Goal: Task Accomplishment & Management: Manage account settings

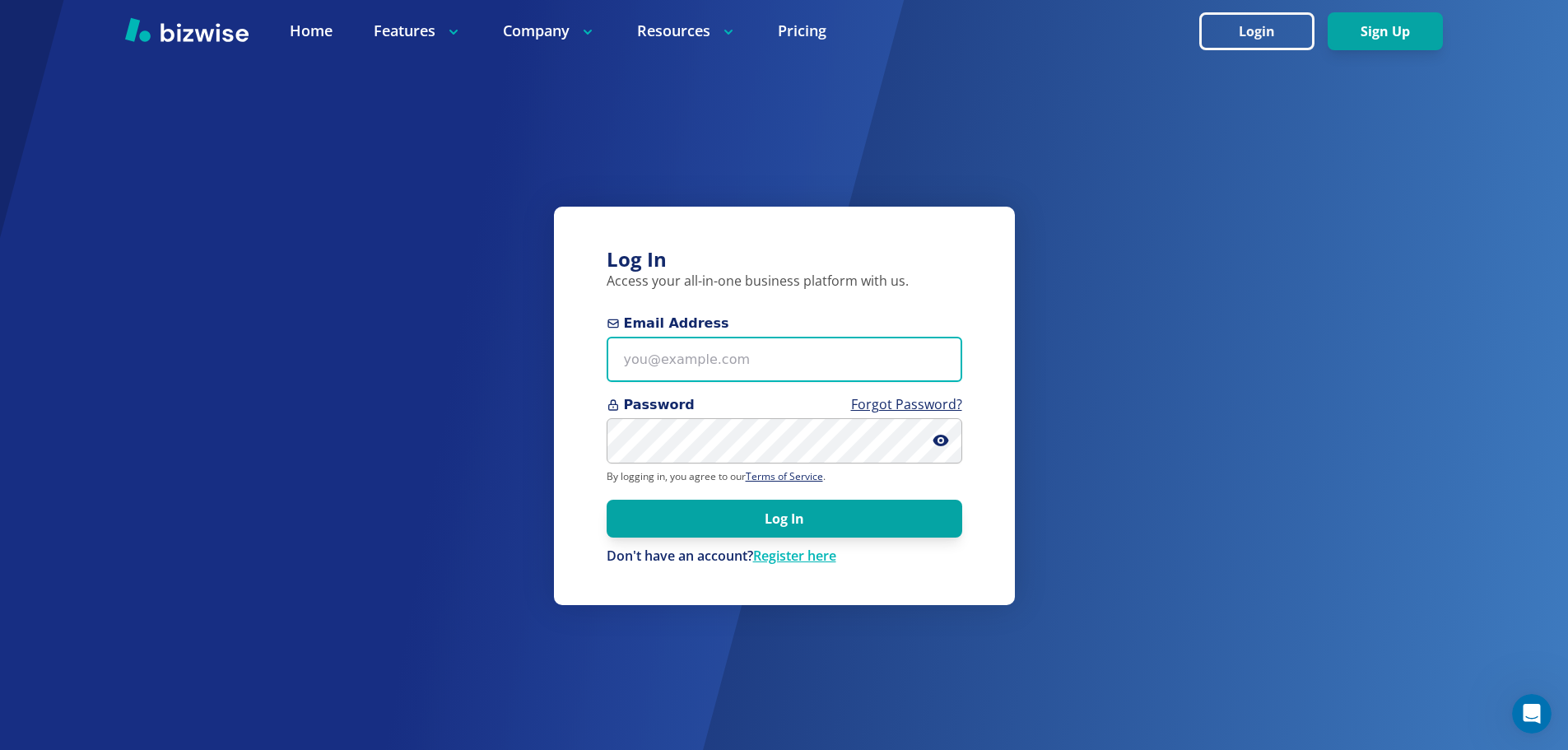
click at [771, 358] on input "Email Address" at bounding box center [784, 360] width 356 height 45
paste input "hensleyunderground@gmail.com"
type input "hensleyunderground@gmail.com"
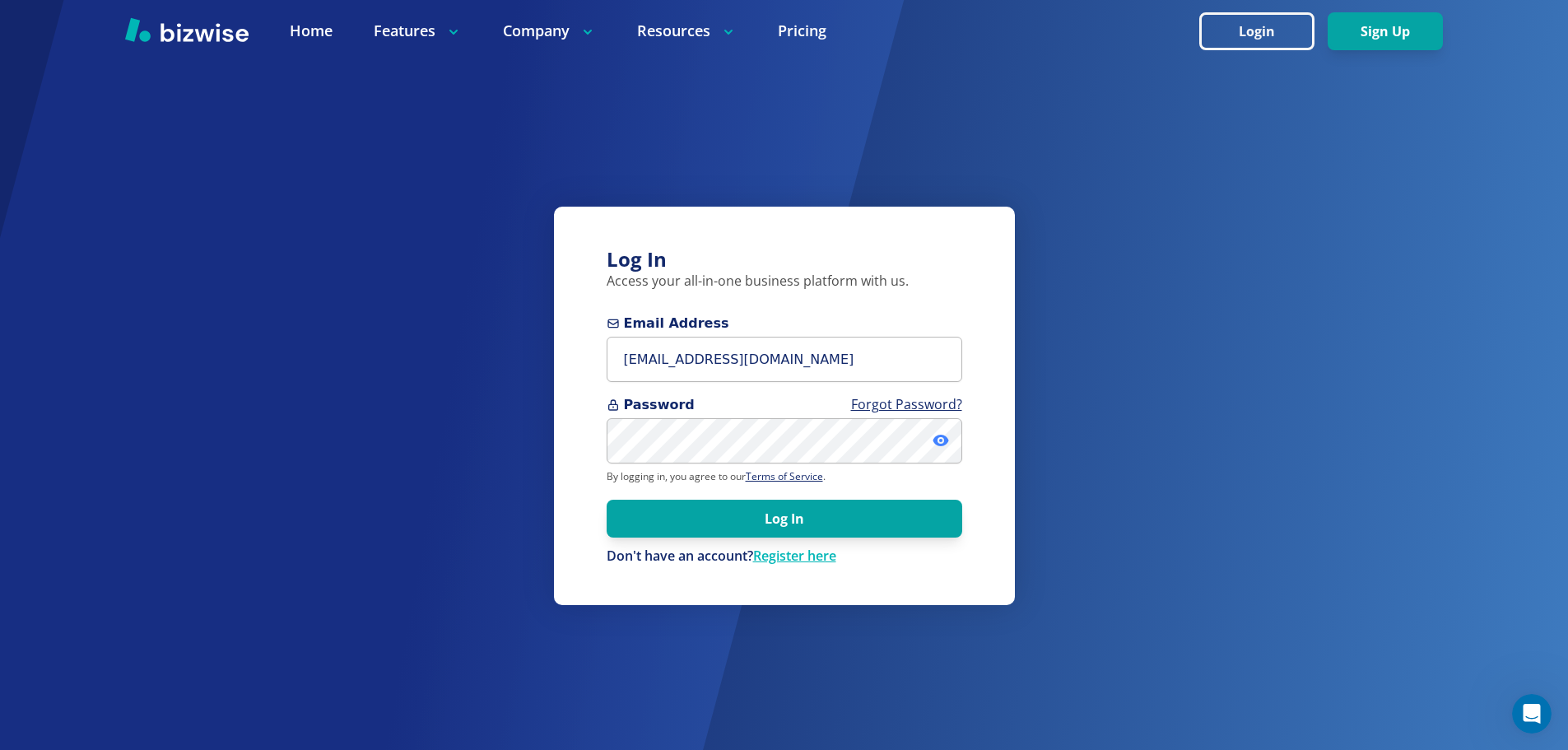
click at [771, 440] on icon at bounding box center [940, 441] width 17 height 17
click at [771, 378] on input "hensleyunderground@gmail.com" at bounding box center [784, 360] width 356 height 45
click at [771, 31] on button "Sign Up" at bounding box center [1385, 32] width 115 height 37
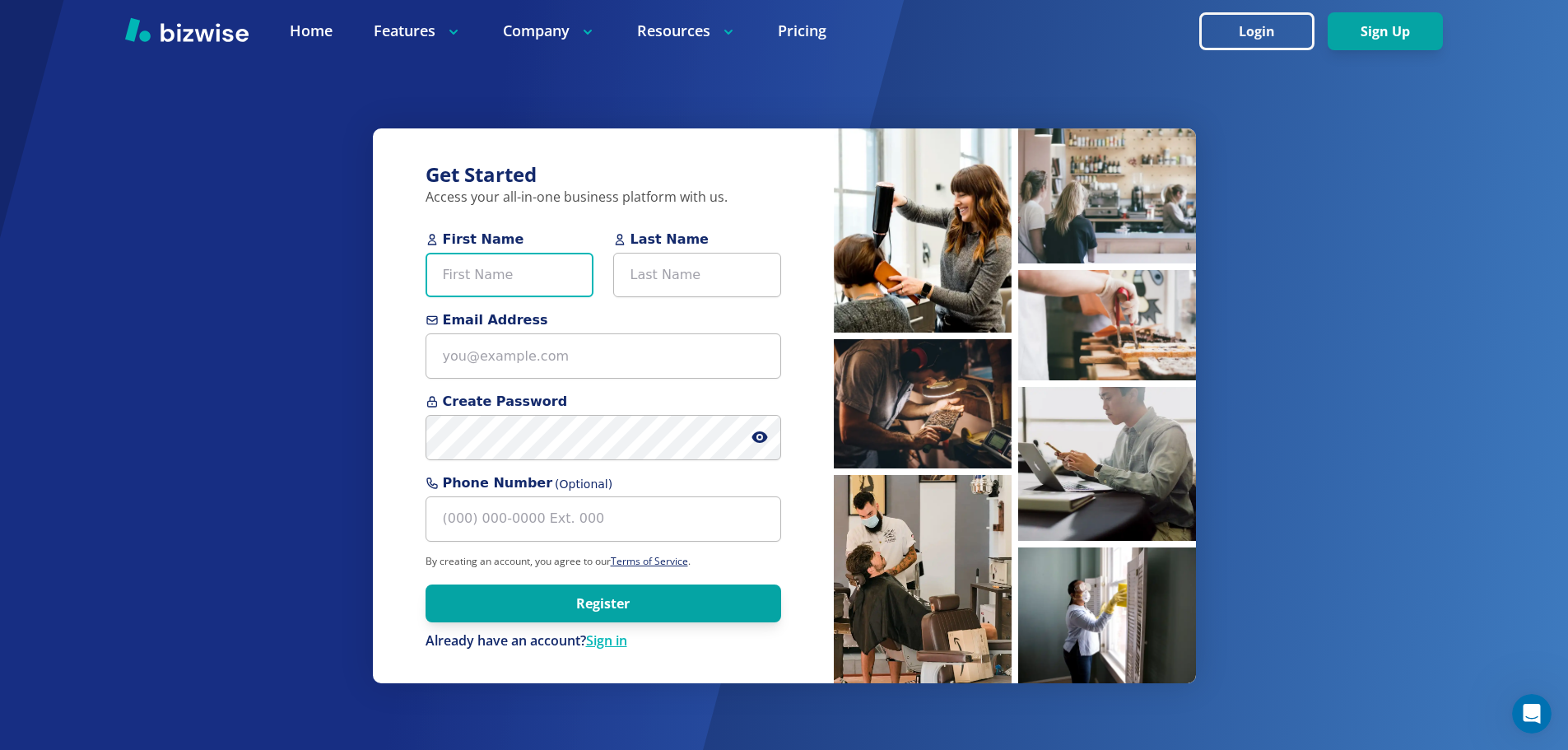
click at [553, 286] on input "First Name" at bounding box center [510, 275] width 168 height 45
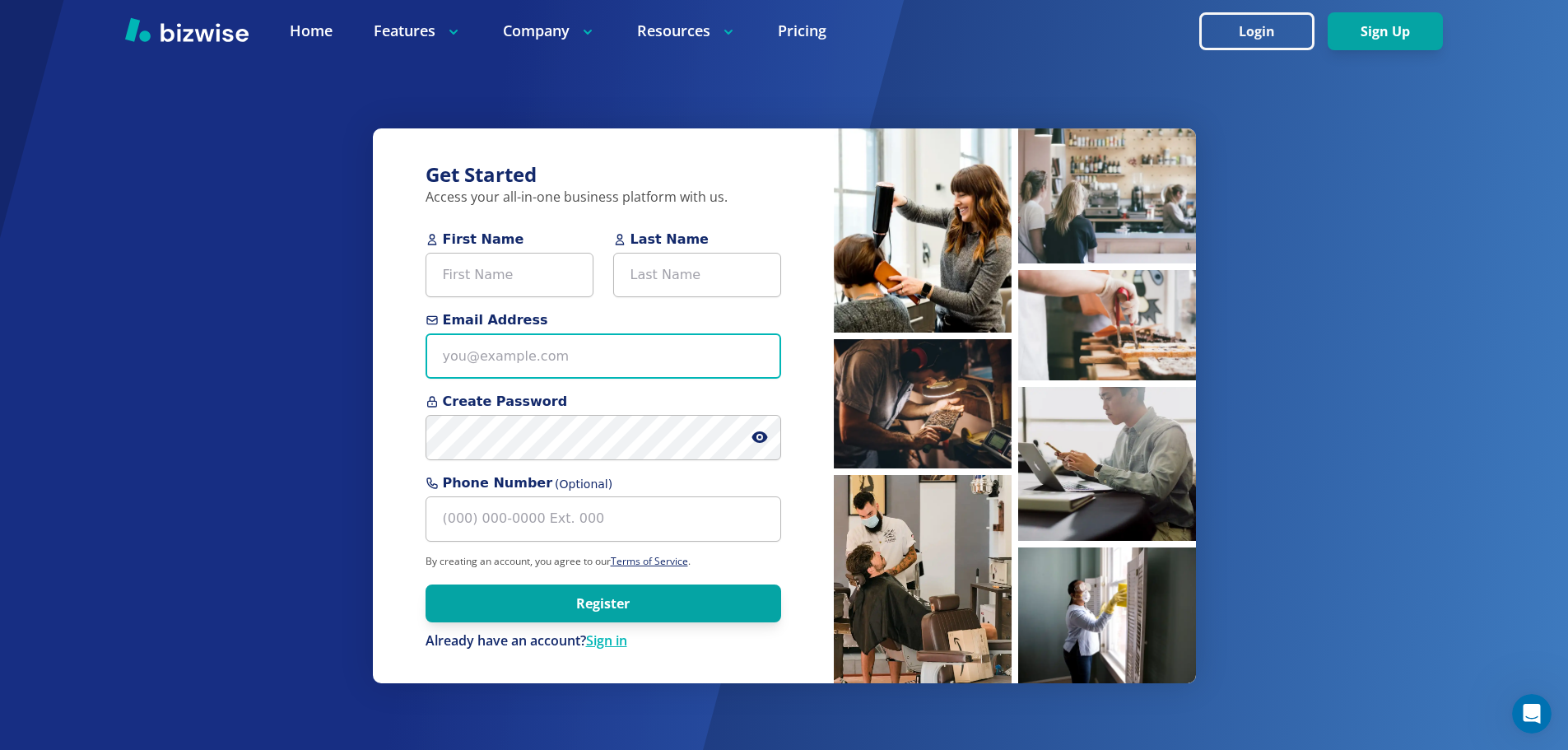
click at [444, 363] on input "Email Address" at bounding box center [603, 356] width 356 height 45
paste input "[EMAIL_ADDRESS][DOMAIN_NAME]"
type input "[EMAIL_ADDRESS][DOMAIN_NAME]"
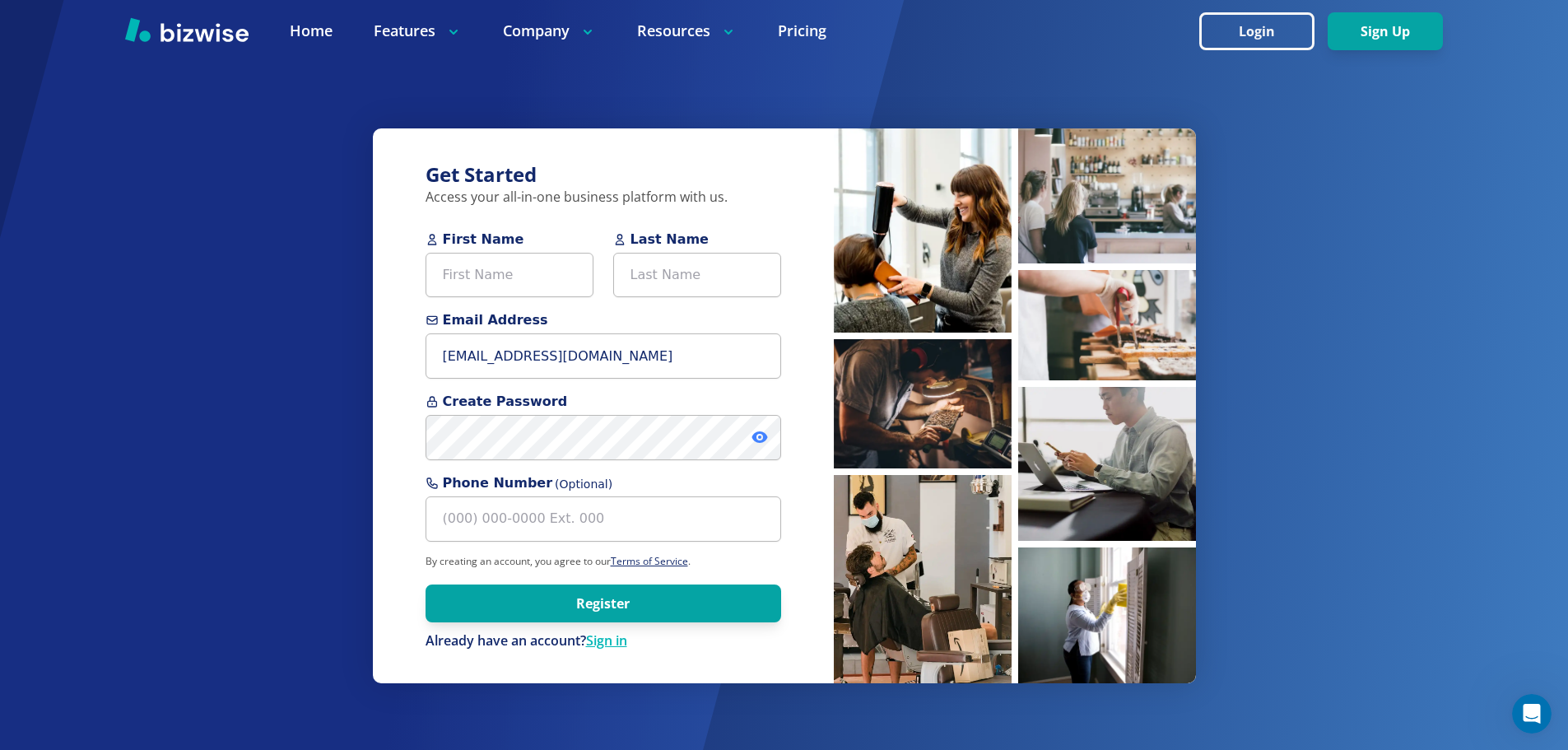
click at [756, 434] on icon at bounding box center [760, 438] width 16 height 12
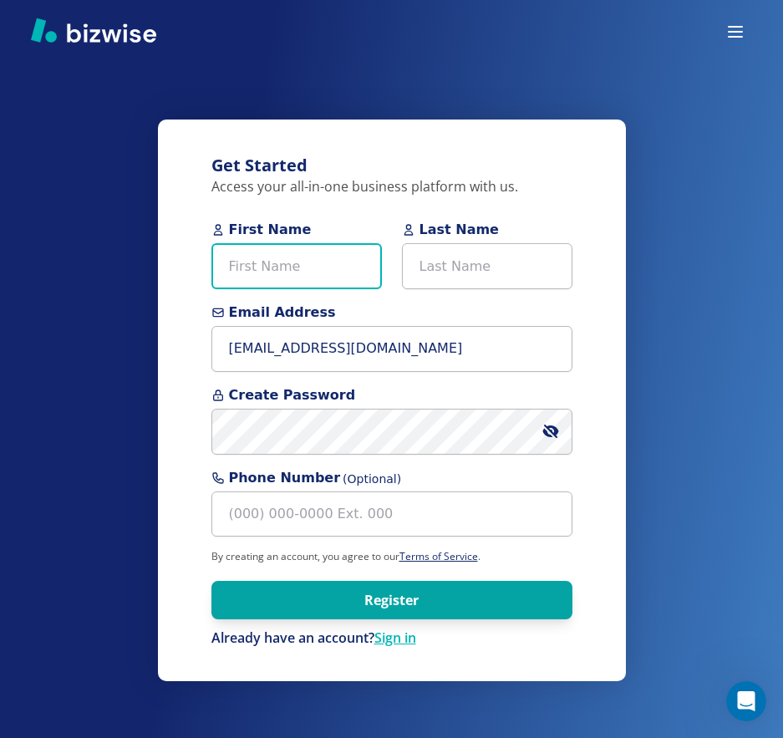
click at [284, 262] on input "First Name" at bounding box center [296, 266] width 170 height 46
paste input "Josh Hensley"
drag, startPoint x: 261, startPoint y: 266, endPoint x: 310, endPoint y: 271, distance: 49.5
click at [310, 271] on input "Josh Hensley" at bounding box center [296, 266] width 170 height 46
type input "[PERSON_NAME]"
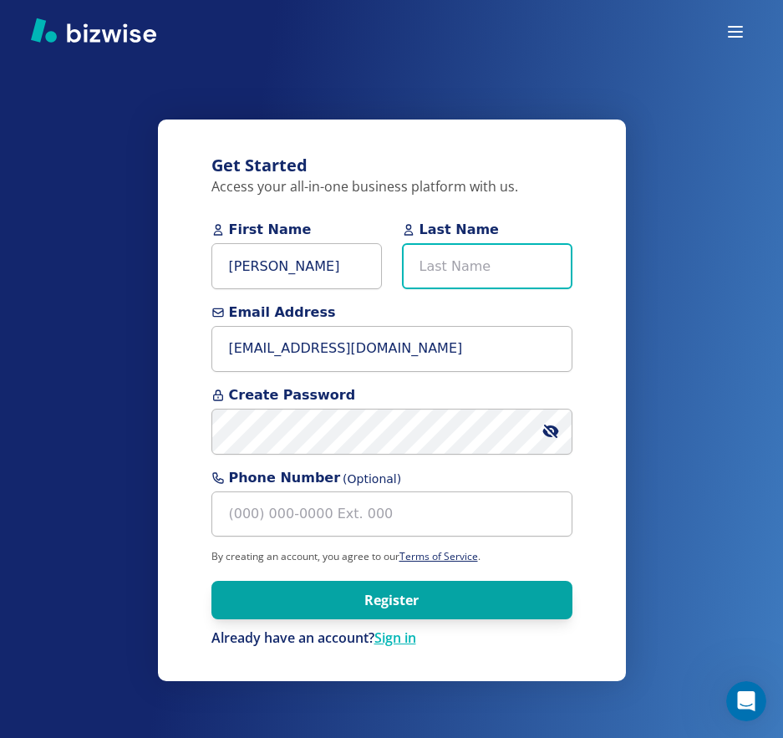
click at [491, 265] on input "Last Name" at bounding box center [487, 266] width 170 height 46
paste input "[PERSON_NAME]"
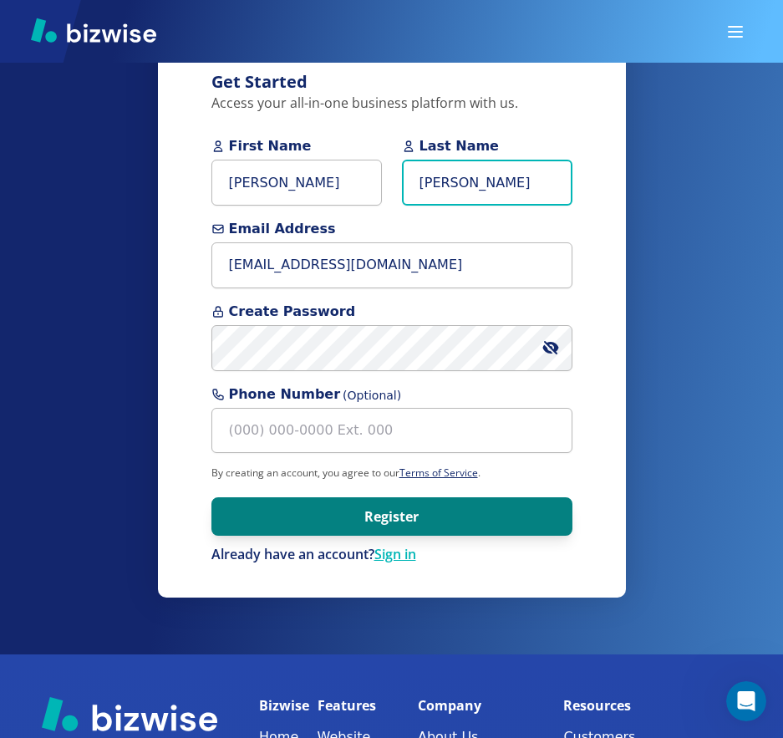
type input "[PERSON_NAME]"
click at [435, 503] on button "Register" at bounding box center [391, 516] width 361 height 38
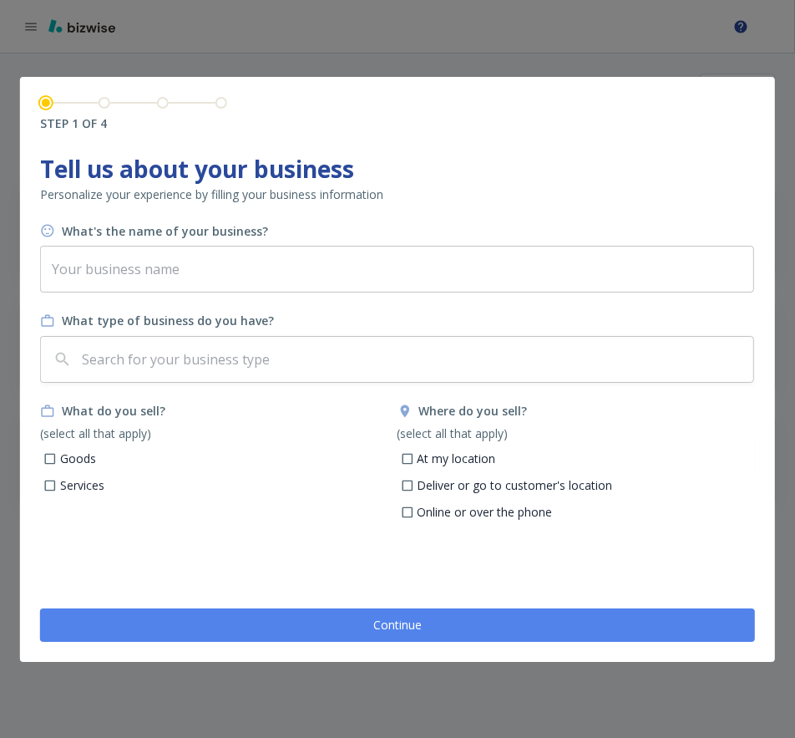
click at [205, 295] on div "What's the name of your business? ​ What type of business do you have? ​ What d…" at bounding box center [397, 376] width 715 height 306
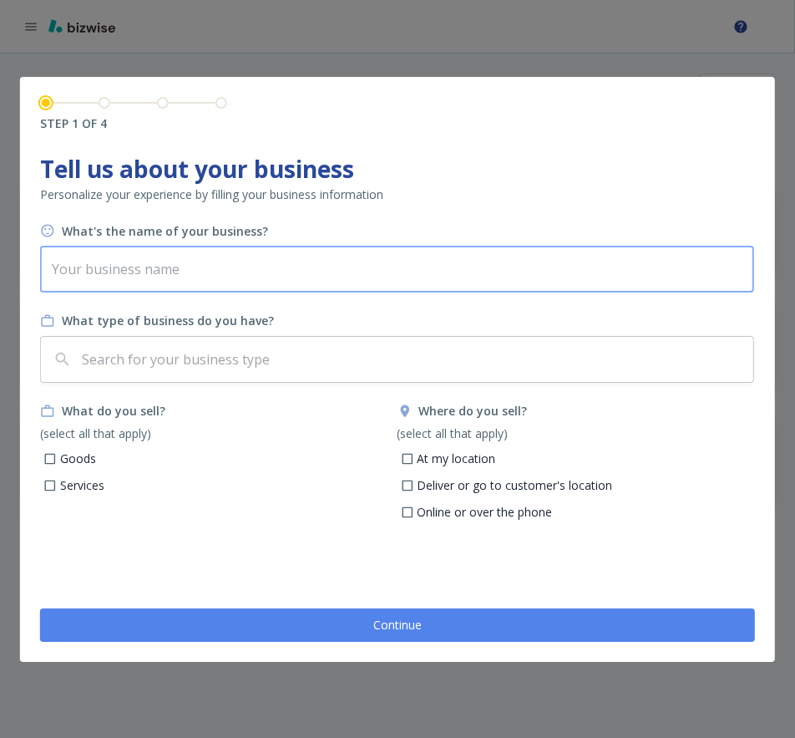
click at [200, 287] on input "text" at bounding box center [397, 269] width 714 height 47
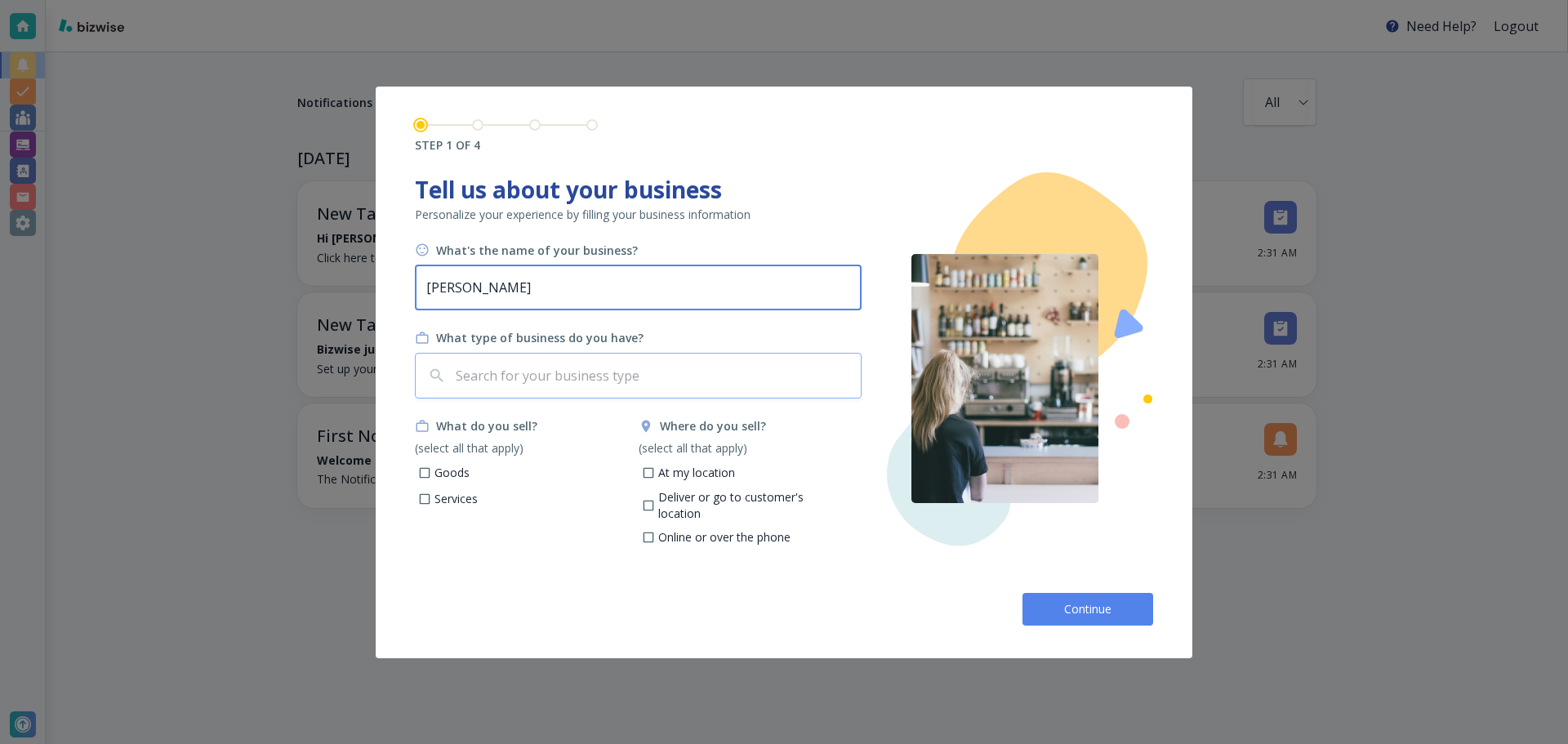
type input "Hensley"
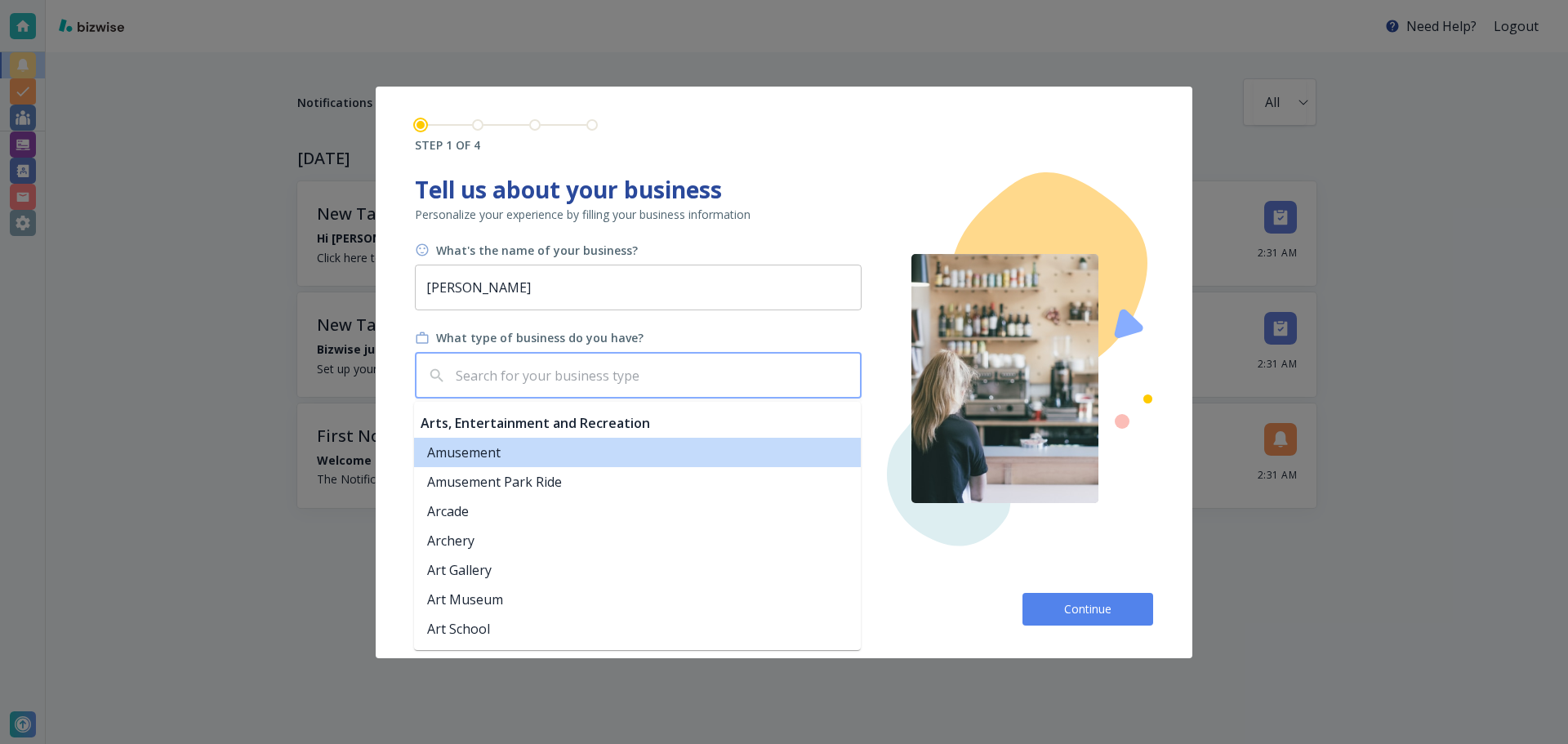
click at [626, 377] on input "text" at bounding box center [653, 375] width 402 height 31
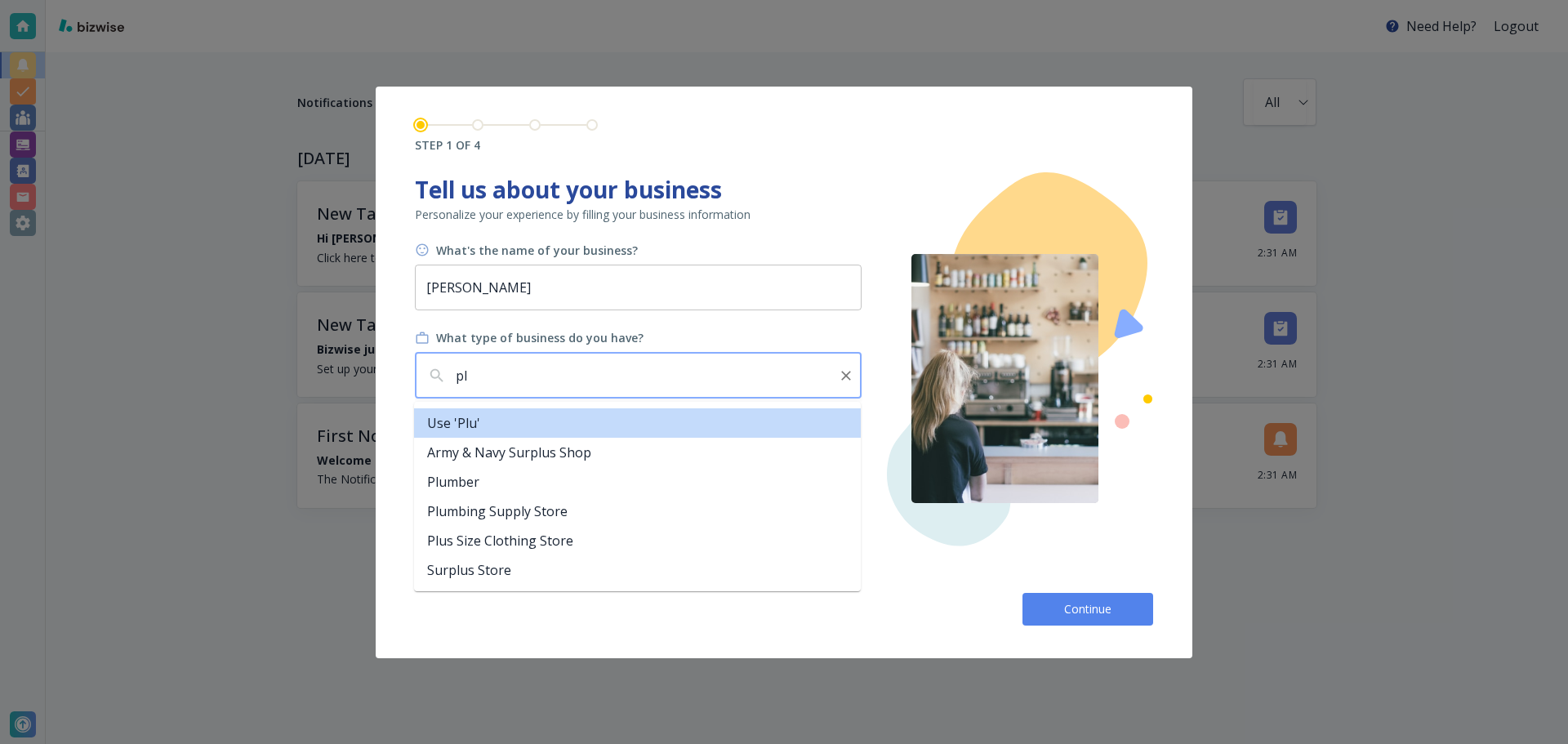
type input "p"
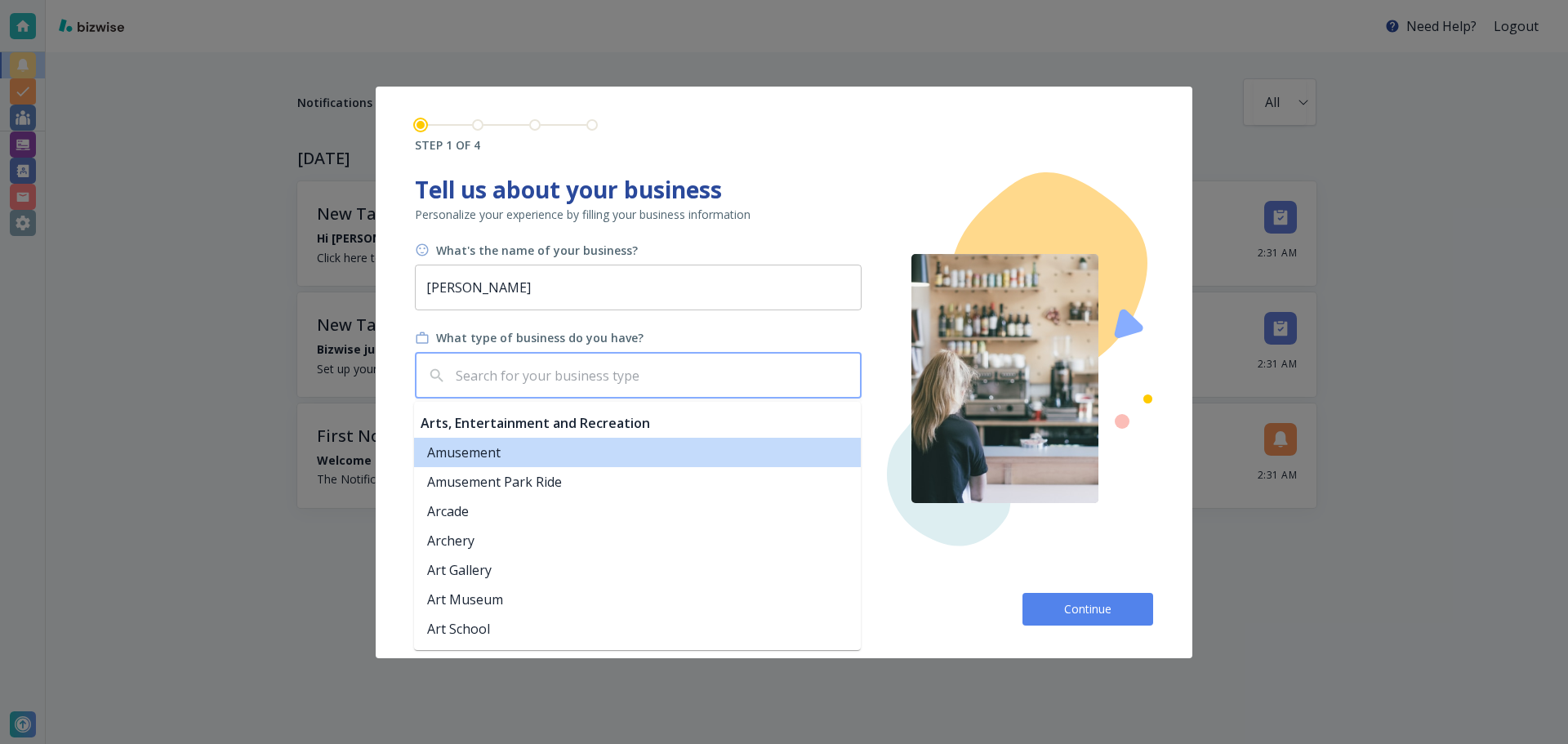
click at [482, 376] on input "text" at bounding box center [653, 375] width 402 height 31
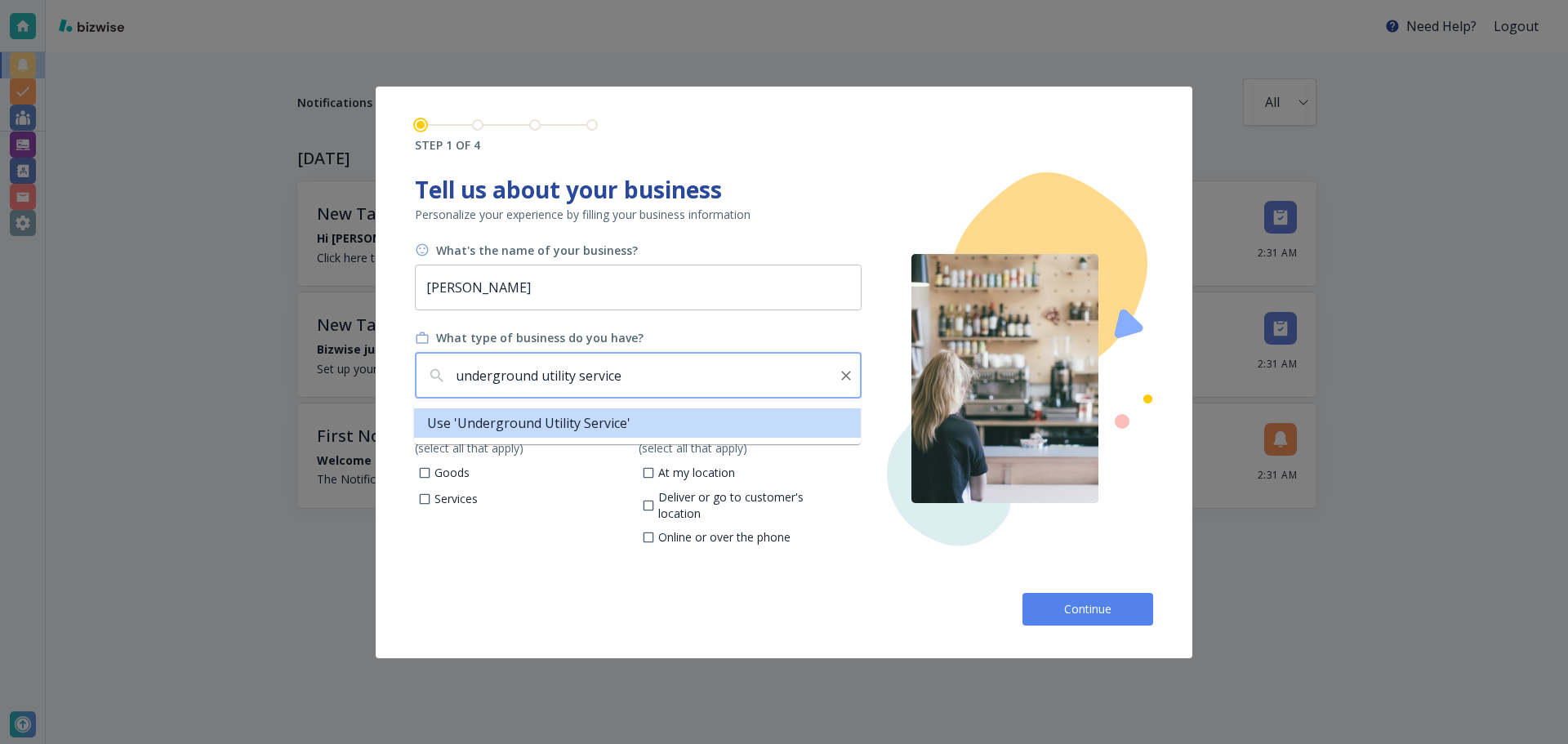
drag, startPoint x: 642, startPoint y: 385, endPoint x: 573, endPoint y: 376, distance: 69.6
click at [573, 376] on input "underground utility service" at bounding box center [641, 375] width 377 height 31
click at [644, 420] on li "Use 'underground utility installation'" at bounding box center [637, 423] width 447 height 29
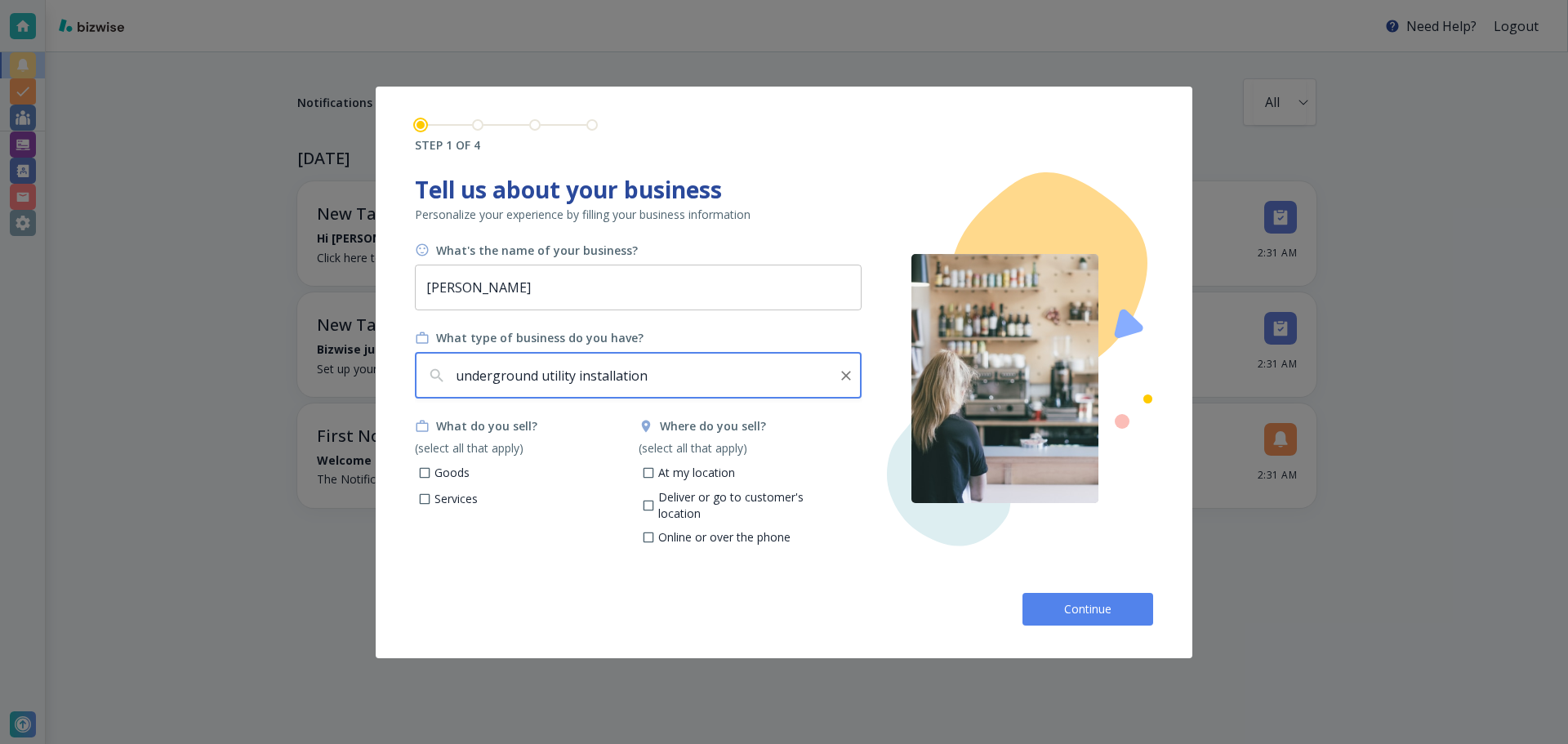
type input "underground utility installation"
click at [448, 498] on p "Services" at bounding box center [456, 499] width 43 height 17
click at [432, 498] on input "Services" at bounding box center [425, 501] width 14 height 14
checkbox input "true"
click at [713, 497] on p "Deliver or go to customer's location" at bounding box center [753, 504] width 191 height 32
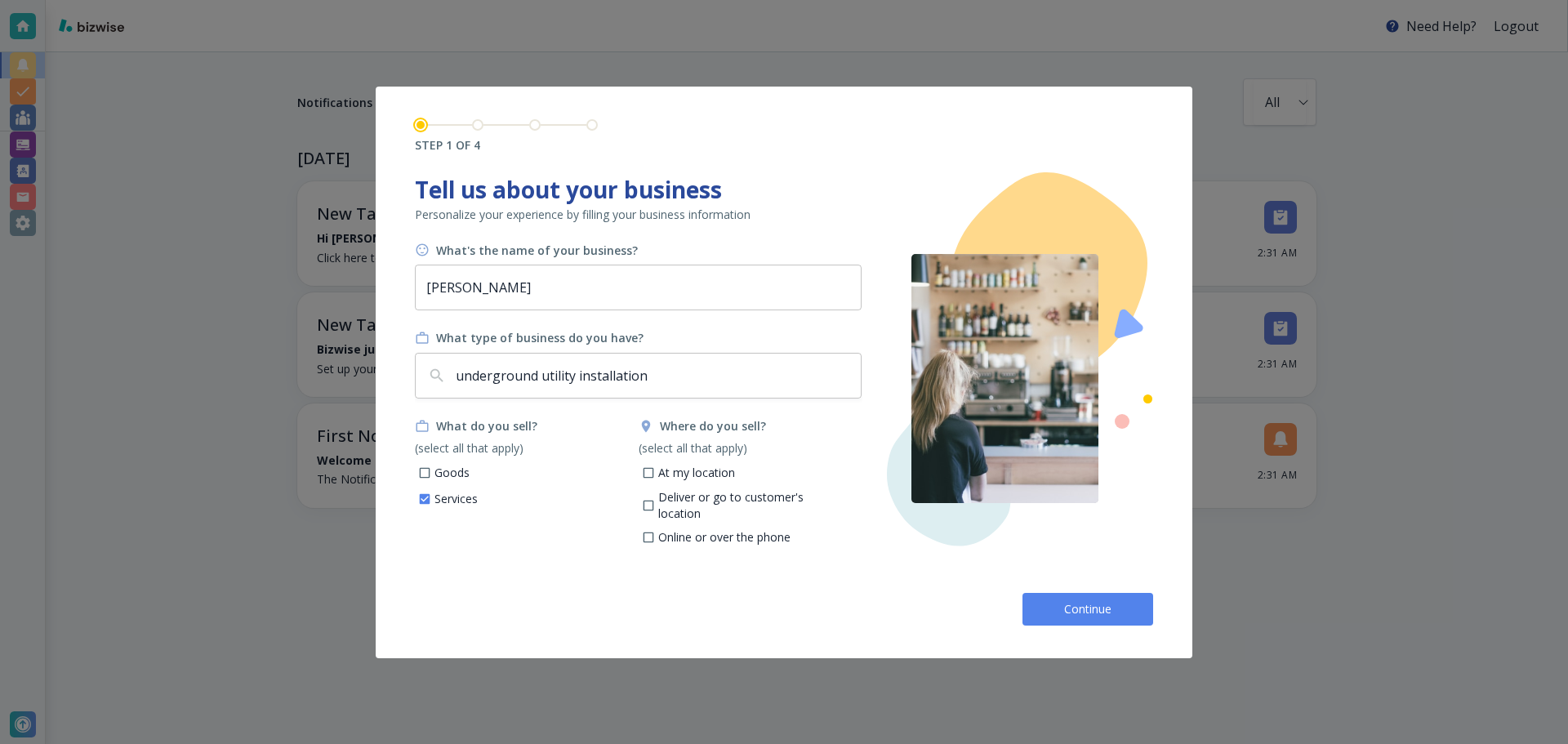
click at [655, 501] on input "Deliver or go to customer's location" at bounding box center [648, 507] width 14 height 14
checkbox input "true"
click at [656, 479] on label "At my location" at bounding box center [682, 473] width 106 height 20
click at [655, 479] on input "At my location" at bounding box center [648, 475] width 14 height 14
checkbox input "true"
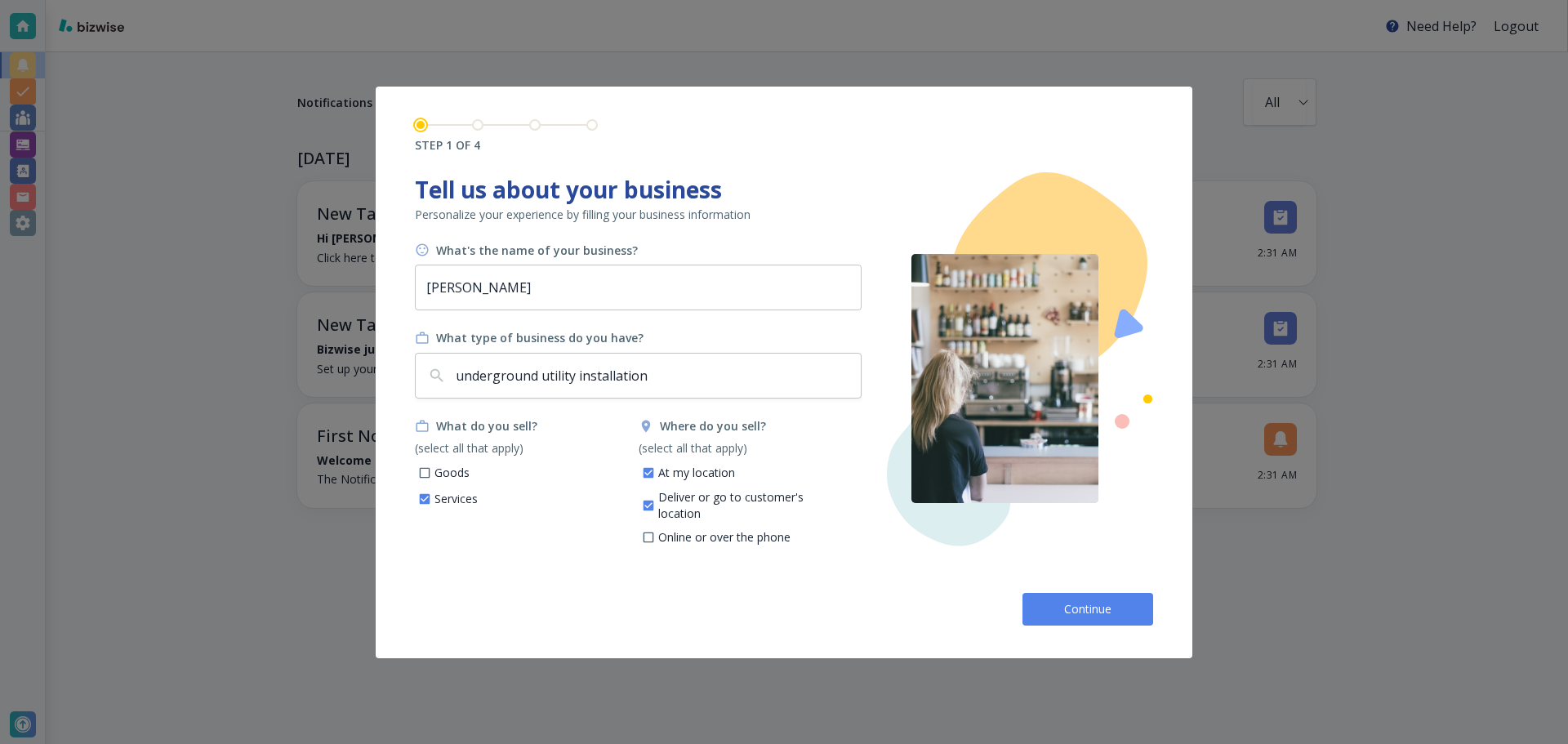
click at [653, 533] on input "Online or over the phone" at bounding box center [648, 540] width 14 height 14
checkbox input "true"
click at [776, 614] on span "Continue" at bounding box center [1087, 609] width 52 height 17
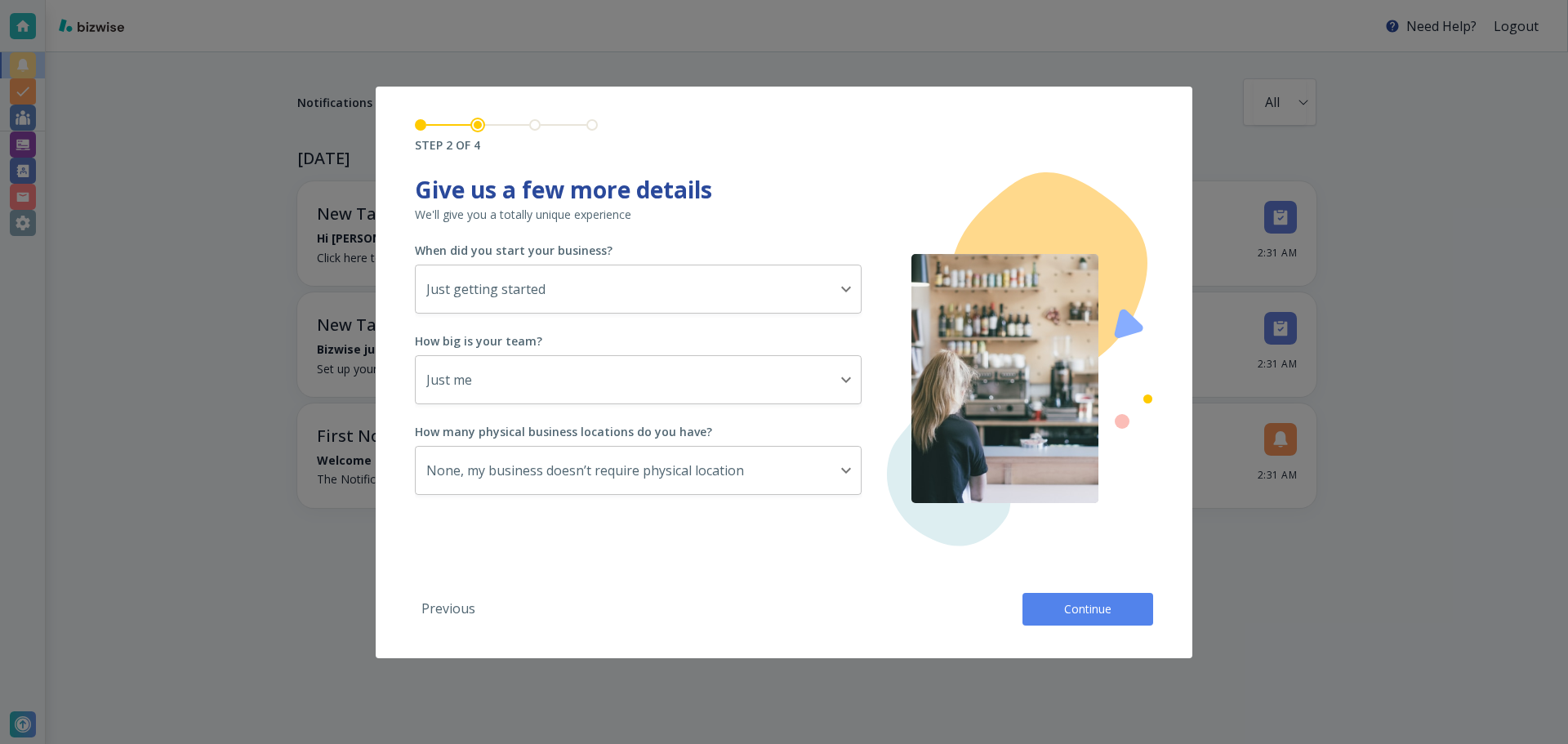
click at [776, 614] on button "Continue" at bounding box center [1088, 608] width 131 height 32
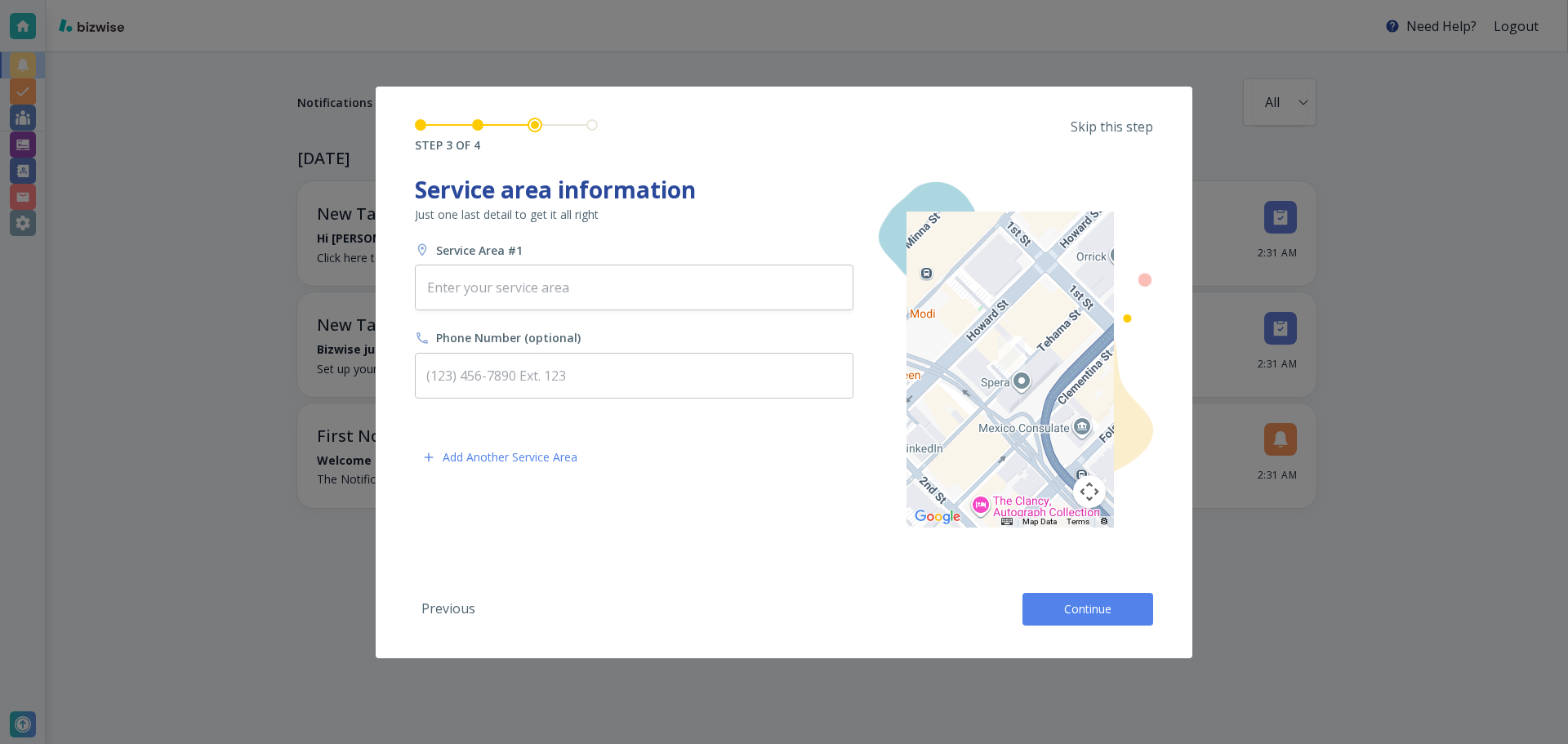
click at [776, 614] on button "Continue" at bounding box center [1088, 608] width 131 height 32
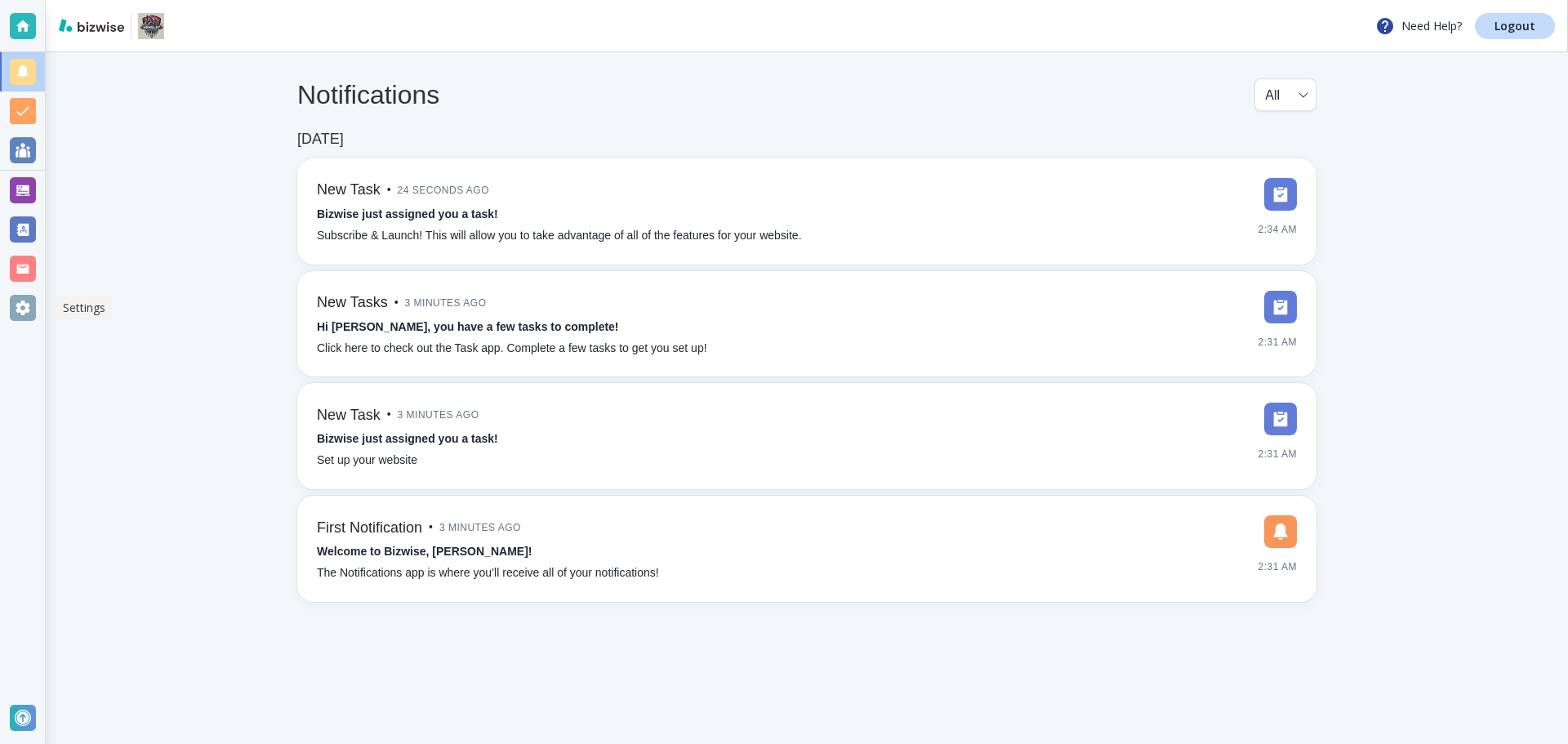
click at [34, 299] on div at bounding box center [22, 308] width 26 height 26
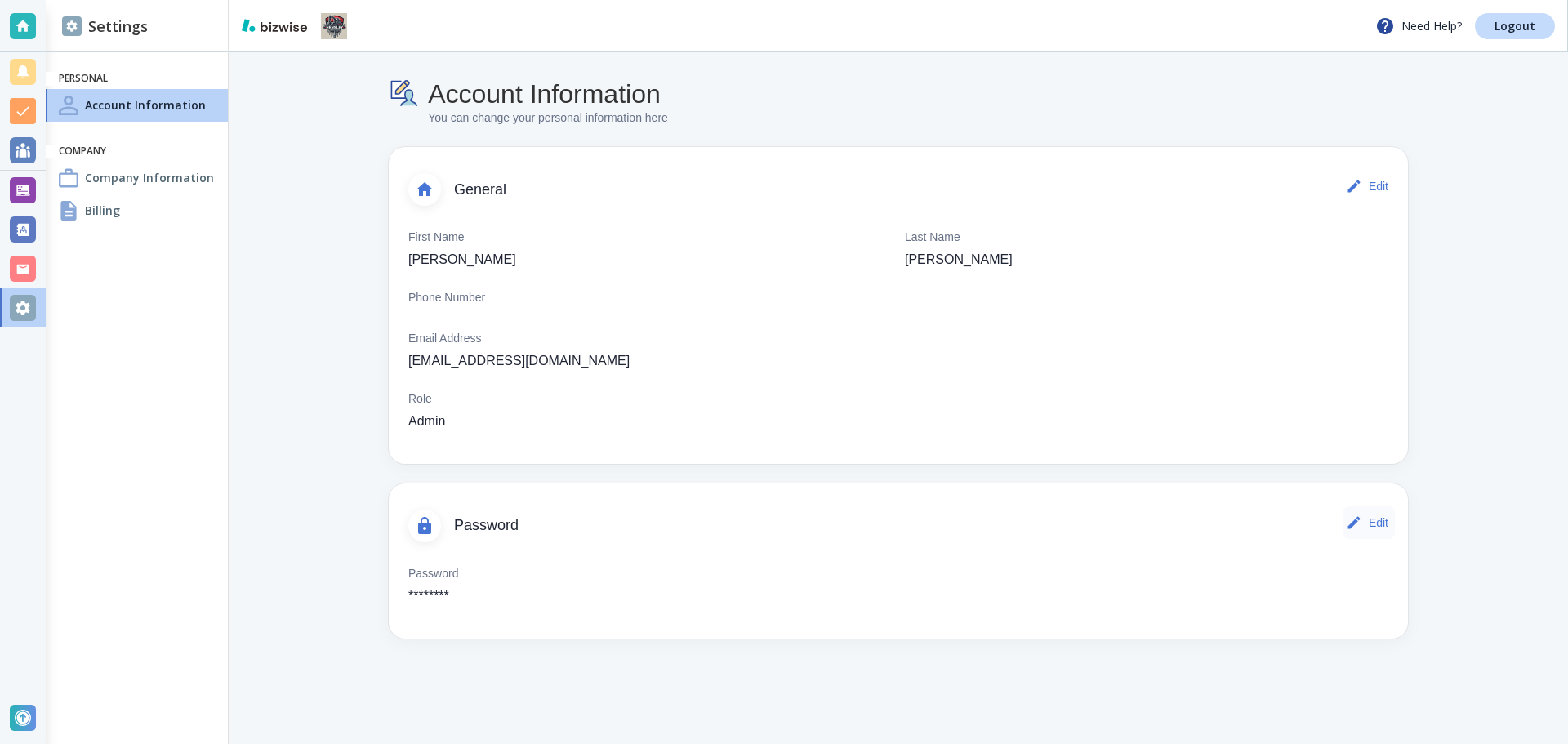
click at [1362, 517] on icon "button" at bounding box center [1354, 522] width 17 height 17
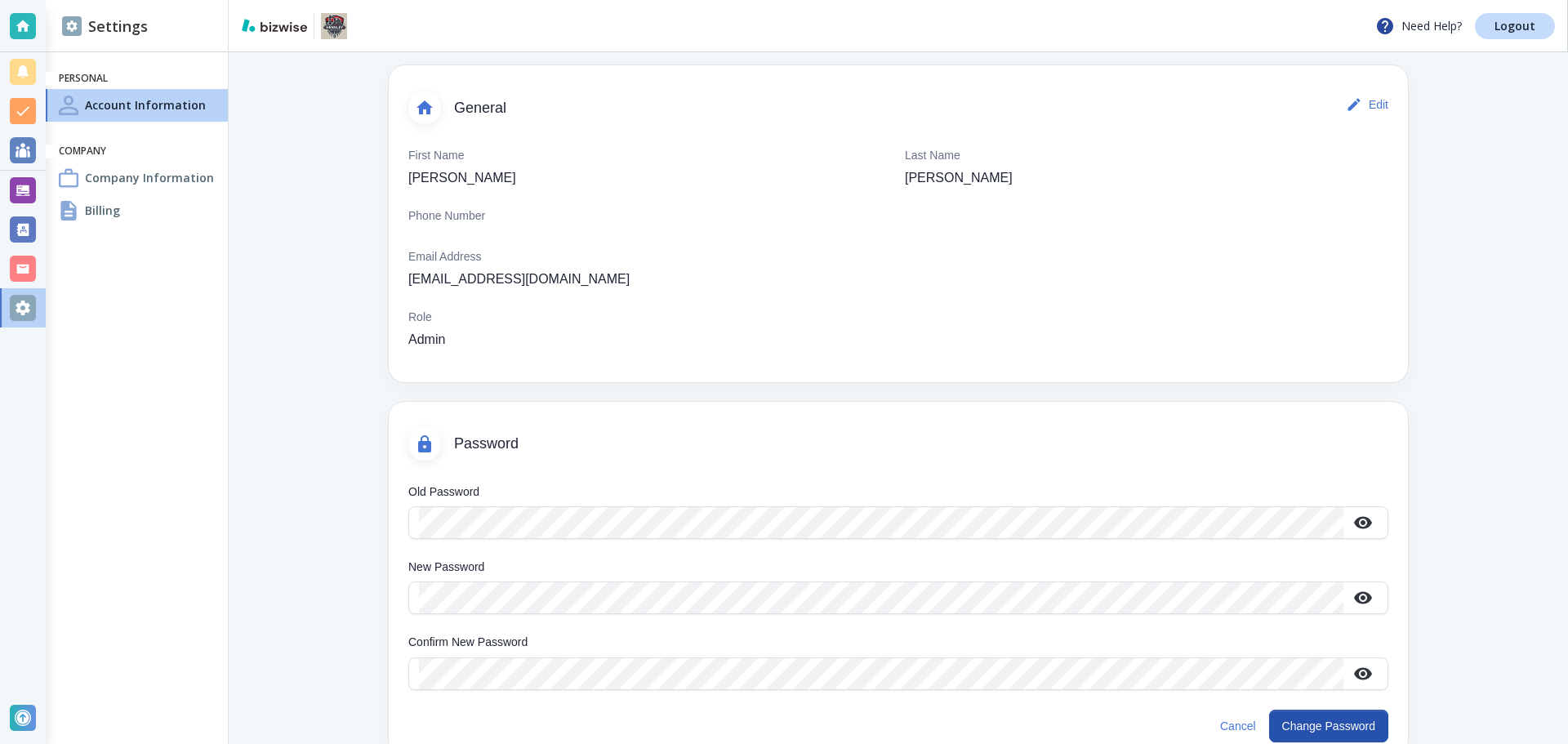
scroll to position [93, 0]
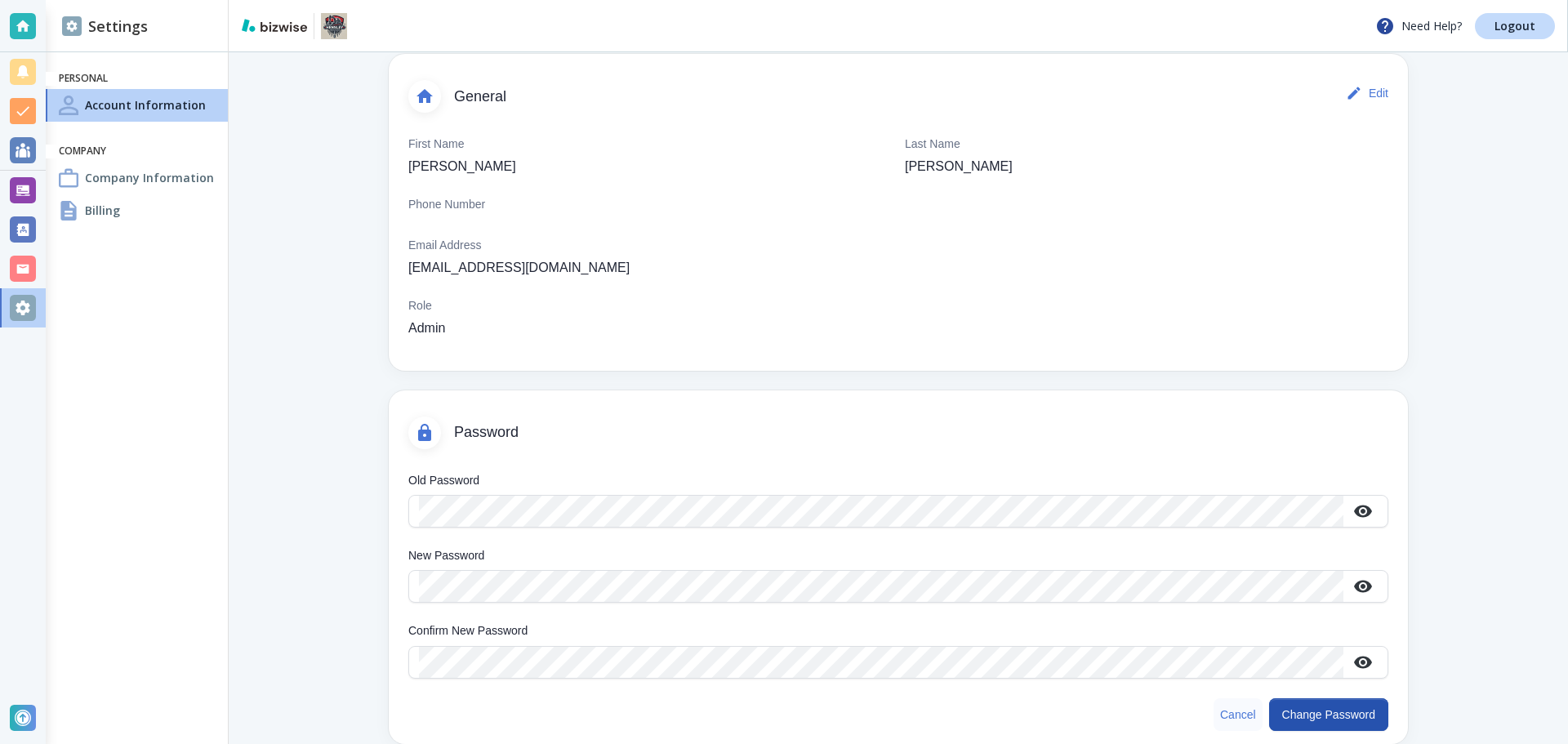
click at [1222, 717] on button "Cancel" at bounding box center [1238, 714] width 49 height 32
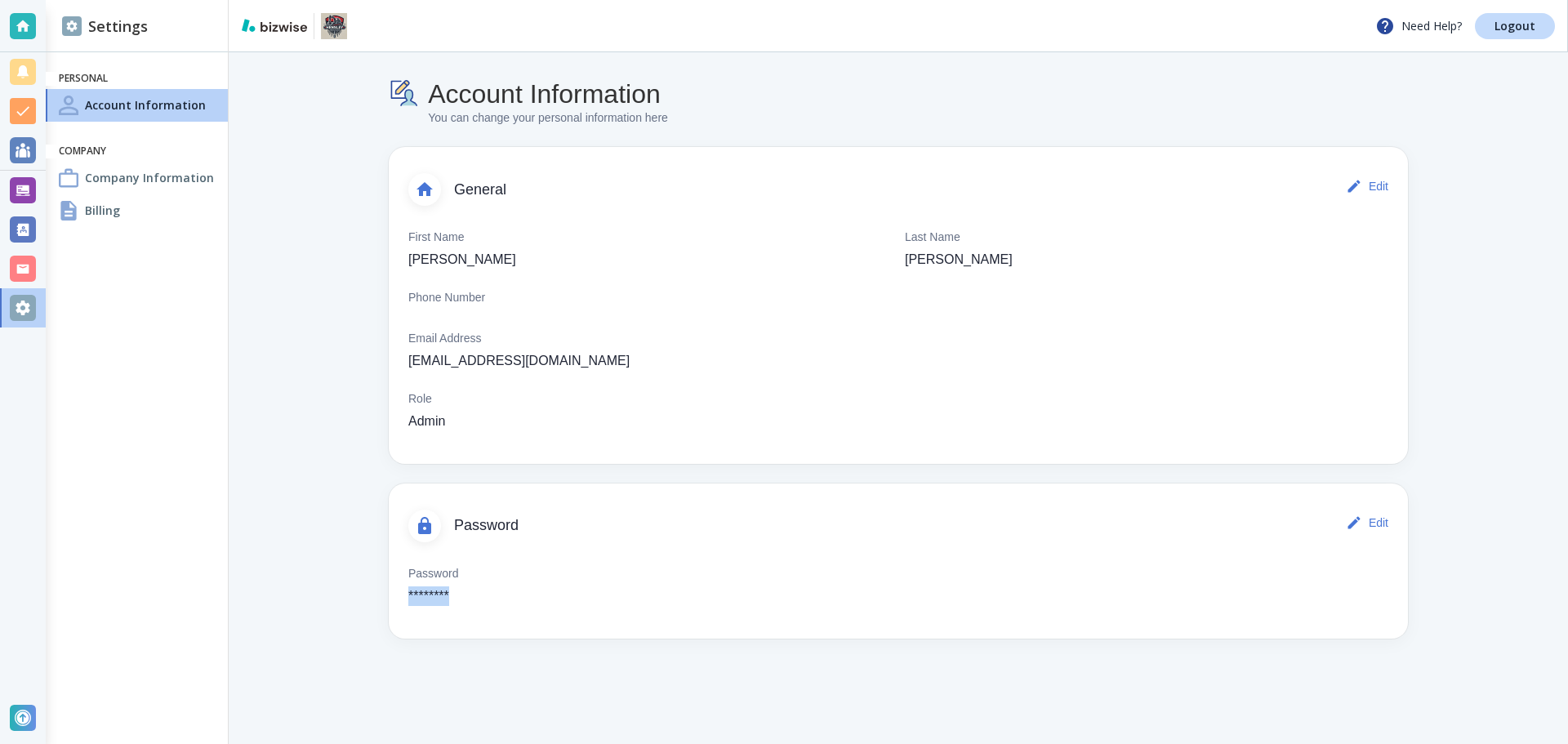
drag, startPoint x: 404, startPoint y: 592, endPoint x: 454, endPoint y: 609, distance: 52.8
click at [454, 609] on div "Password ********" at bounding box center [898, 584] width 1020 height 70
click at [414, 594] on p "********" at bounding box center [429, 596] width 41 height 20
drag, startPoint x: 407, startPoint y: 593, endPoint x: 452, endPoint y: 612, distance: 48.8
click at [452, 612] on div "Password ********" at bounding box center [898, 584] width 1020 height 70
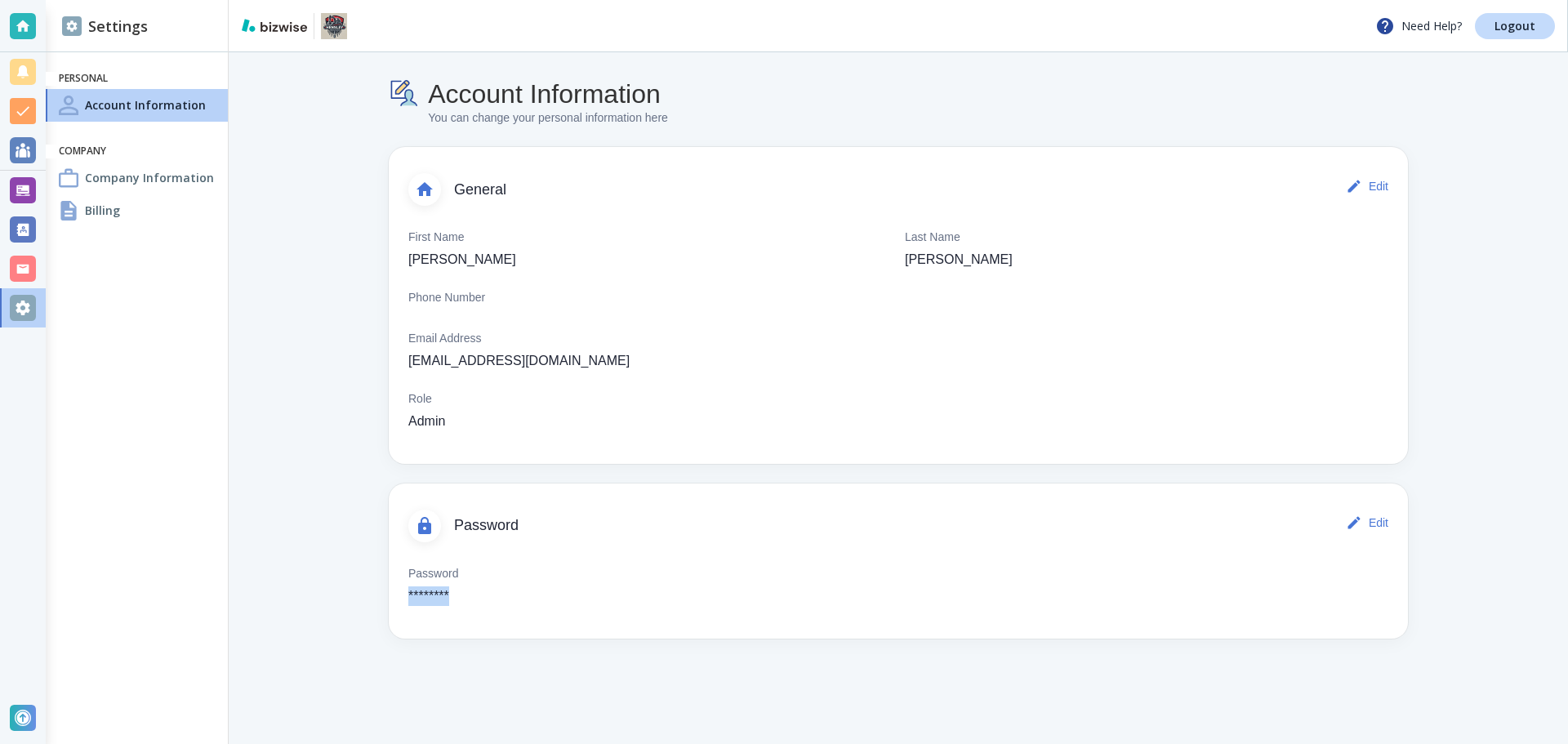
click at [133, 211] on div "Billing" at bounding box center [137, 210] width 182 height 32
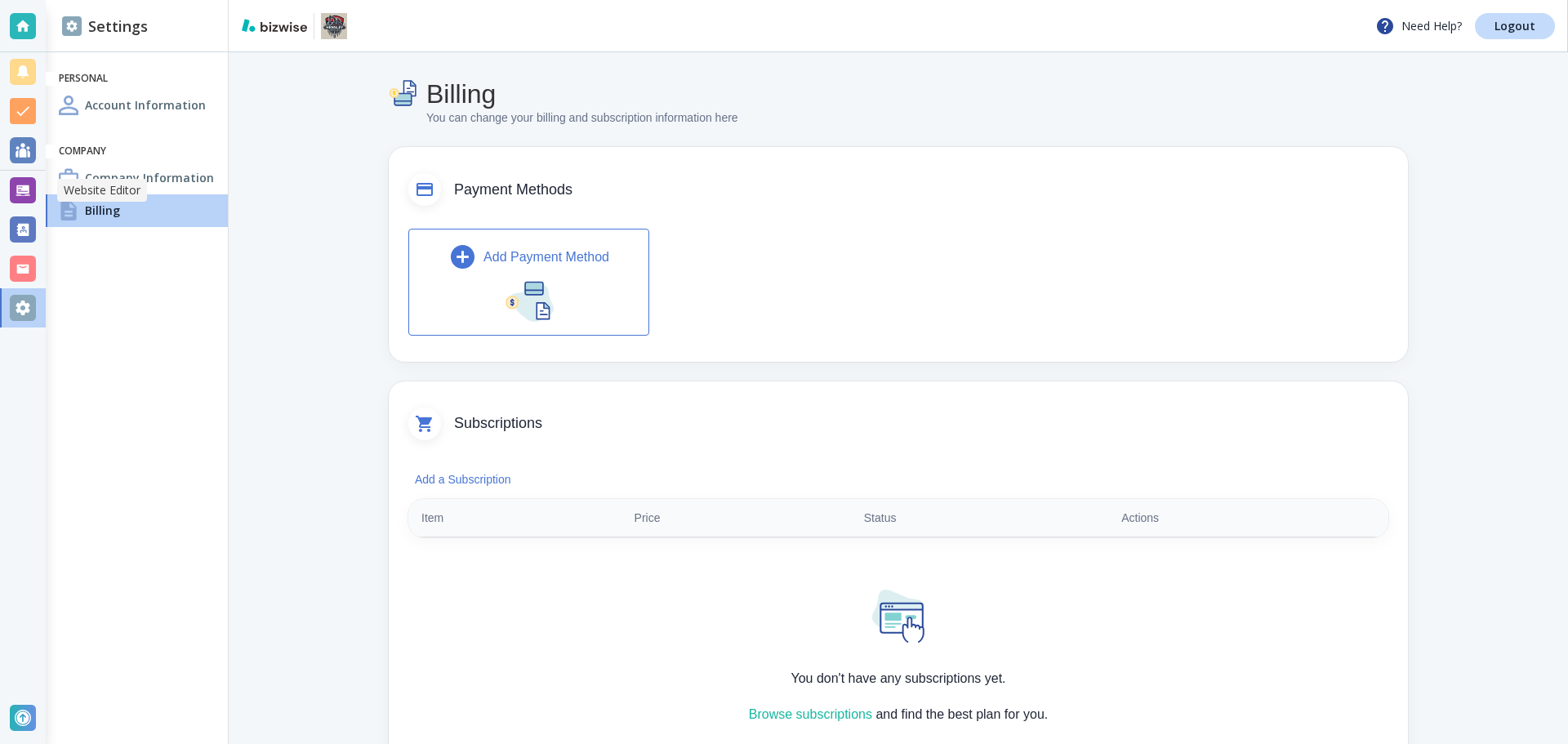
click at [37, 197] on div at bounding box center [22, 191] width 46 height 39
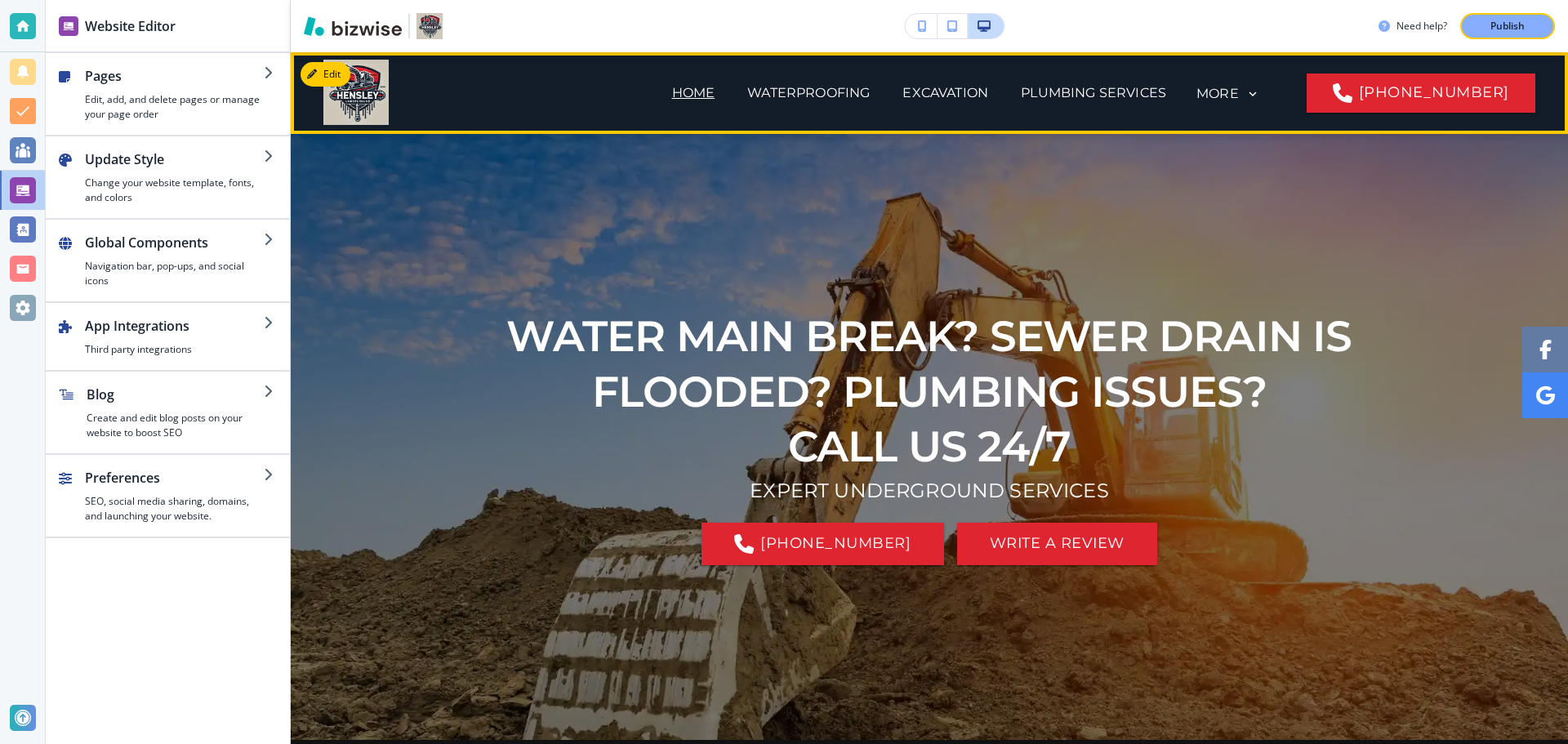
click at [672, 94] on p "HOME" at bounding box center [693, 93] width 43 height 20
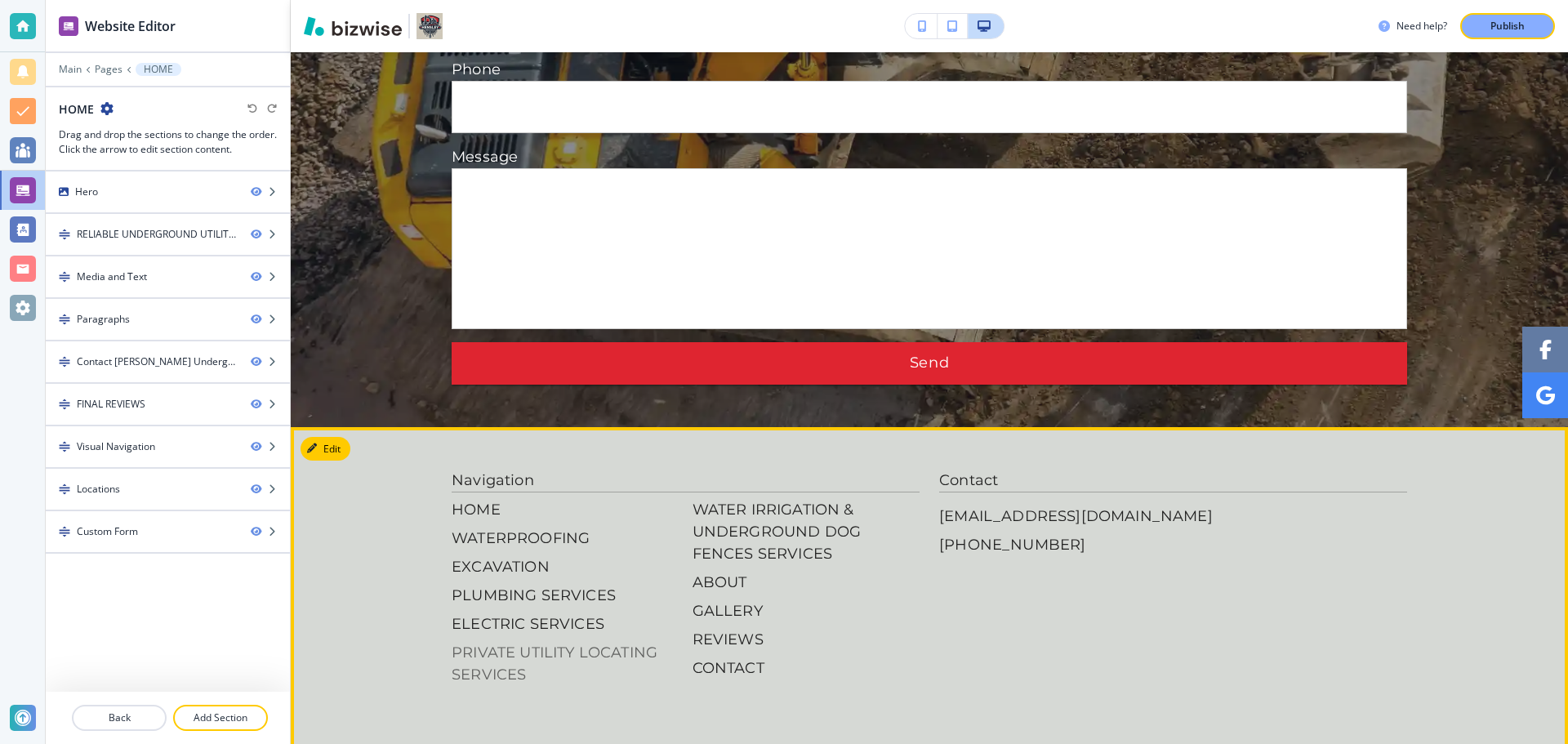
scroll to position [6665, 0]
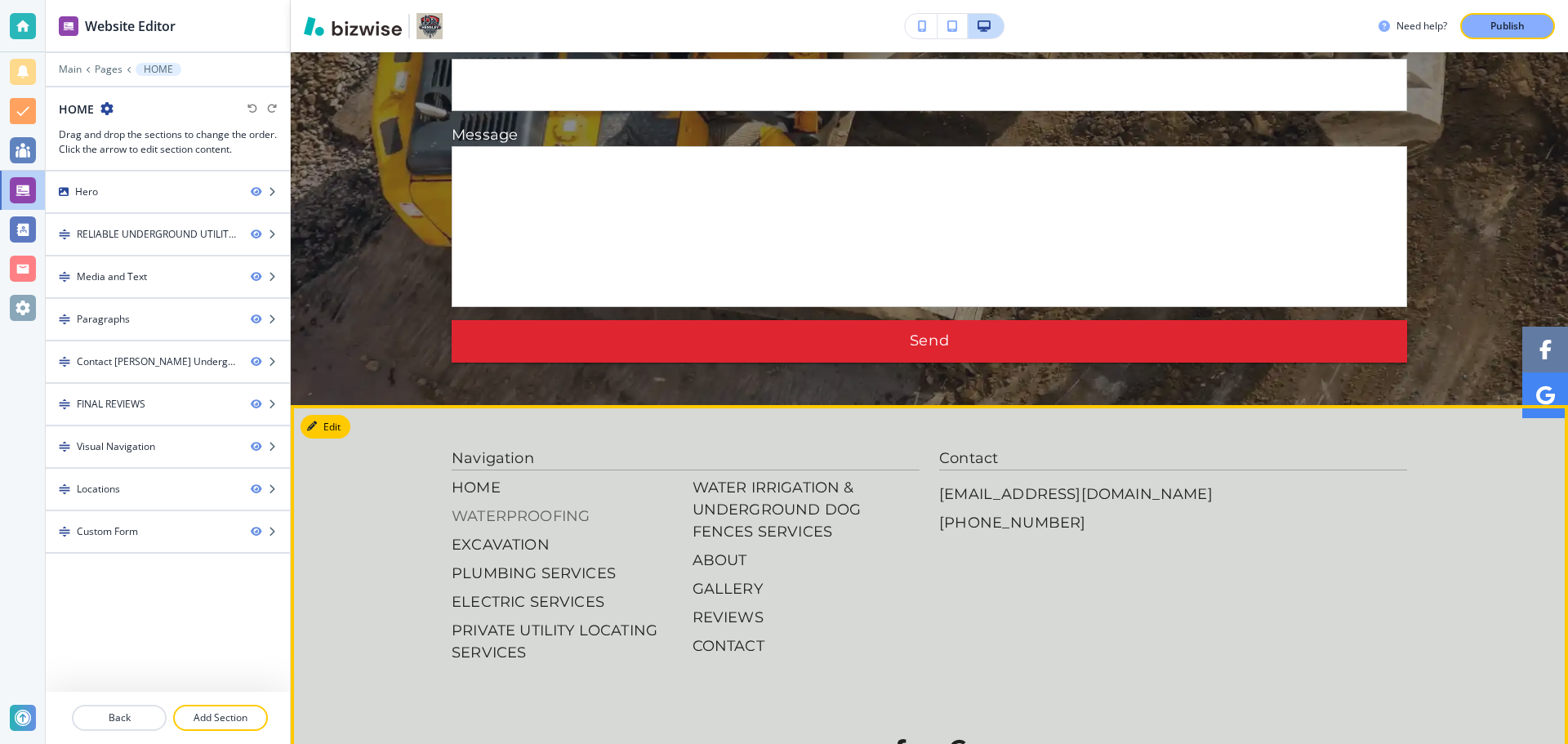
click at [514, 505] on p "WATERPROOFING" at bounding box center [565, 516] width 228 height 22
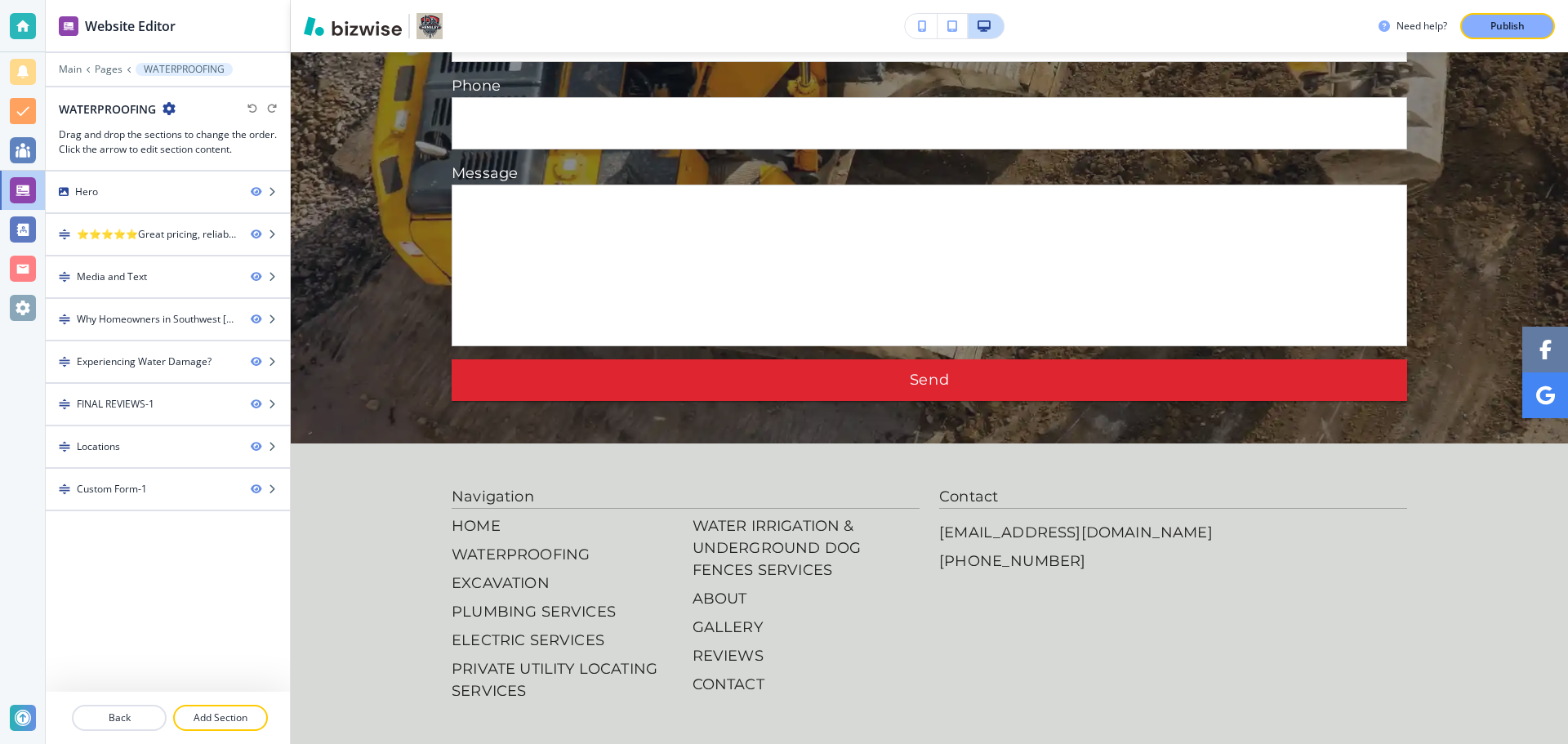
scroll to position [4982, 0]
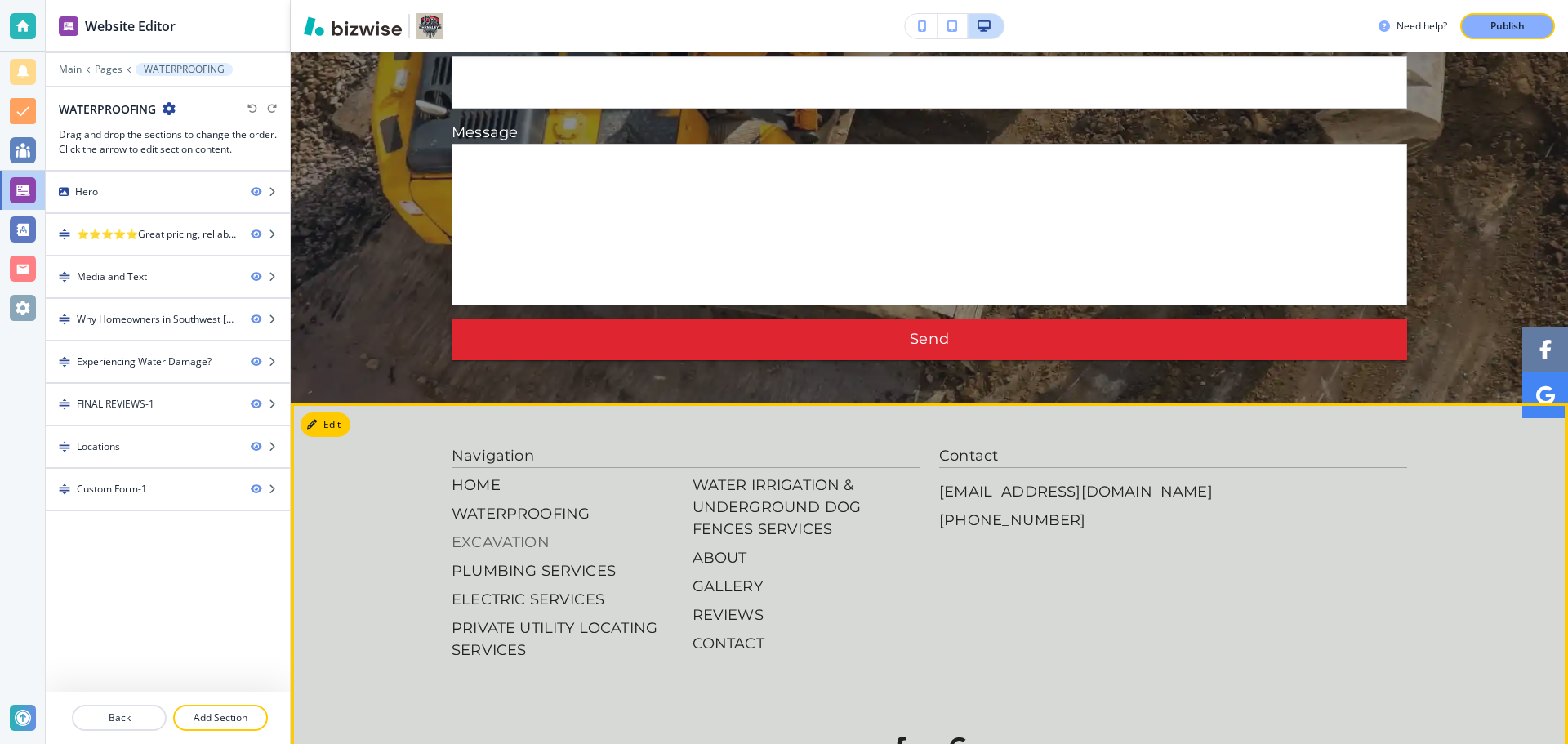
click at [528, 532] on p "EXCAVATION" at bounding box center [565, 543] width 228 height 22
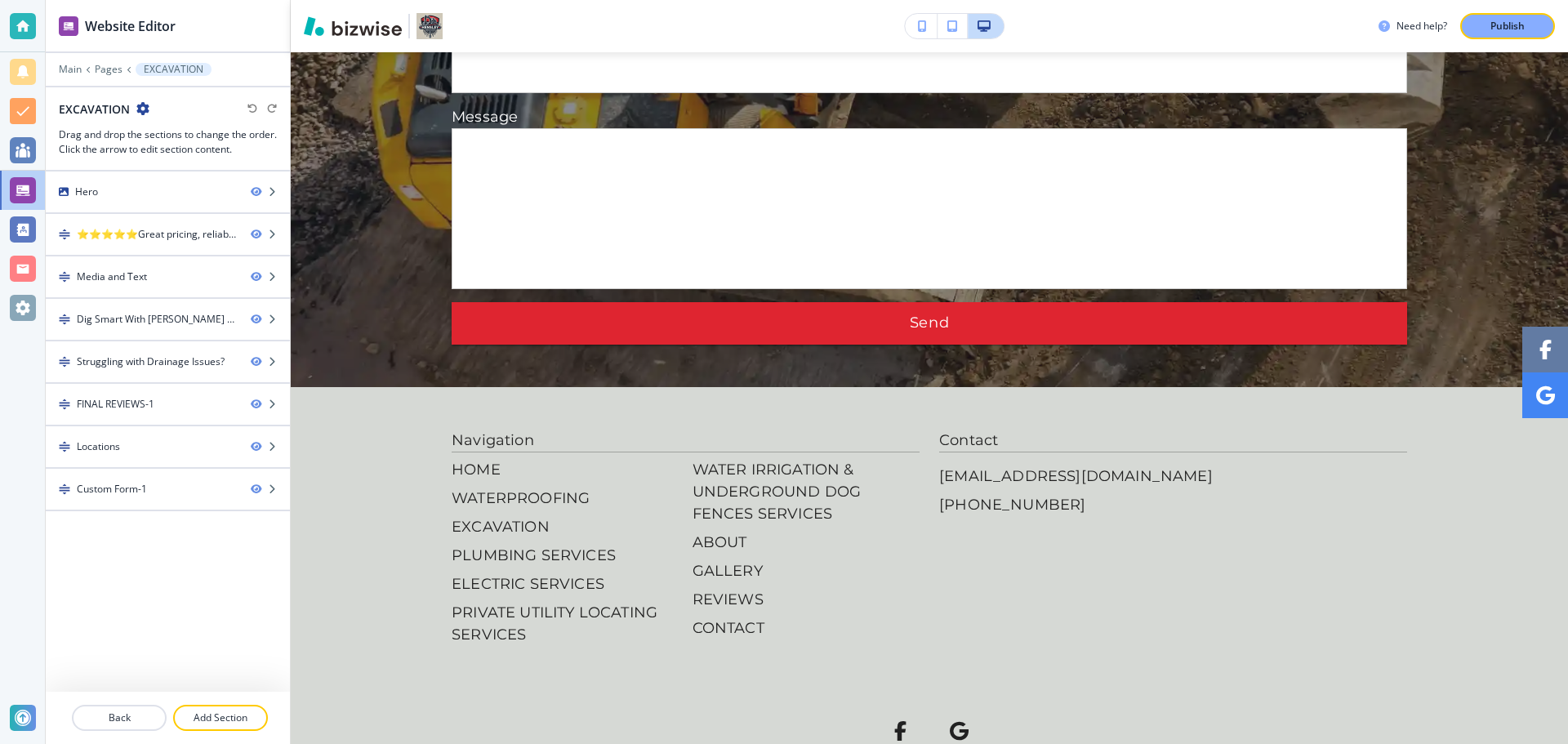
scroll to position [4491, 0]
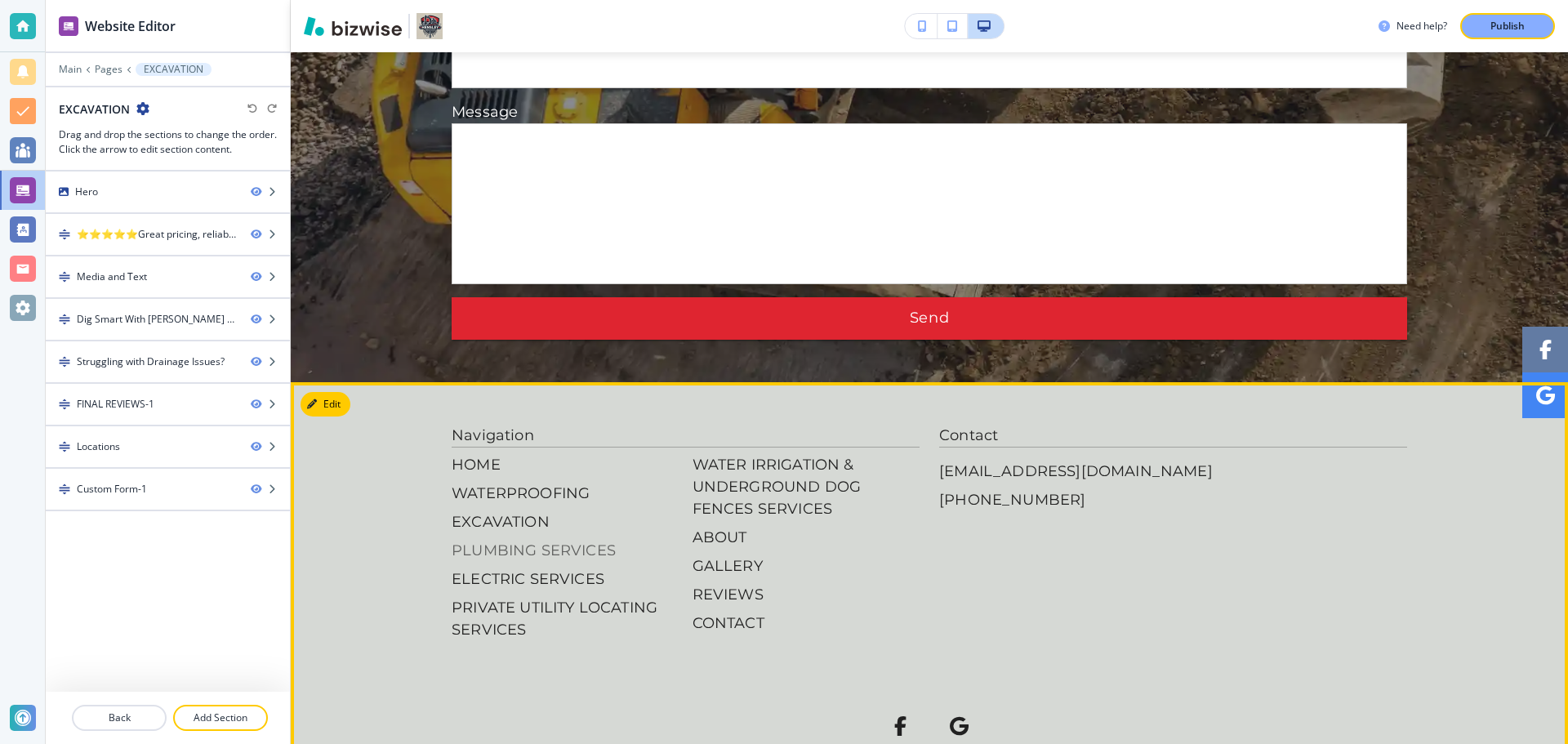
click at [515, 540] on p "PLUMBING SERVICES" at bounding box center [565, 550] width 228 height 22
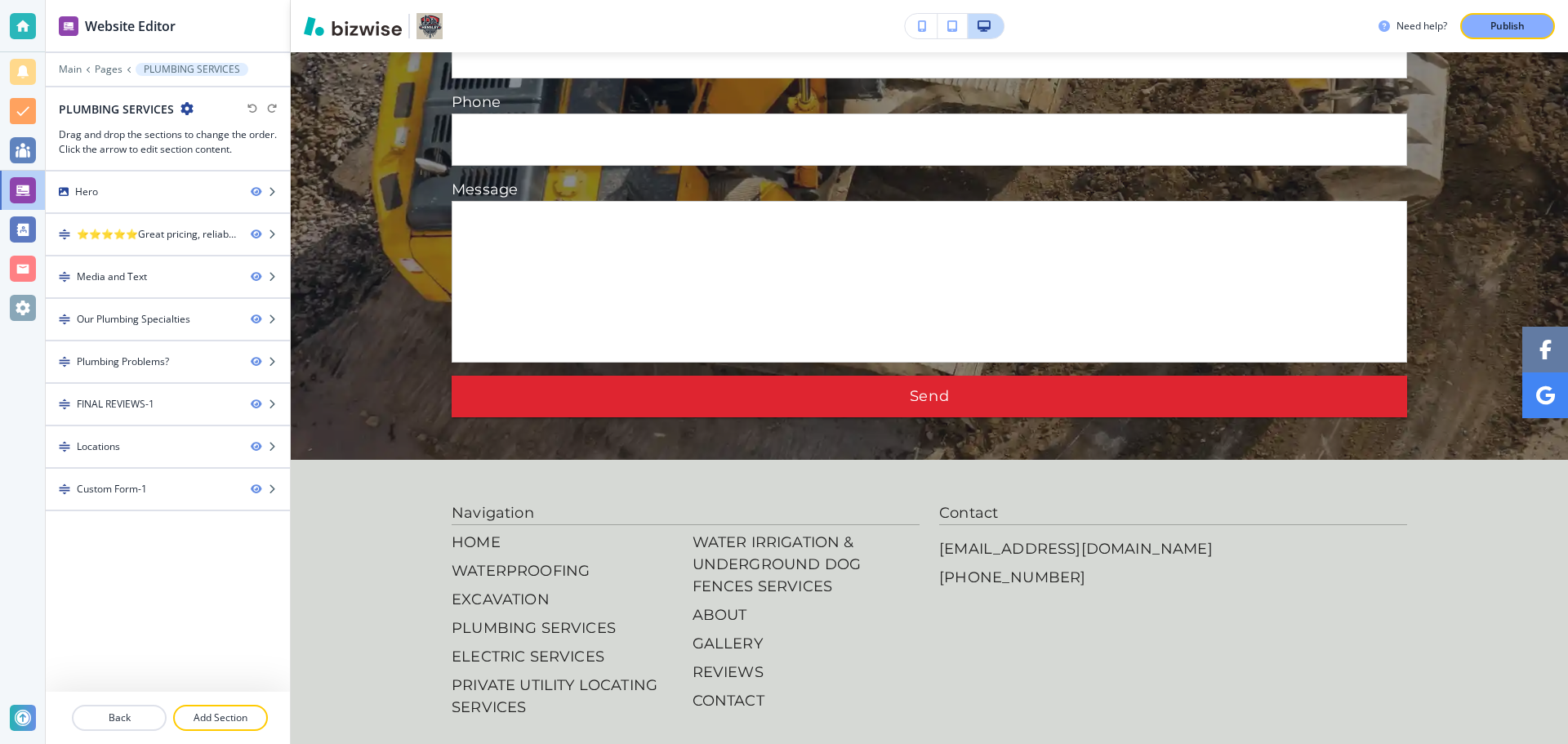
scroll to position [4573, 0]
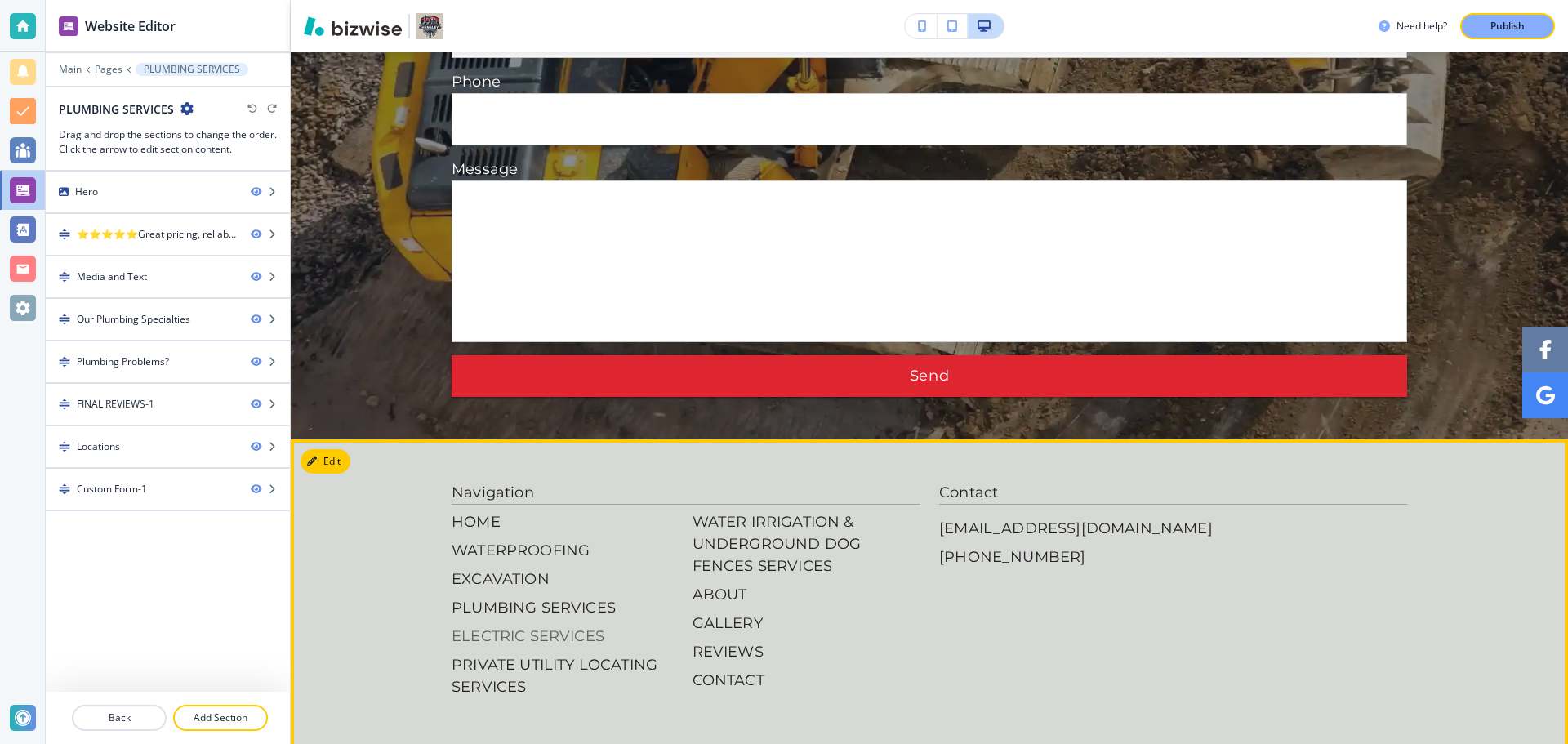
click at [532, 626] on p "ELECTRIC SERVICES" at bounding box center [565, 636] width 228 height 22
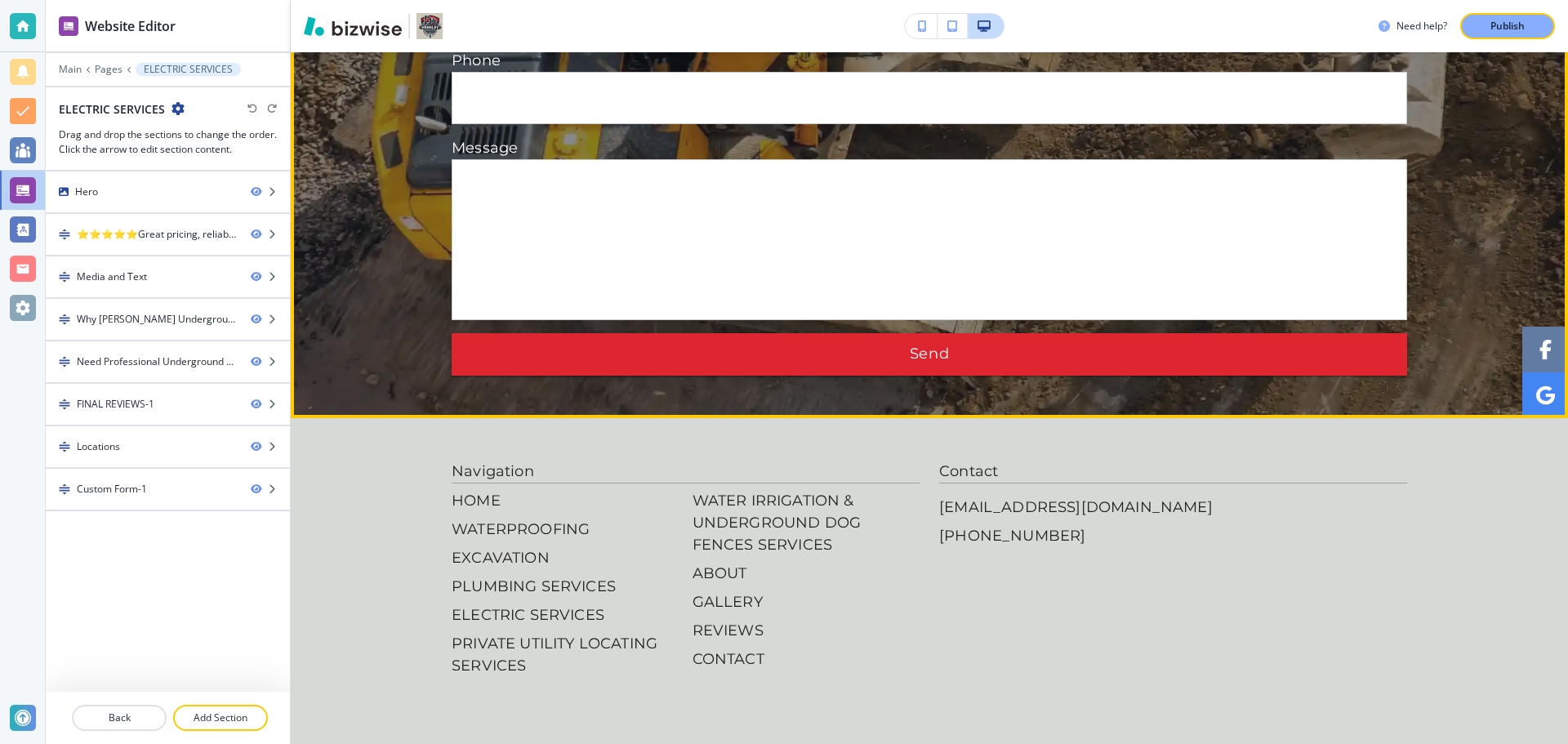
scroll to position [4109, 0]
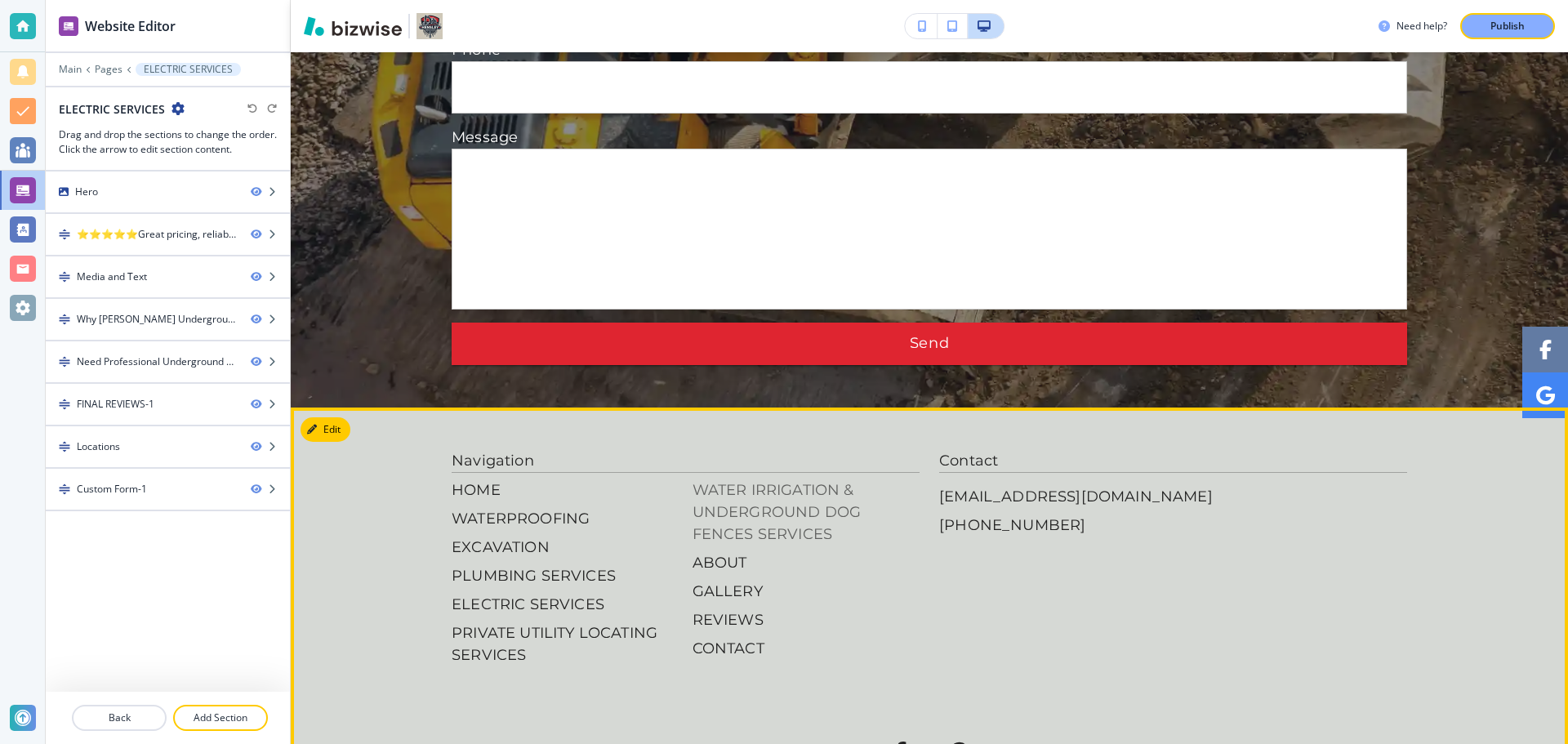
click at [798, 479] on p "WATER IRRIGATION & UNDERGROUND DOG FENCES SERVICES" at bounding box center [806, 512] width 228 height 66
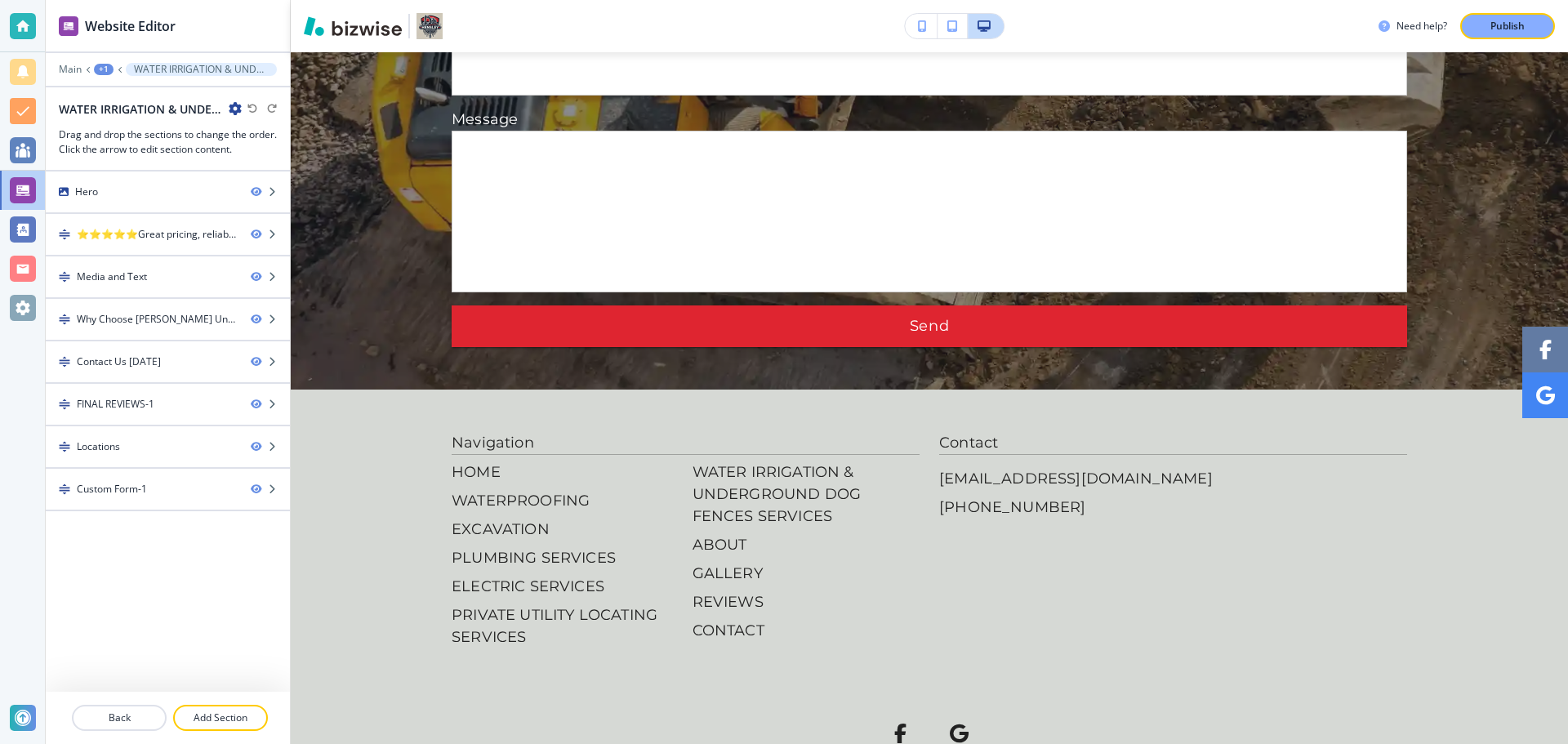
scroll to position [4274, 0]
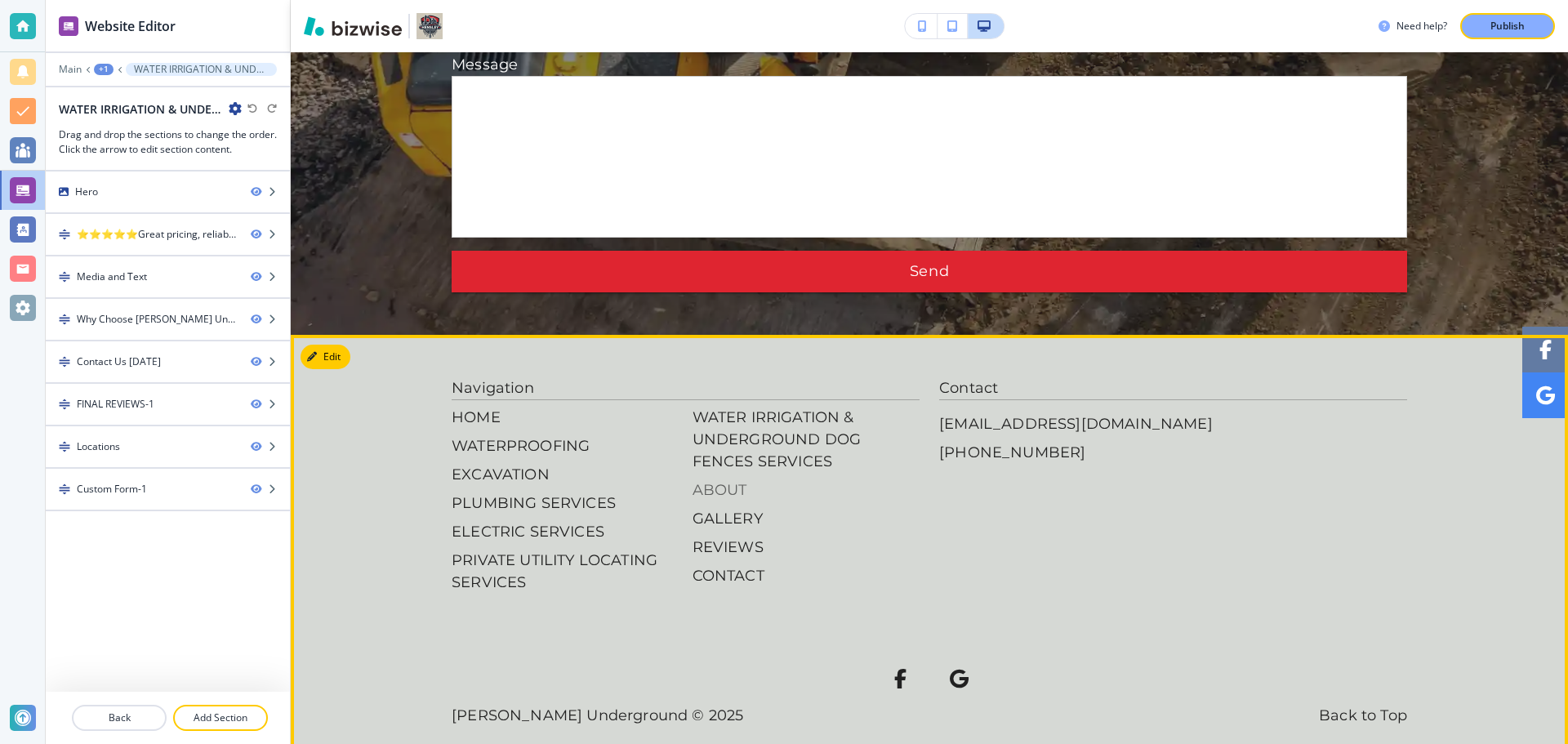
click at [727, 479] on p "ABOUT" at bounding box center [806, 490] width 228 height 22
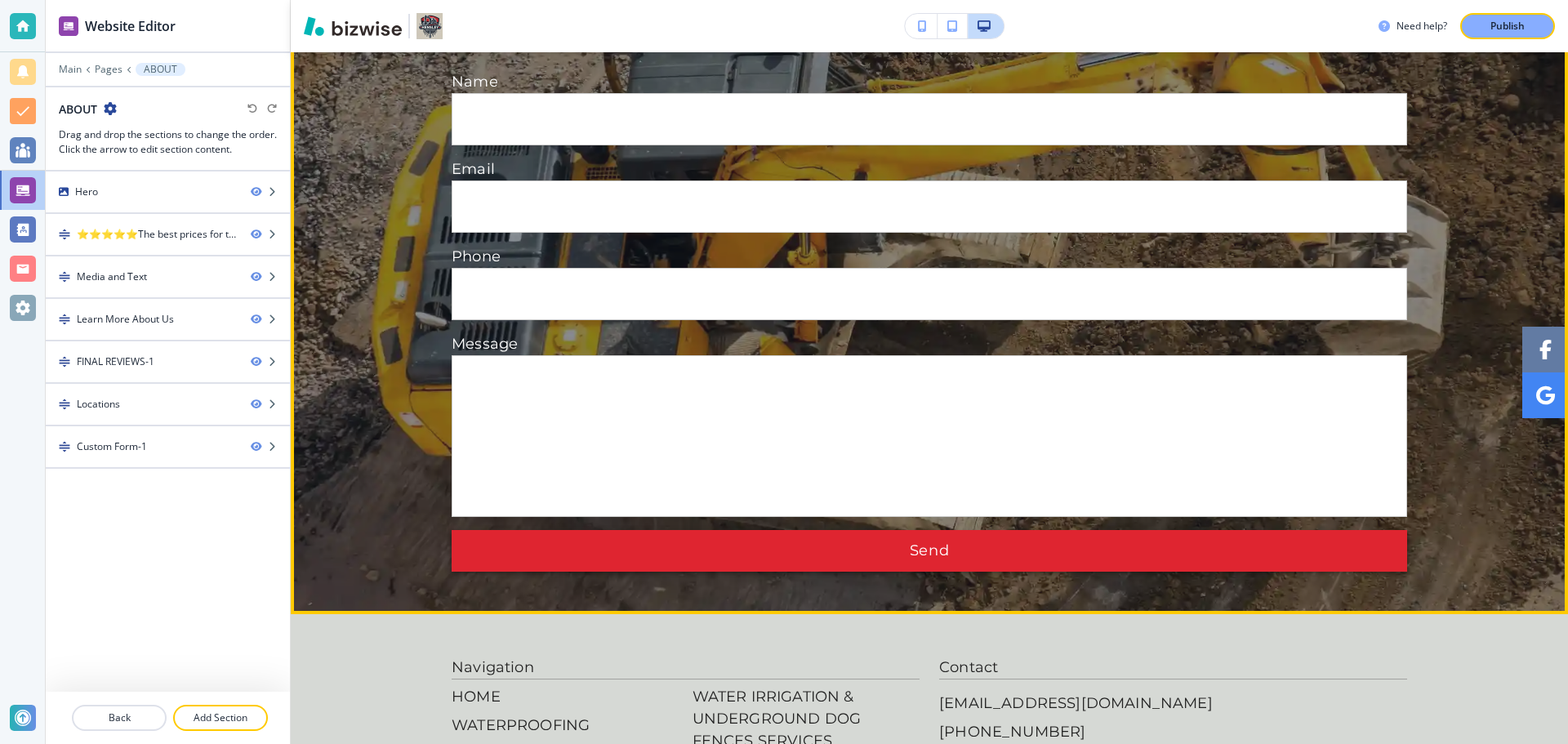
scroll to position [3583, 0]
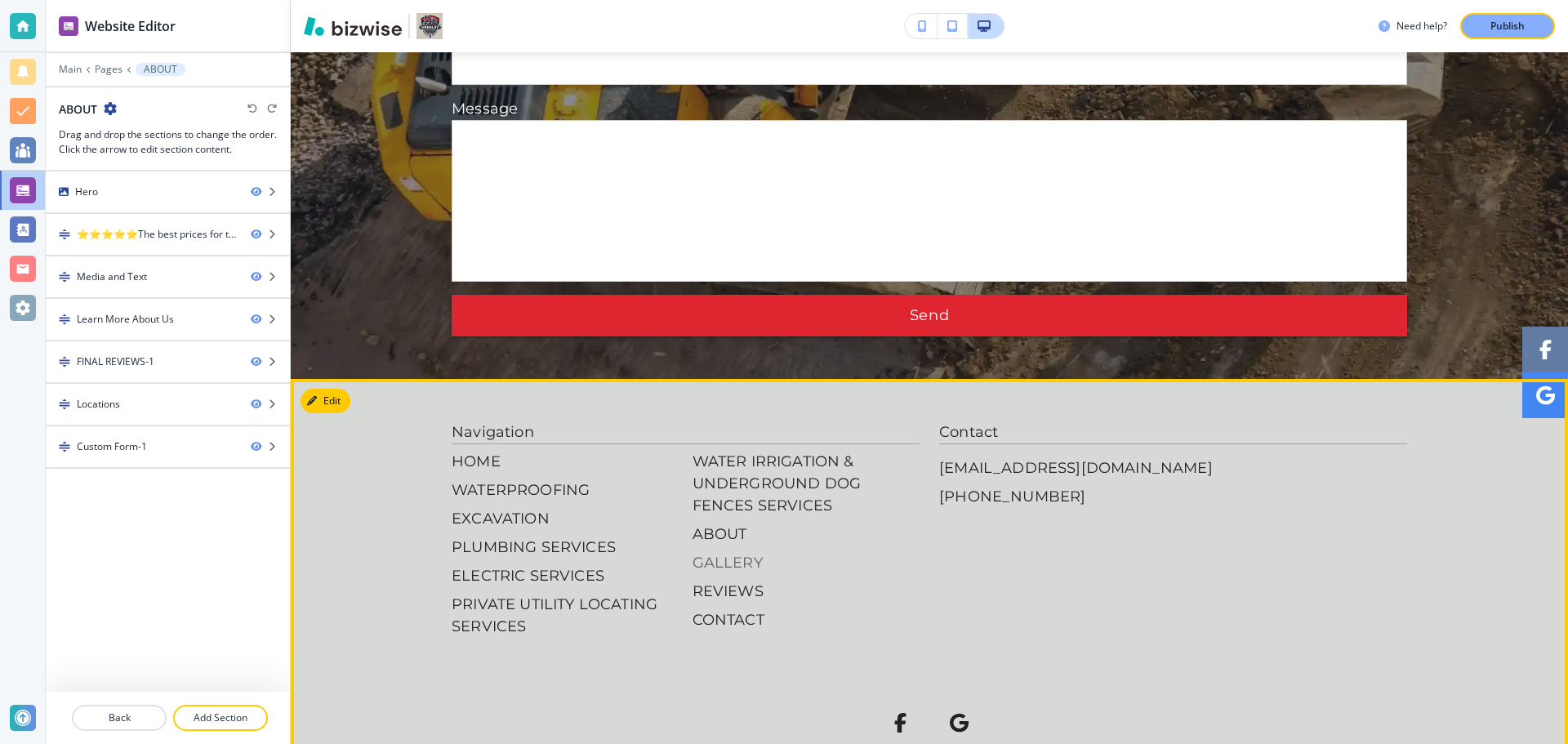
click at [726, 552] on p "GALLERY" at bounding box center [806, 563] width 228 height 22
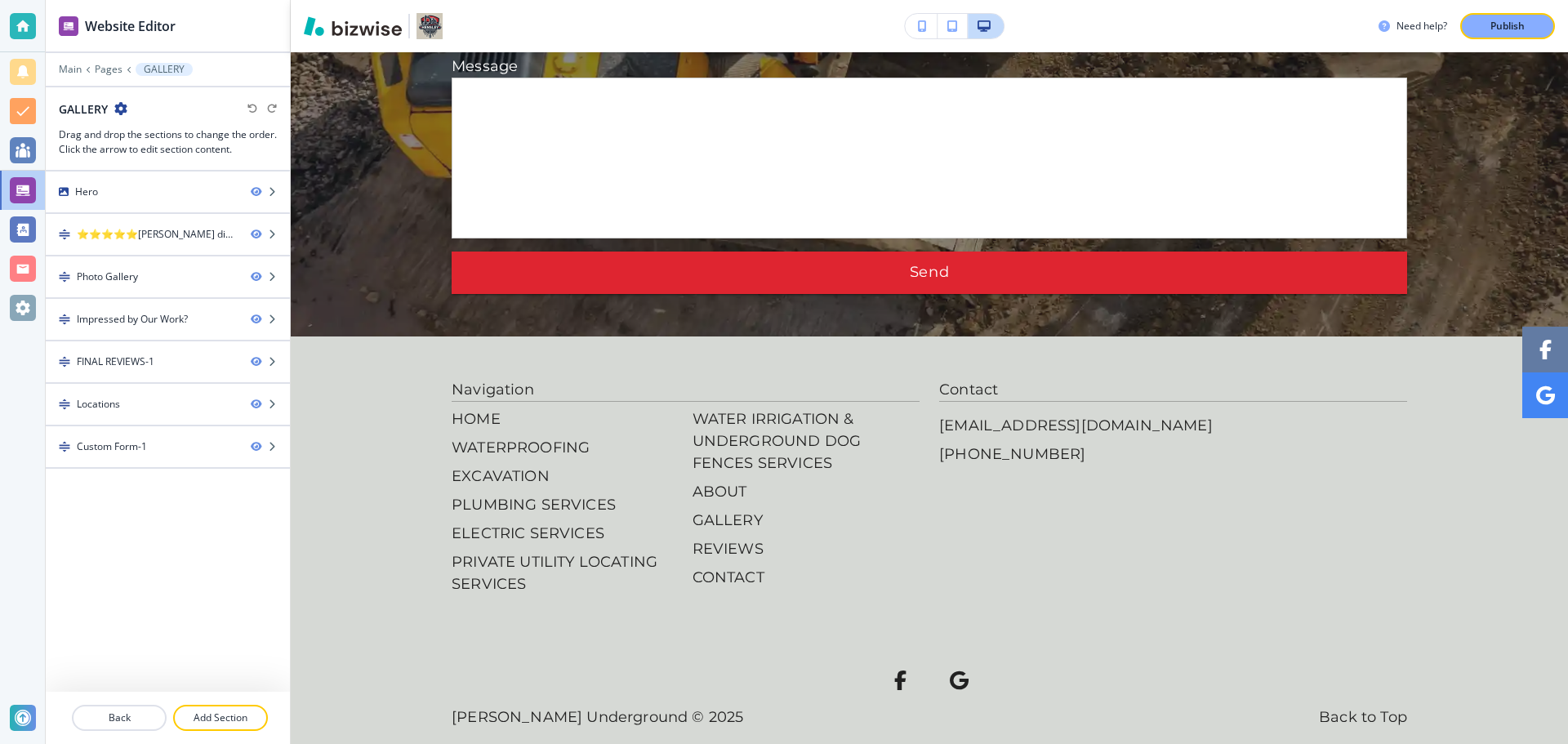
scroll to position [5950, 0]
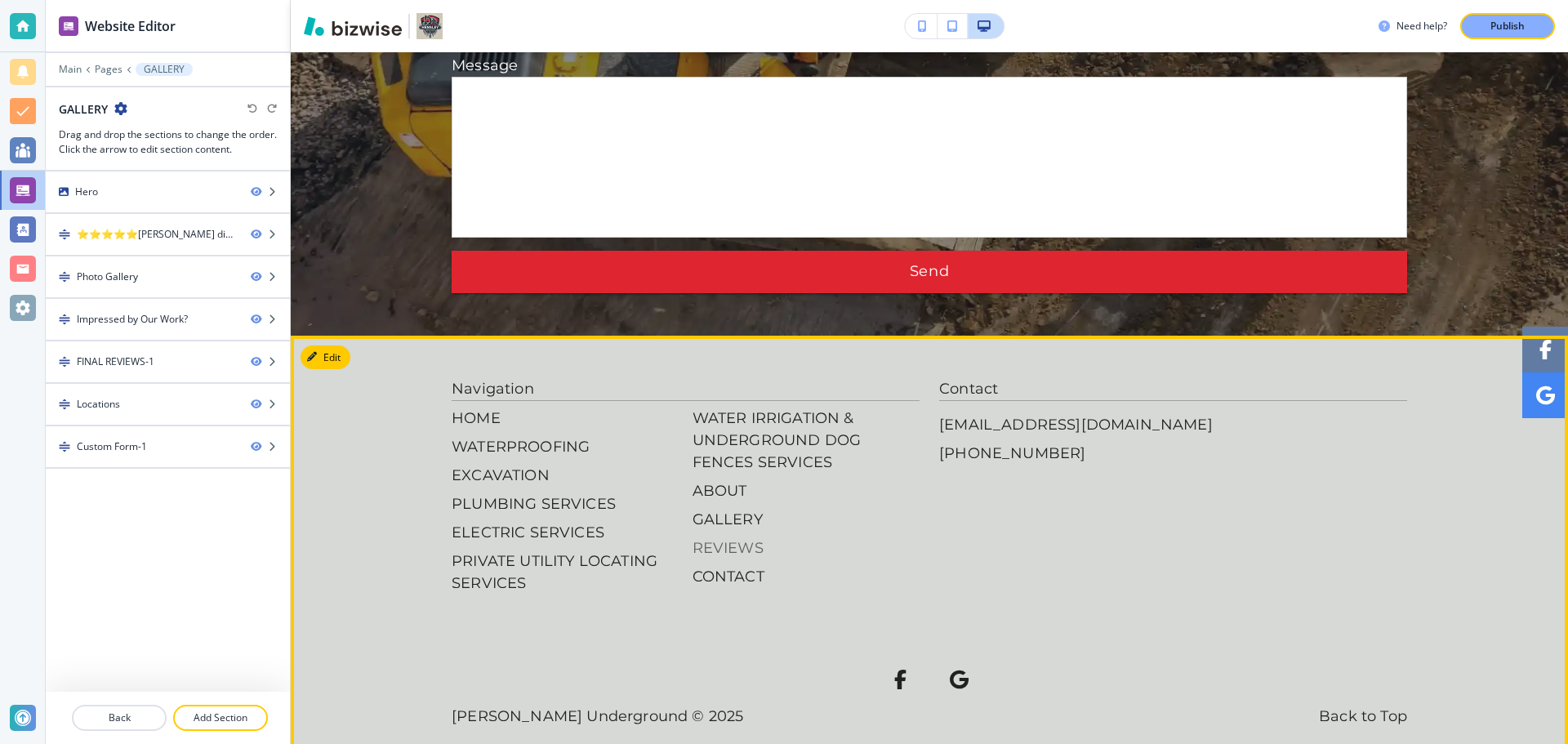
click at [721, 538] on p "REVIEWS" at bounding box center [806, 548] width 228 height 22
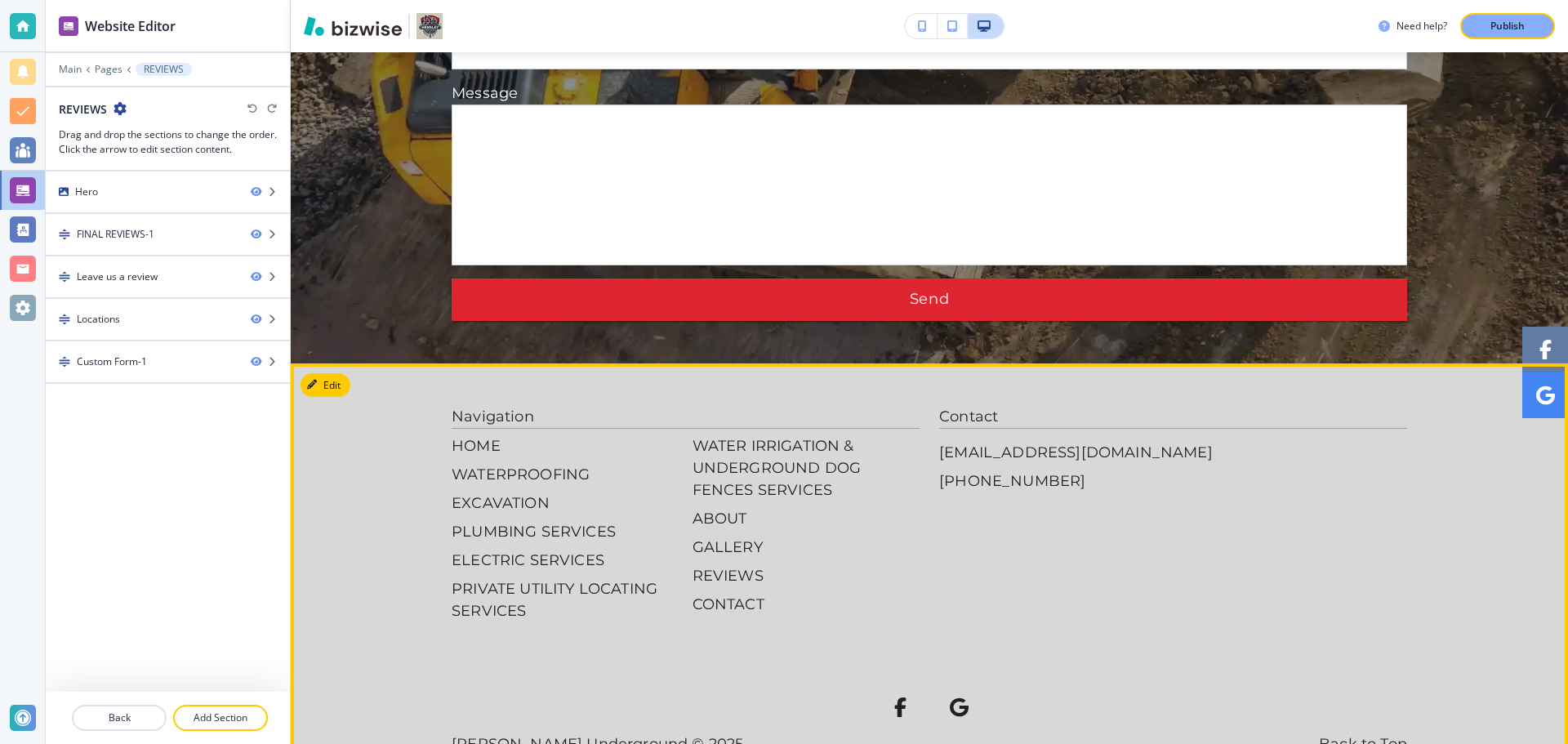
scroll to position [2921, 0]
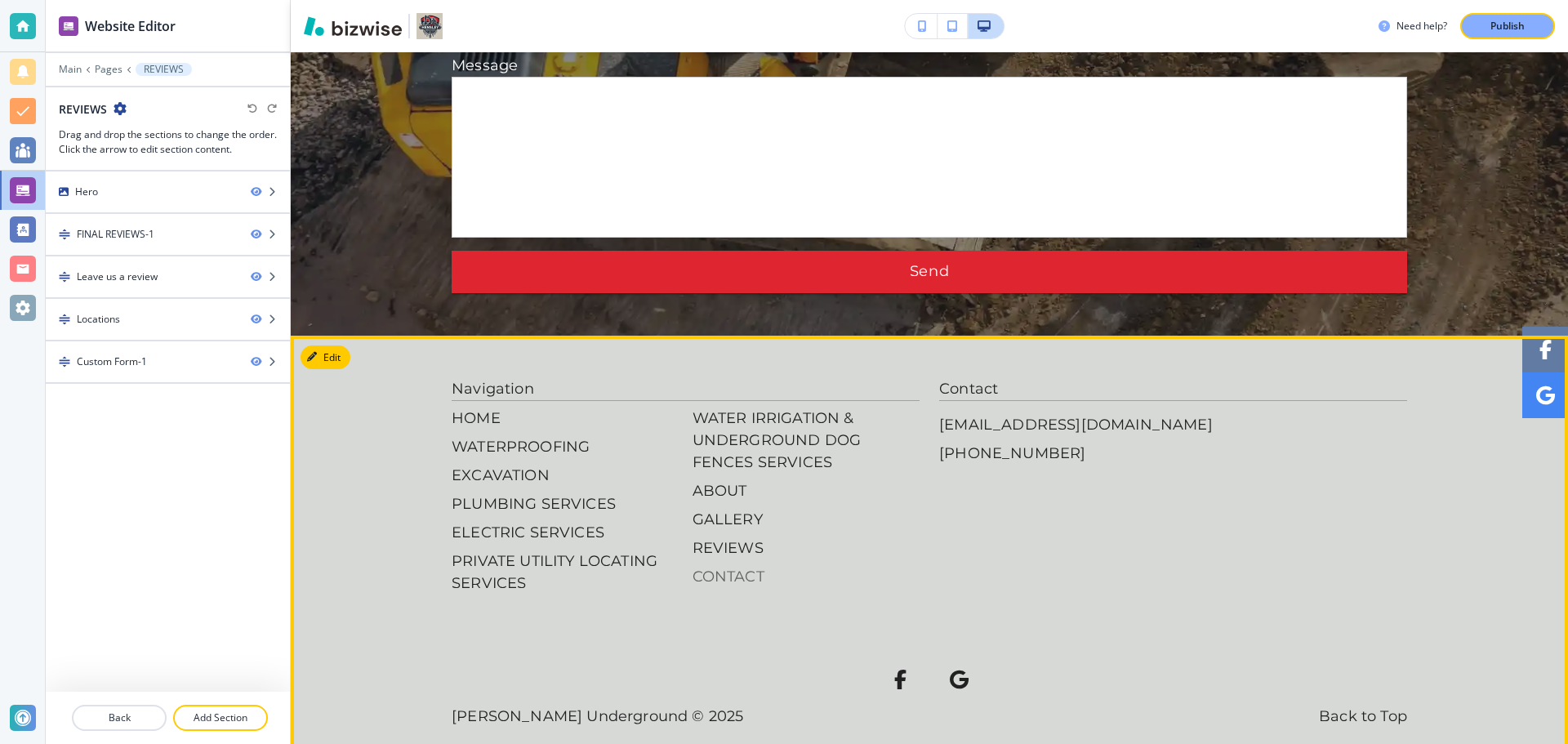
click at [726, 566] on p "CONTACT" at bounding box center [806, 577] width 228 height 22
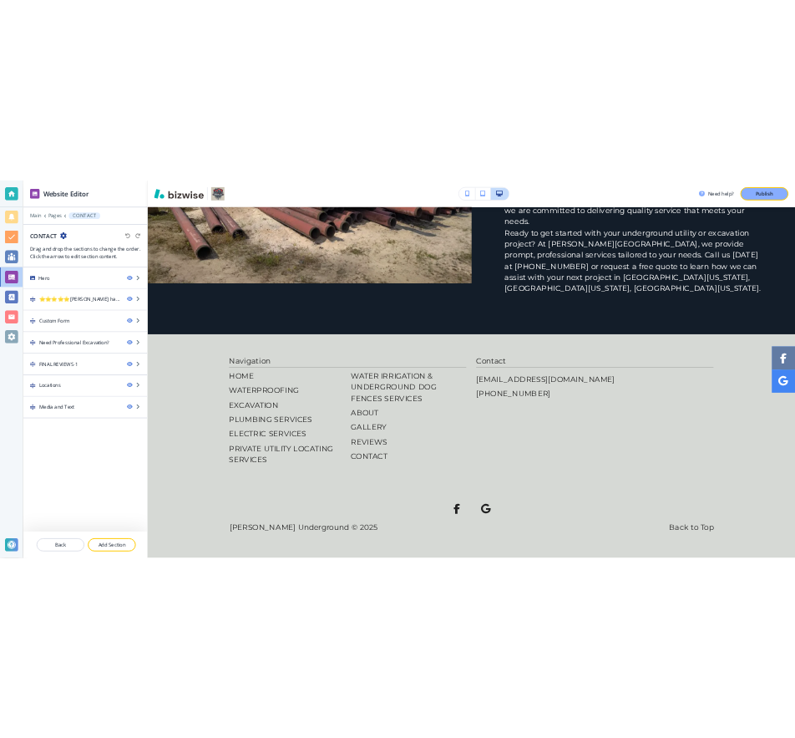
scroll to position [3635, 0]
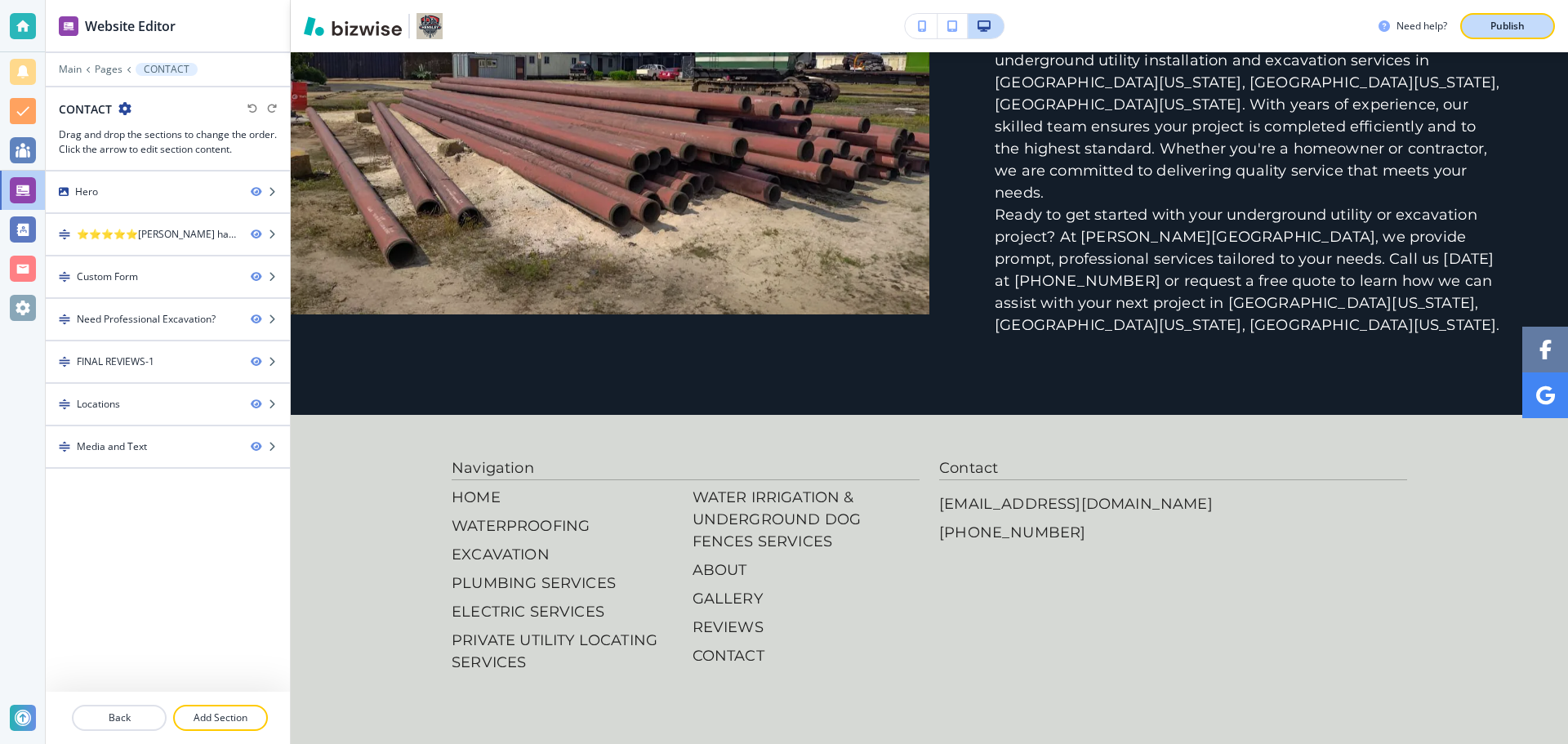
click at [1504, 24] on p "Publish" at bounding box center [1506, 25] width 34 height 15
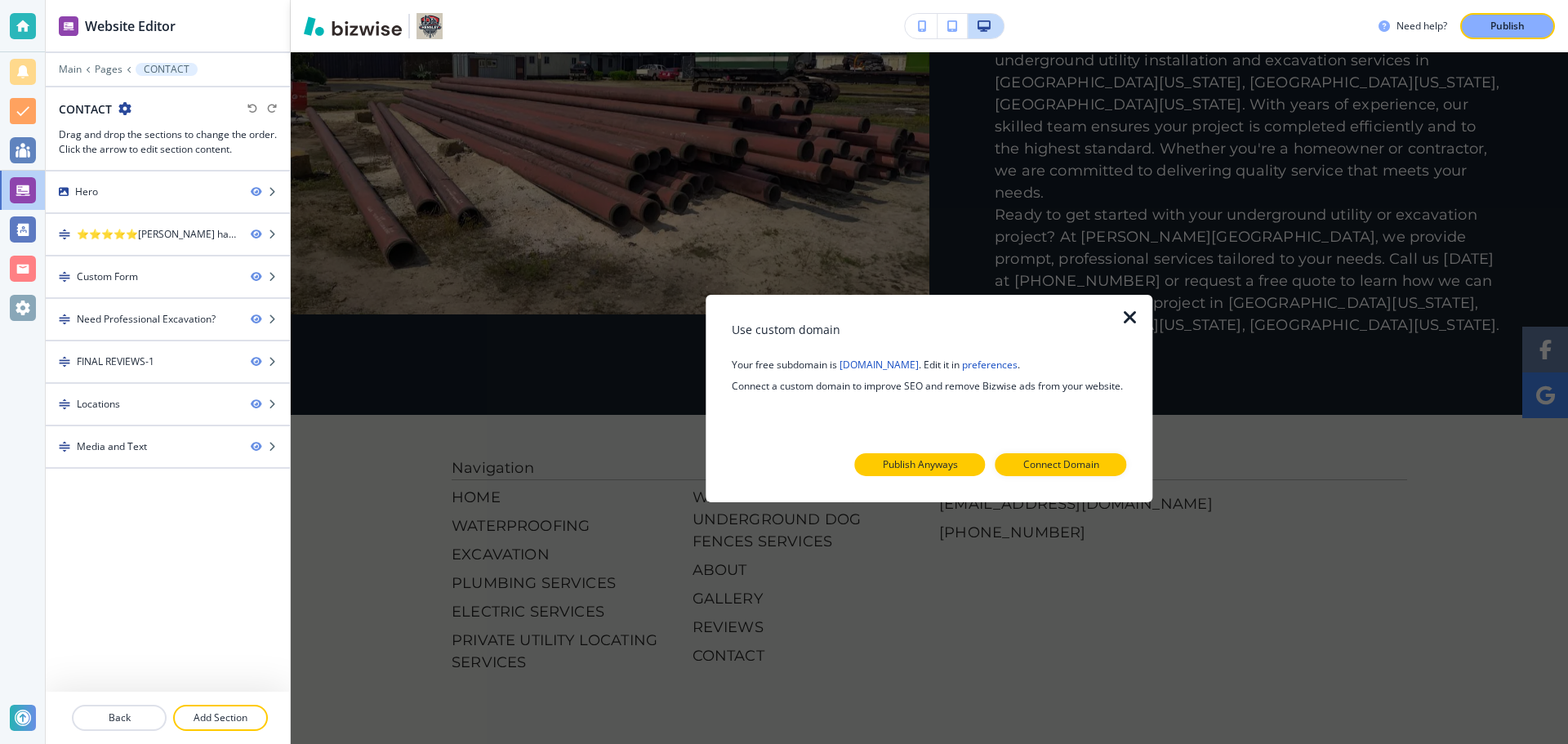
click at [971, 470] on button "Publish Anyways" at bounding box center [921, 464] width 131 height 22
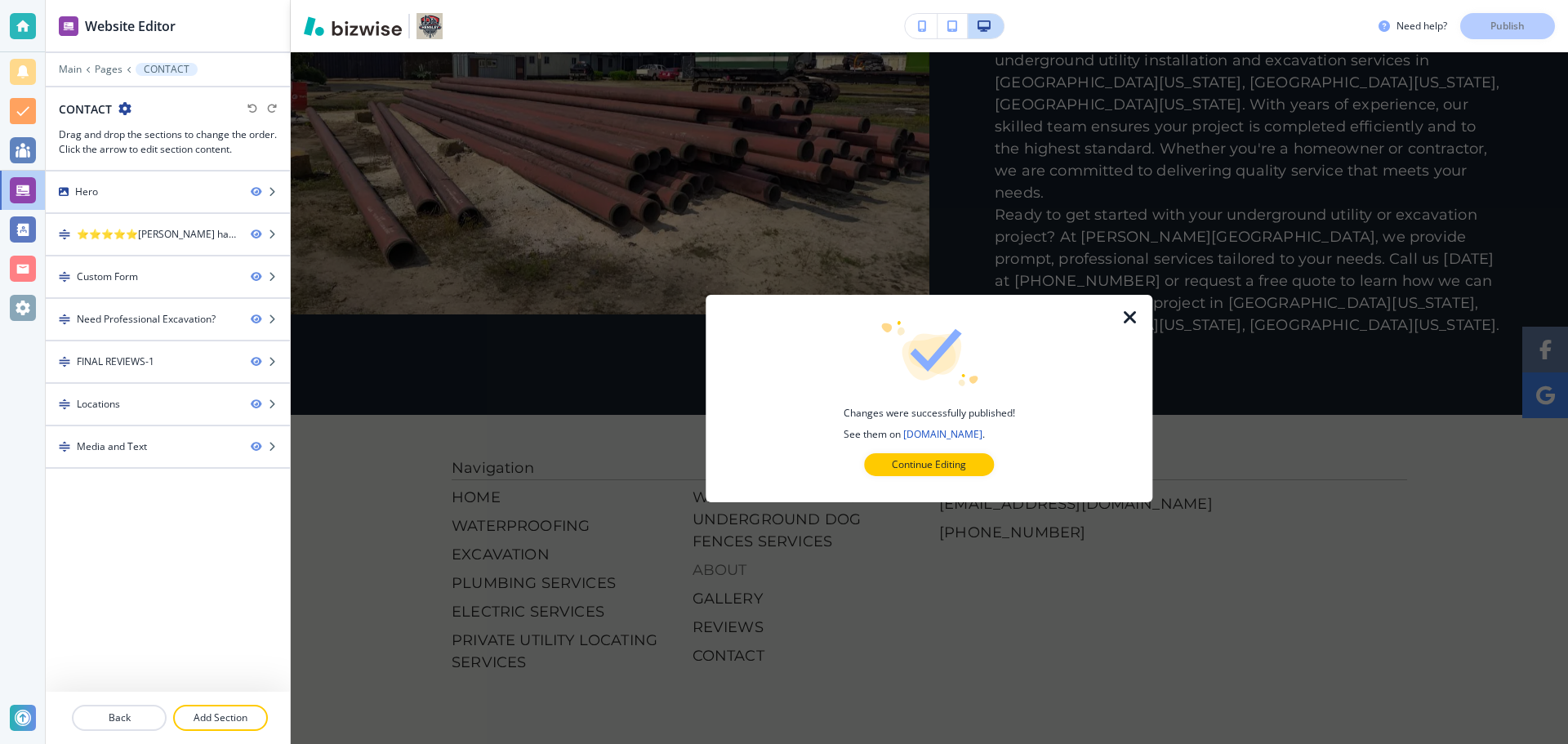
click at [886, 459] on button "Continue Editing" at bounding box center [929, 464] width 130 height 22
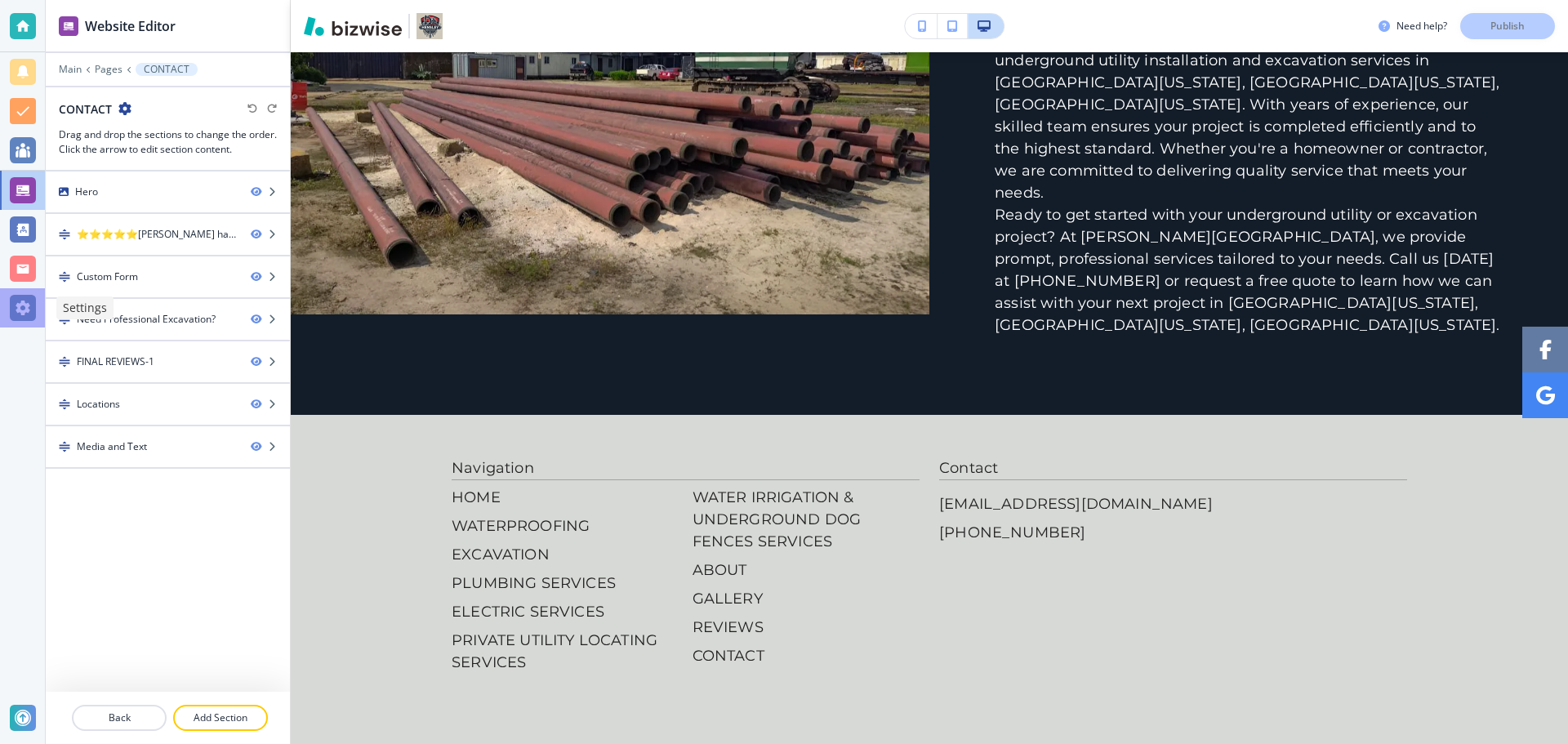
click at [18, 302] on div at bounding box center [22, 308] width 26 height 26
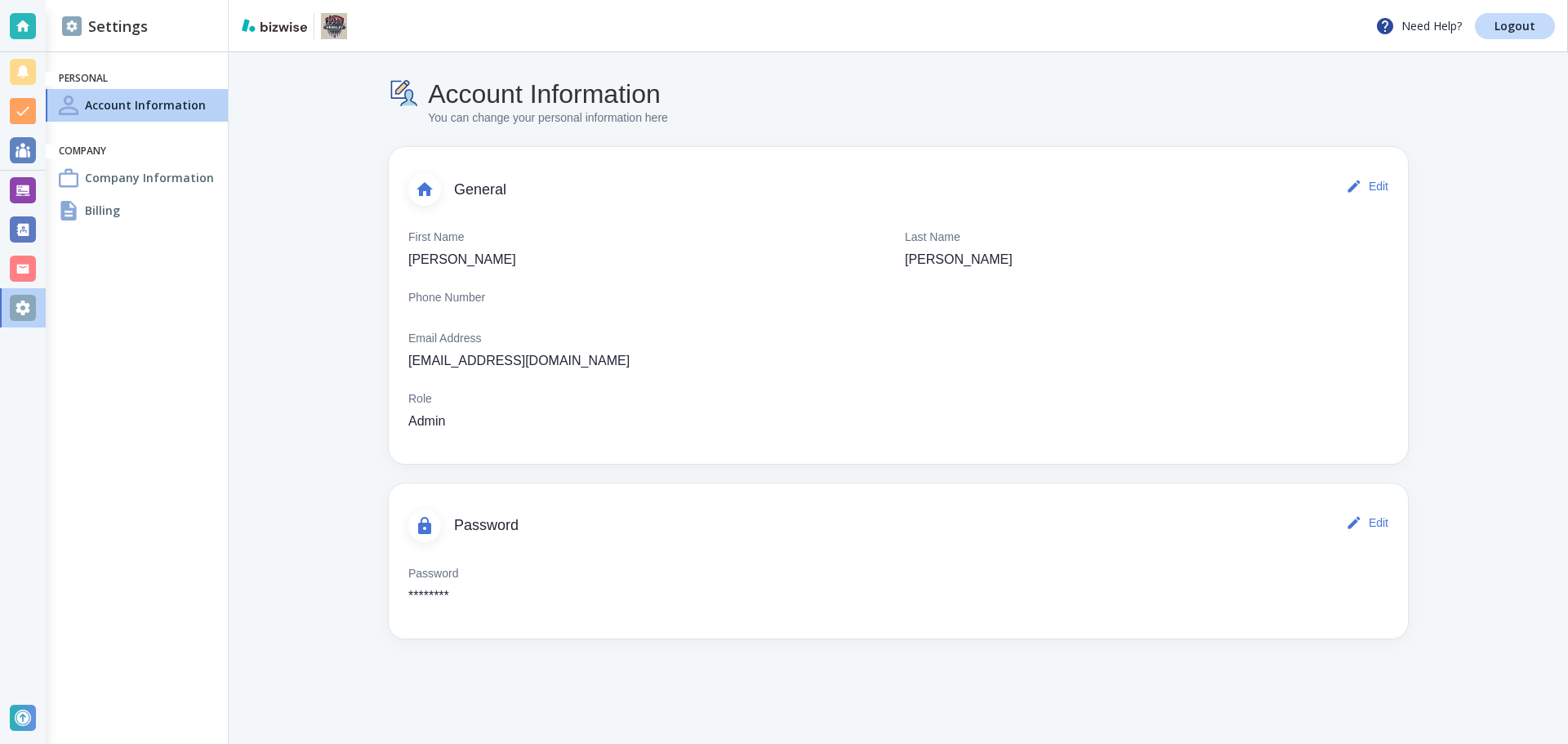
click at [125, 216] on div "Billing" at bounding box center [137, 210] width 182 height 32
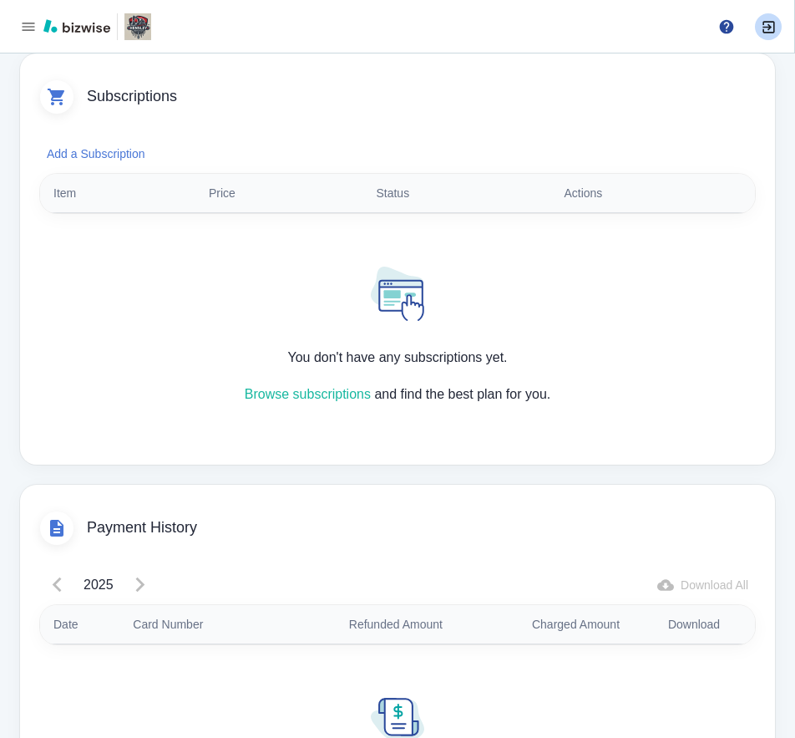
scroll to position [500, 0]
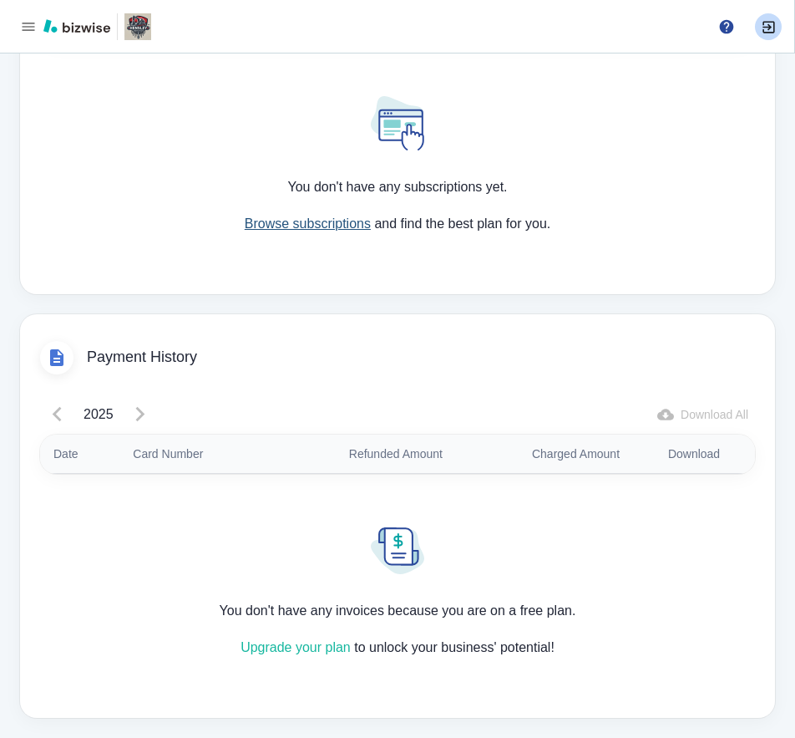
click at [267, 220] on link "Browse subscriptions" at bounding box center [308, 223] width 126 height 14
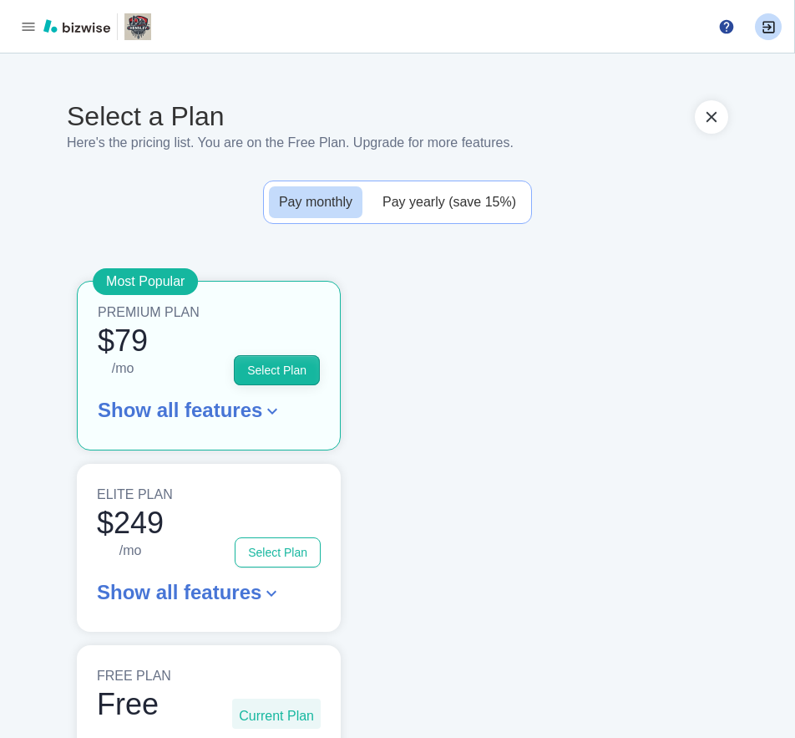
click at [282, 361] on button "Select Plan" at bounding box center [277, 370] width 86 height 30
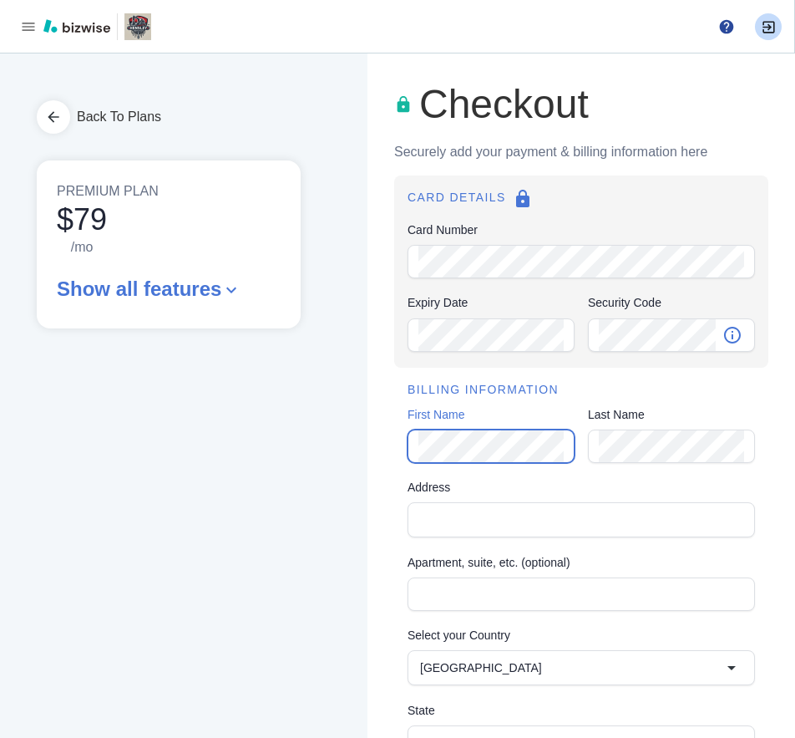
click at [394, 453] on div "BILLING INFORMATION First Name First Name Last Name Last Name Address Address A…" at bounding box center [581, 608] width 374 height 480
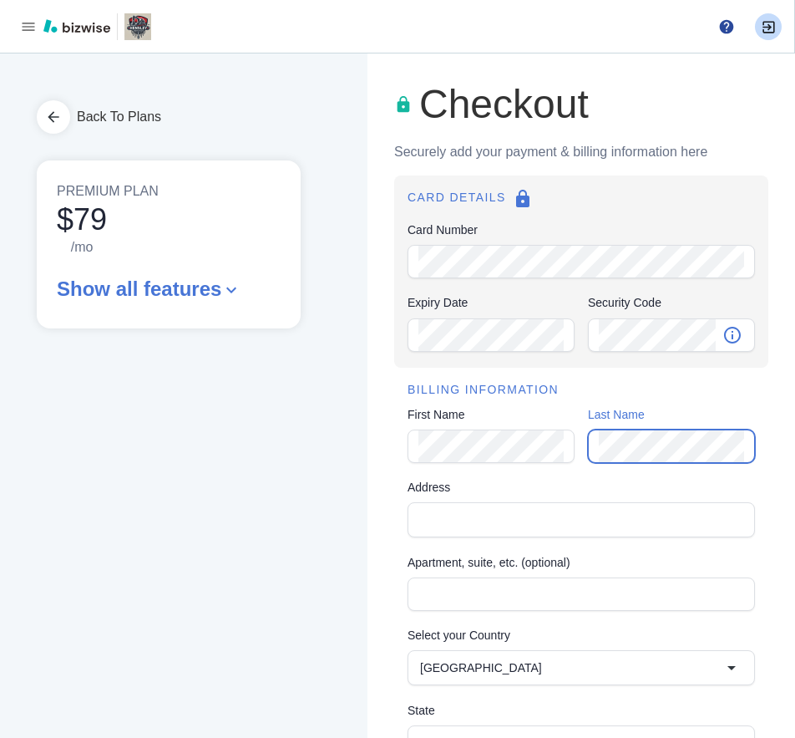
click at [535, 449] on div "First Name First Name Last Name Last Name" at bounding box center [582, 435] width 348 height 59
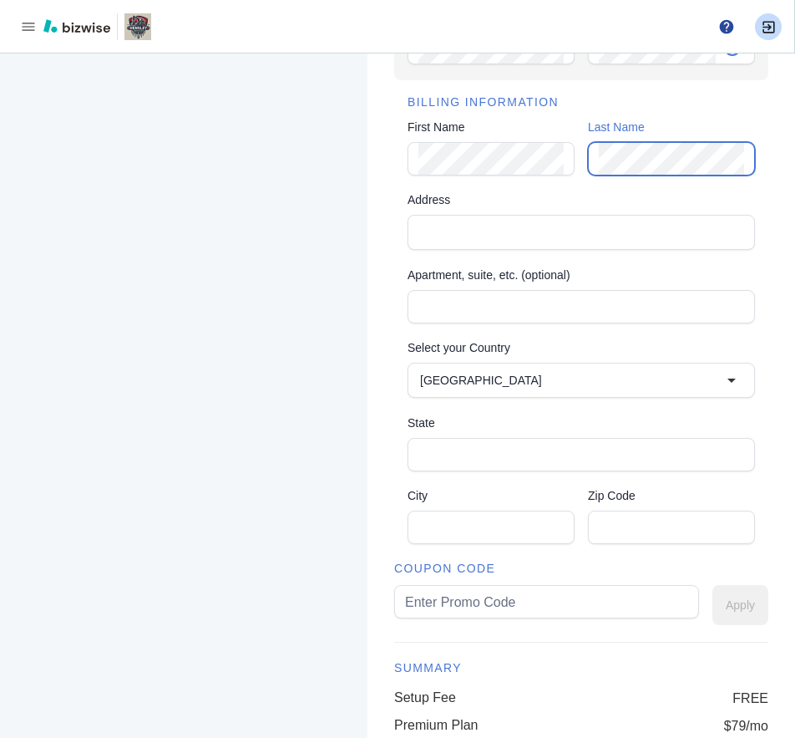
scroll to position [251, 0]
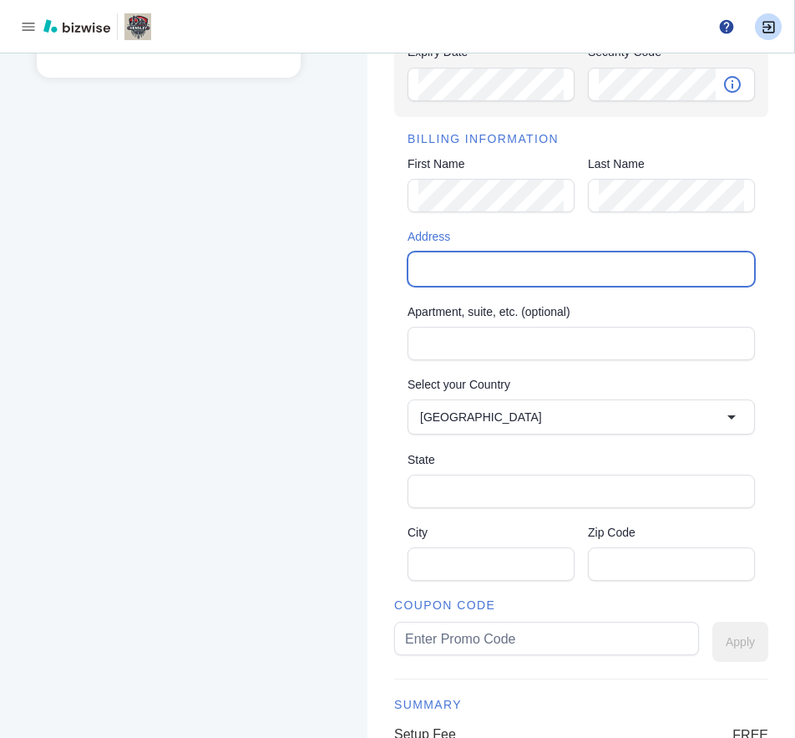
click at [484, 268] on input "Address" at bounding box center [579, 268] width 333 height 23
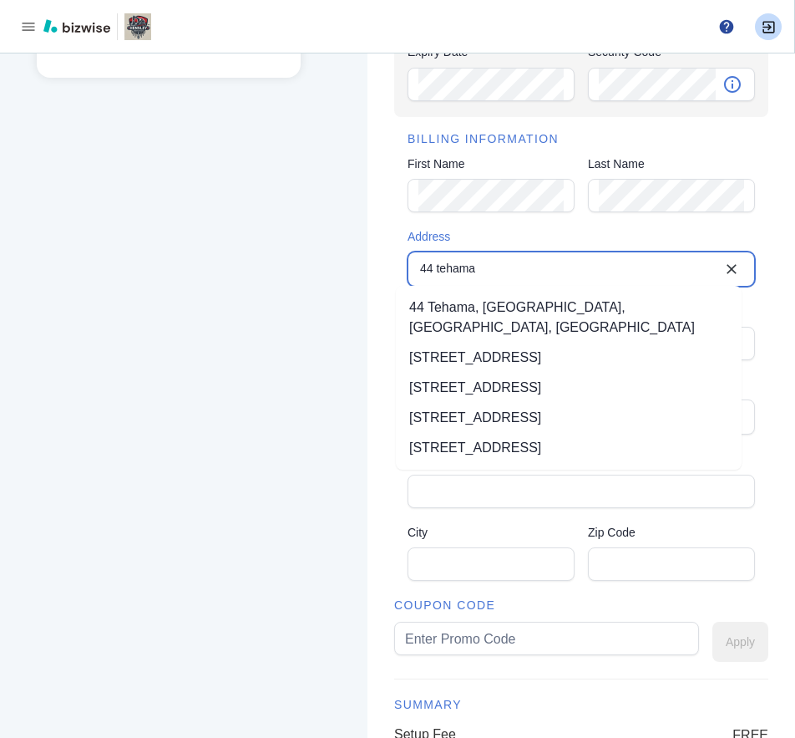
click at [525, 373] on li "44 Tehama Street, Brooklyn, NY, USA" at bounding box center [569, 388] width 346 height 30
type input "44 Tehama Street"
type input "United States"
type input "NY"
type input "11218"
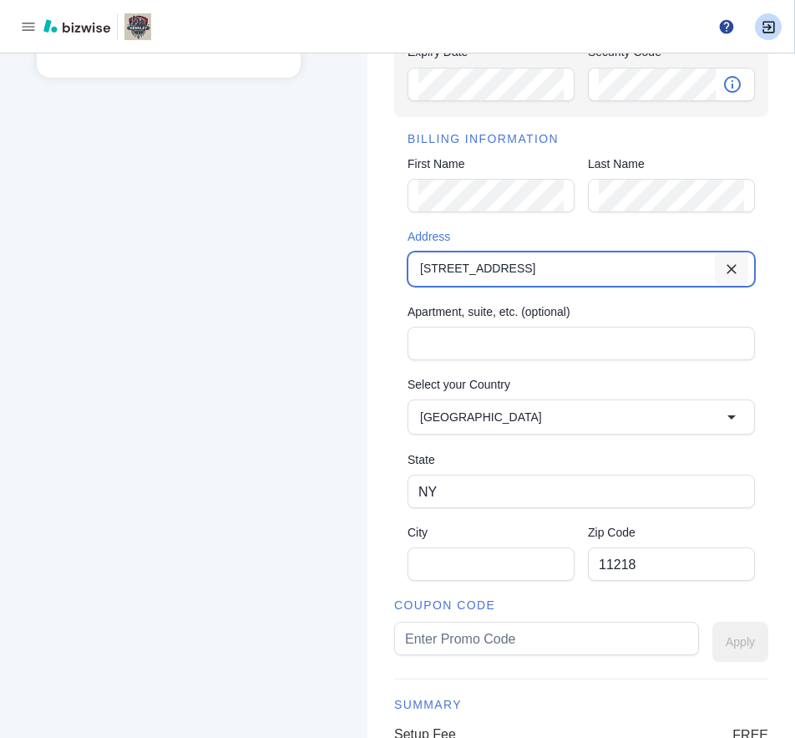
click at [723, 266] on icon "Clear" at bounding box center [731, 269] width 17 height 17
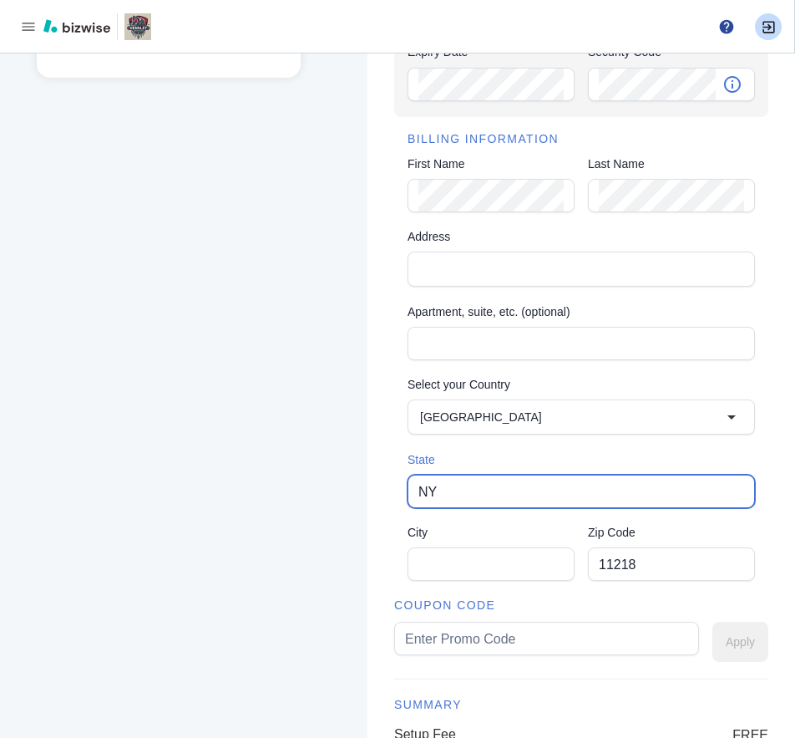
click at [647, 482] on input "NY" at bounding box center [582, 491] width 326 height 32
type input "N"
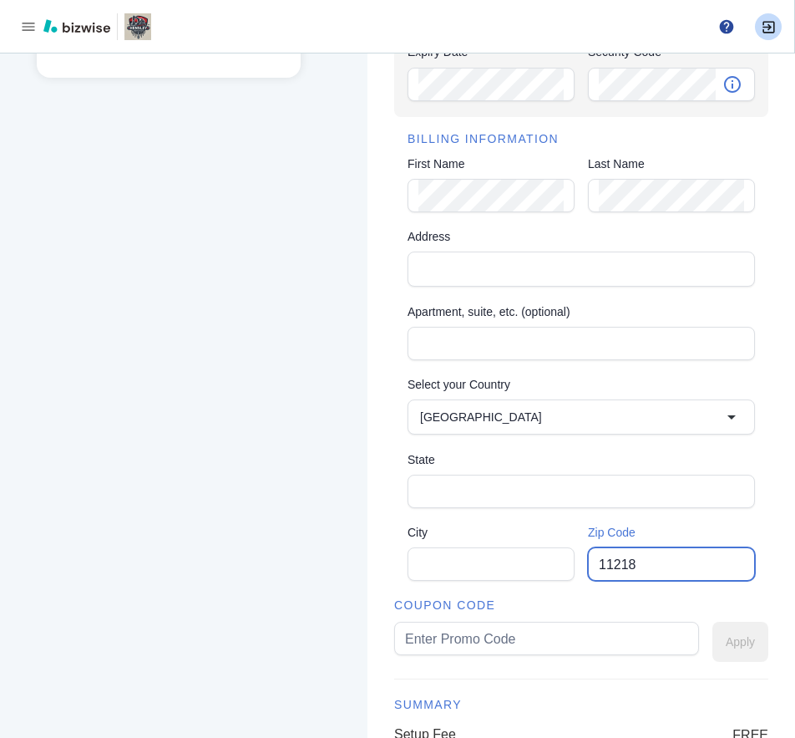
drag, startPoint x: 652, startPoint y: 553, endPoint x: 564, endPoint y: 559, distance: 87.9
click at [564, 559] on div "City City Zip Code 11218 Zip Code" at bounding box center [582, 553] width 348 height 59
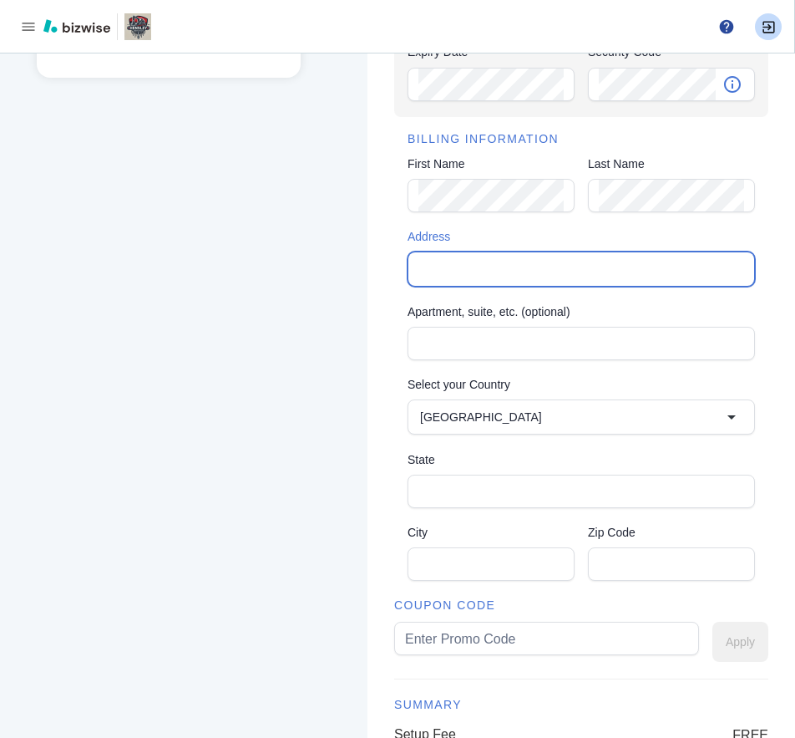
click at [500, 260] on input "Address" at bounding box center [579, 268] width 333 height 23
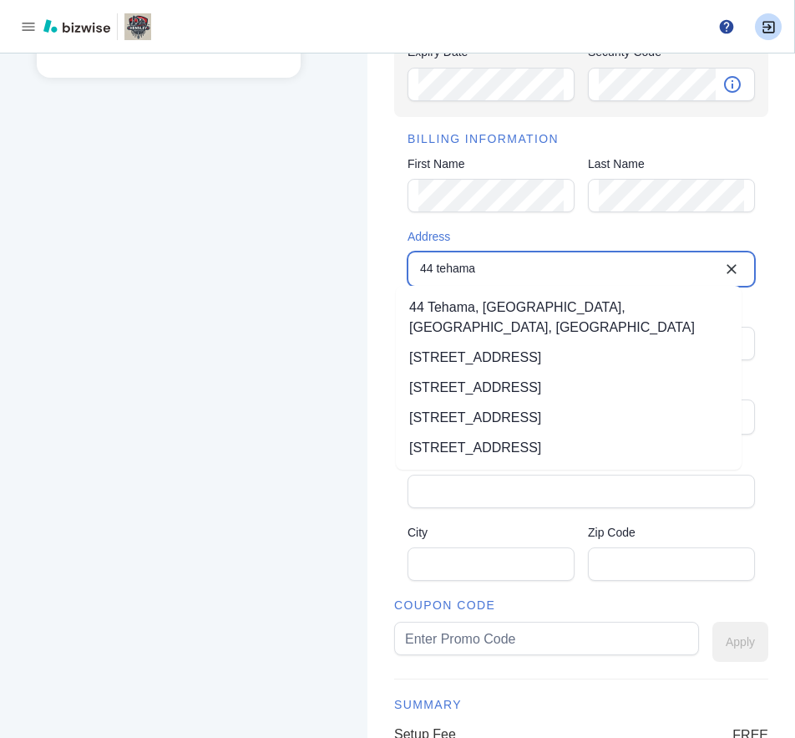
click at [505, 342] on li "44 Tehama Street, San Francisco, CA, USA" at bounding box center [569, 357] width 346 height 30
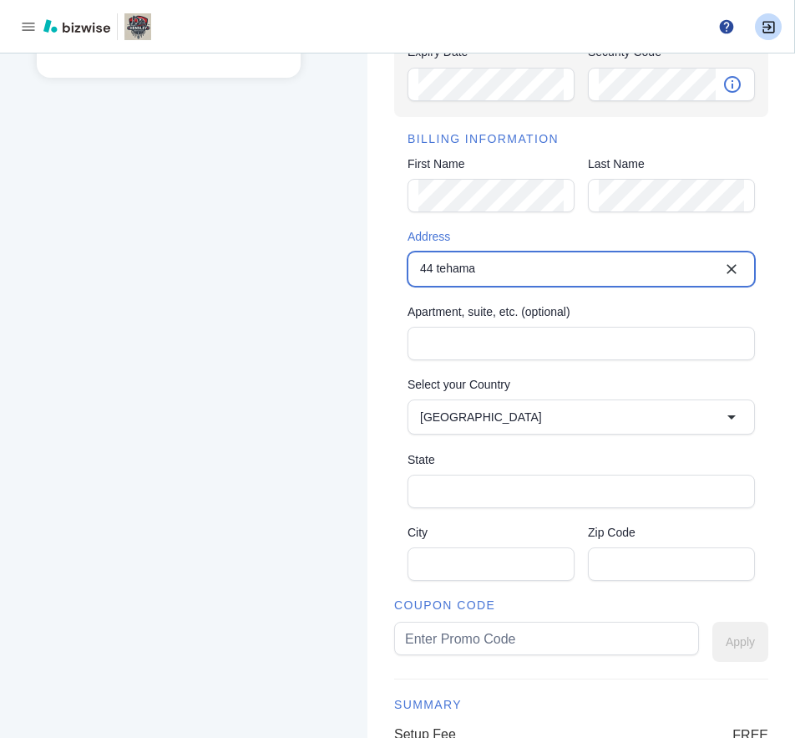
type input "44 Tehama Street"
type input "CA"
type input "San Francisco"
type input "94105"
type input "44 Tehama Street"
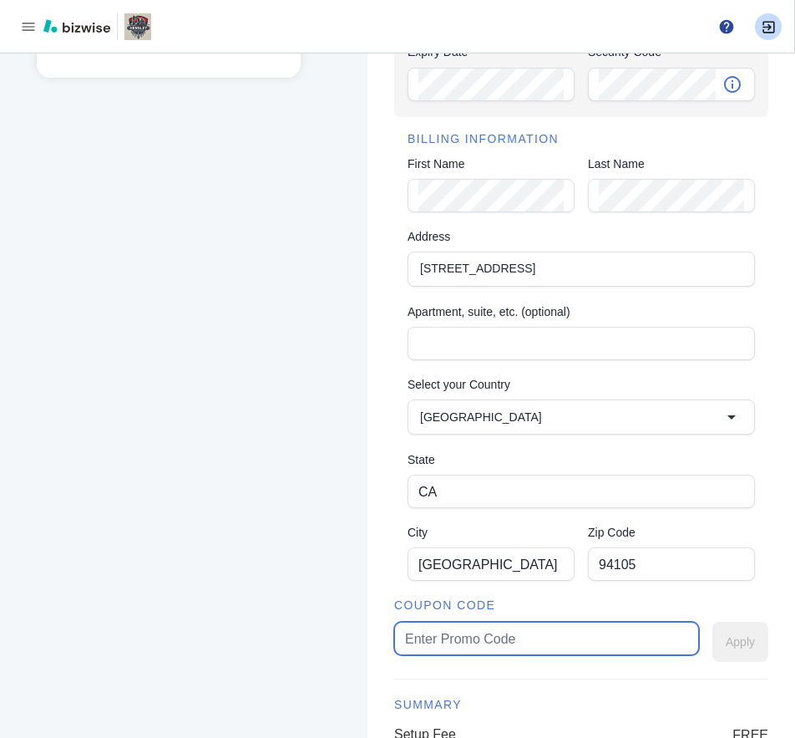
click at [525, 626] on input "text" at bounding box center [546, 638] width 283 height 32
paste input "hensley50"
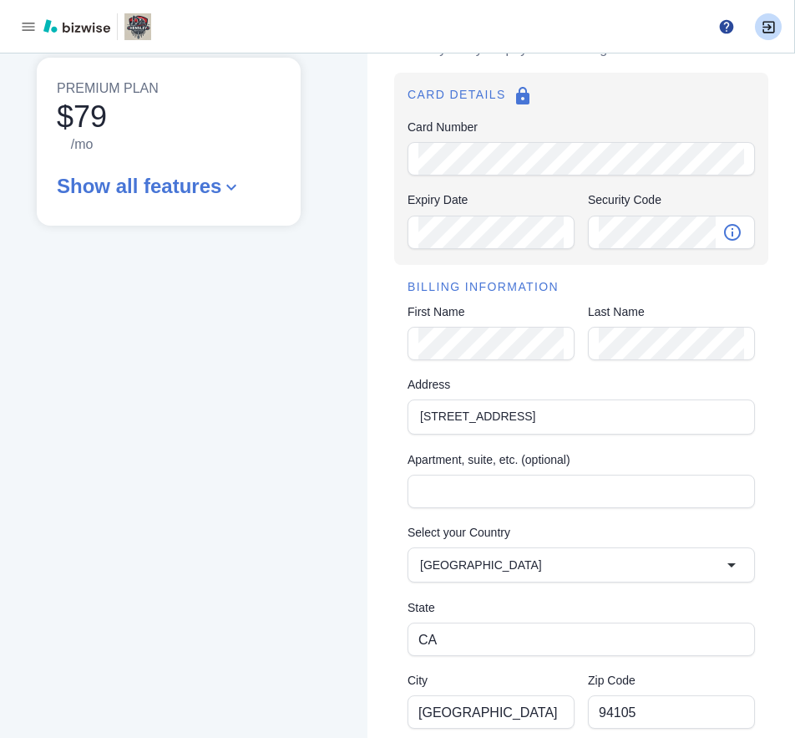
scroll to position [84, 0]
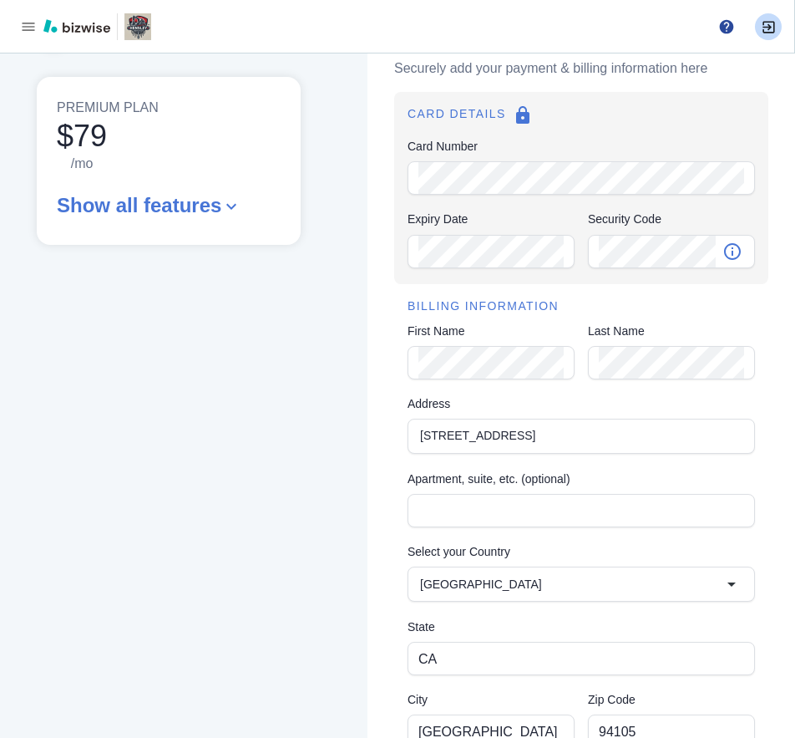
type input "hensley50"
click at [624, 271] on div "CARD DETAILS Card Number Card Number Expiry Date Expiry Date Security Code Secu…" at bounding box center [581, 187] width 374 height 191
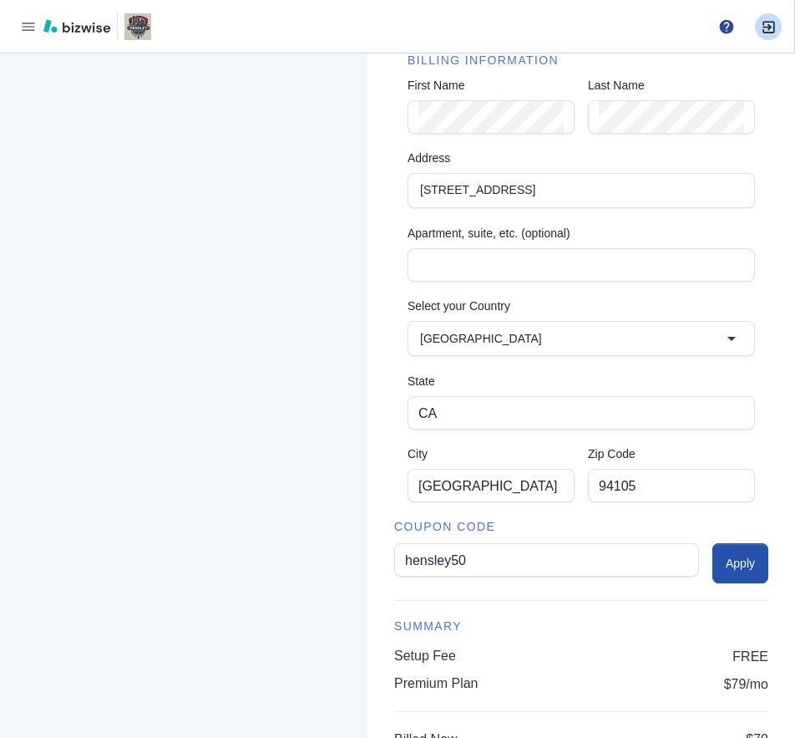
scroll to position [334, 0]
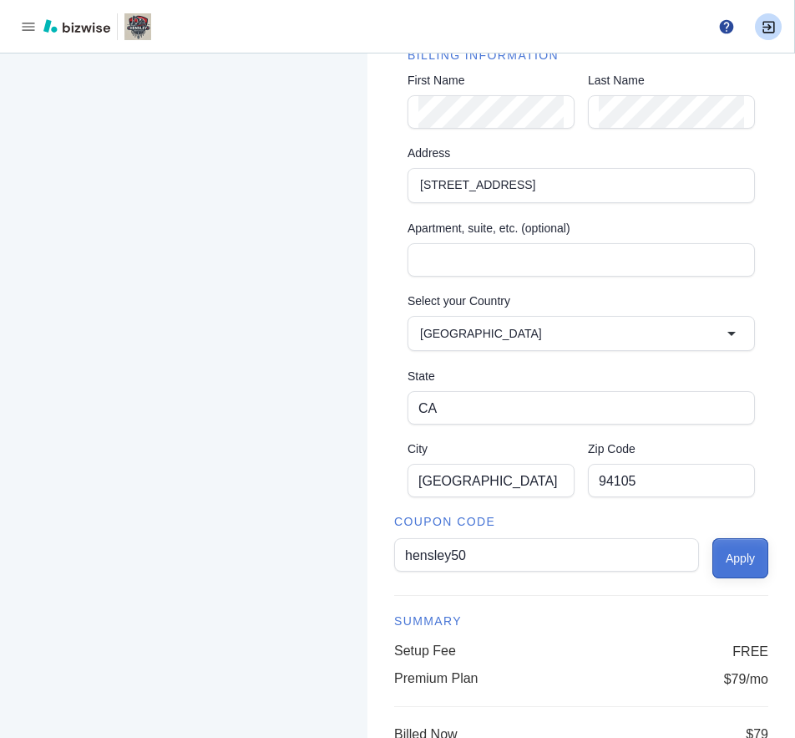
click at [721, 561] on button "Apply" at bounding box center [741, 558] width 56 height 40
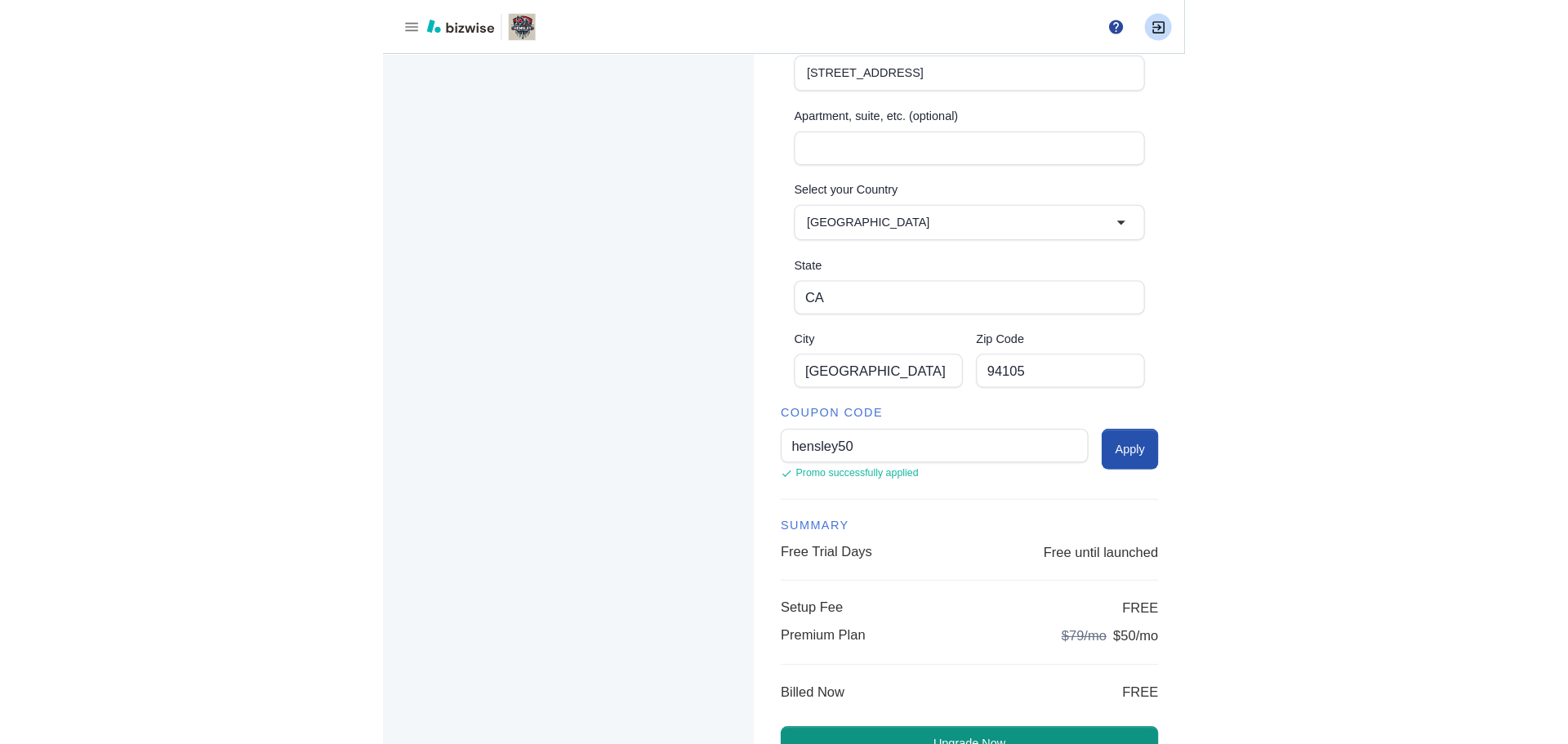
scroll to position [398, 0]
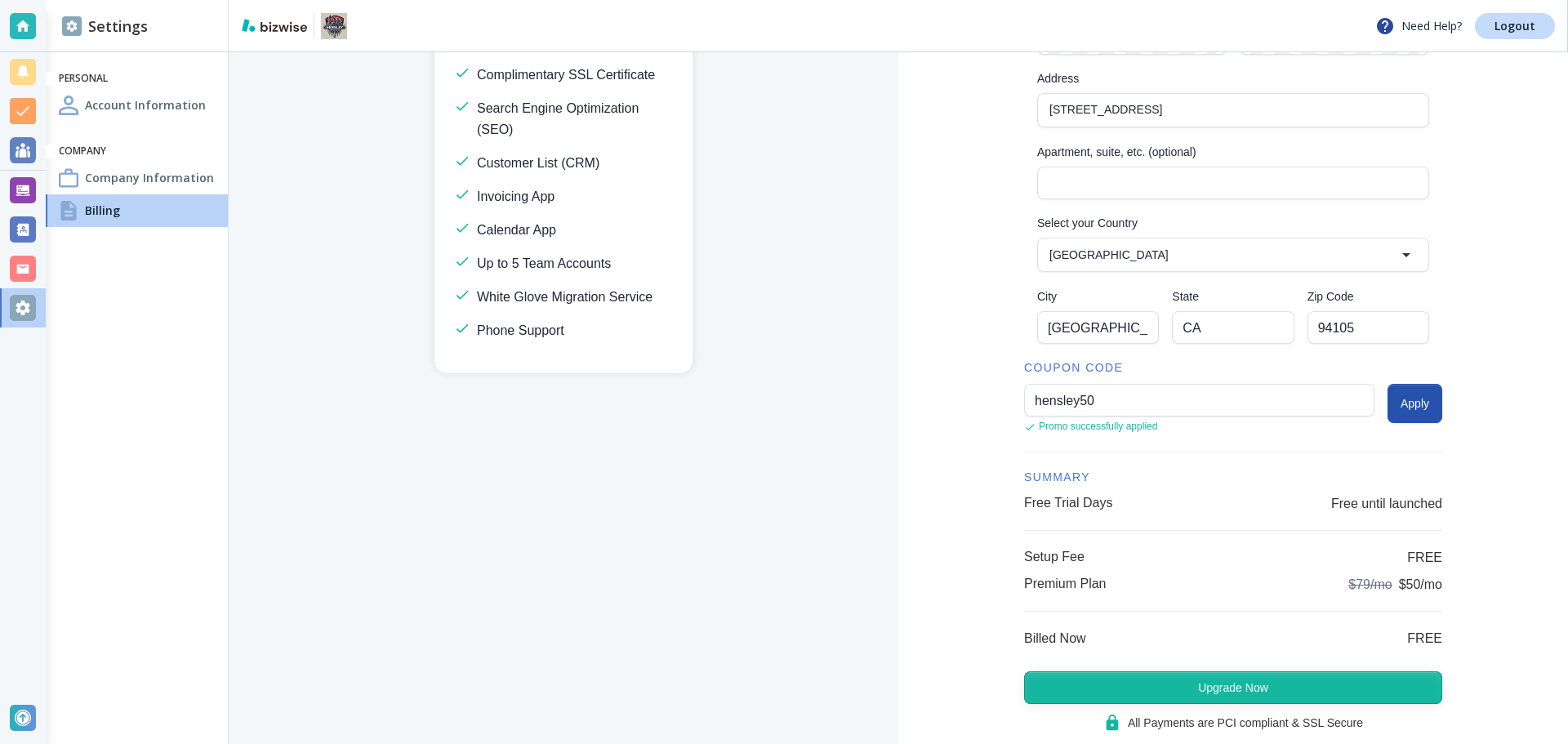
click at [1238, 677] on button "Upgrade Now" at bounding box center [1234, 687] width 418 height 32
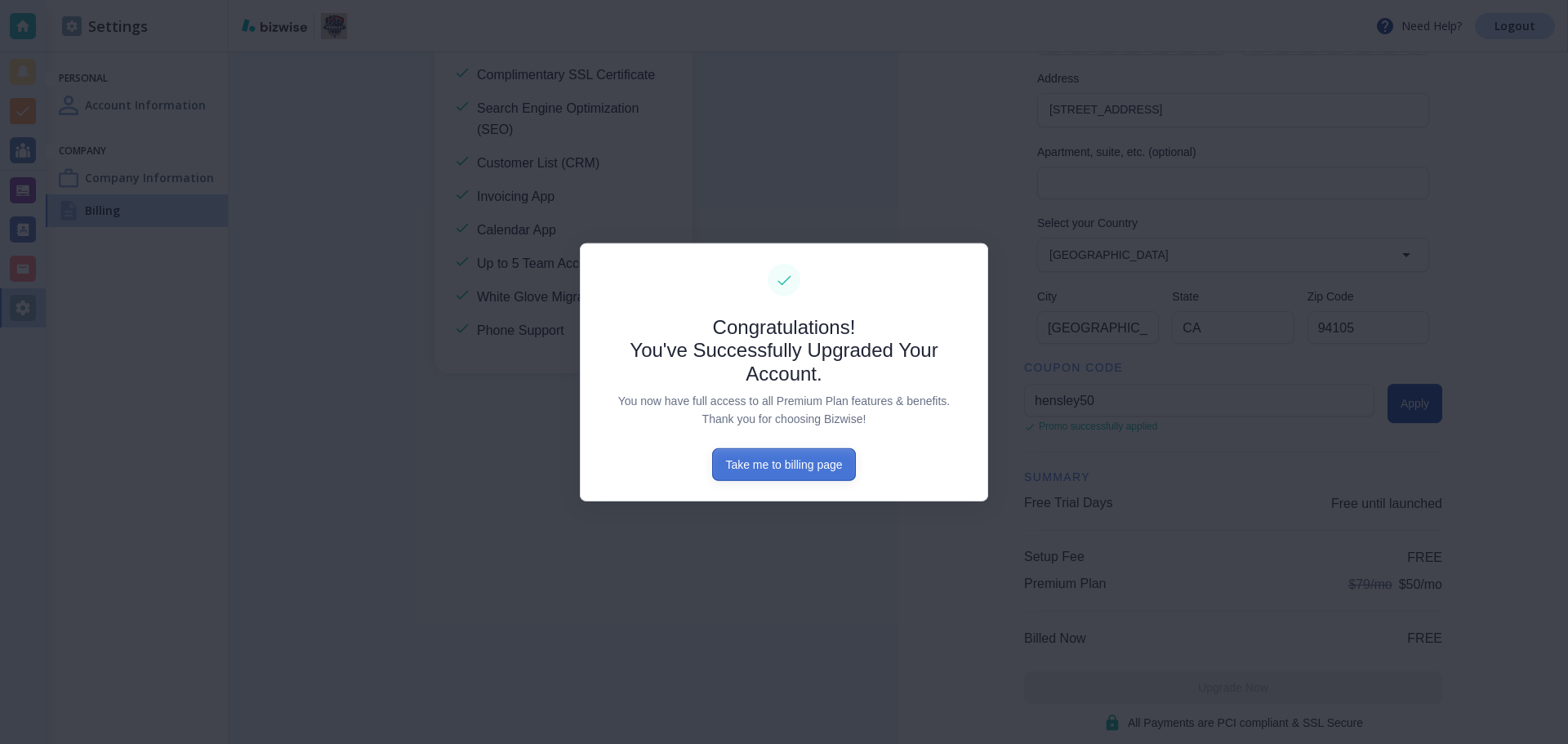
click at [823, 469] on button "Take me to billing page" at bounding box center [783, 464] width 143 height 32
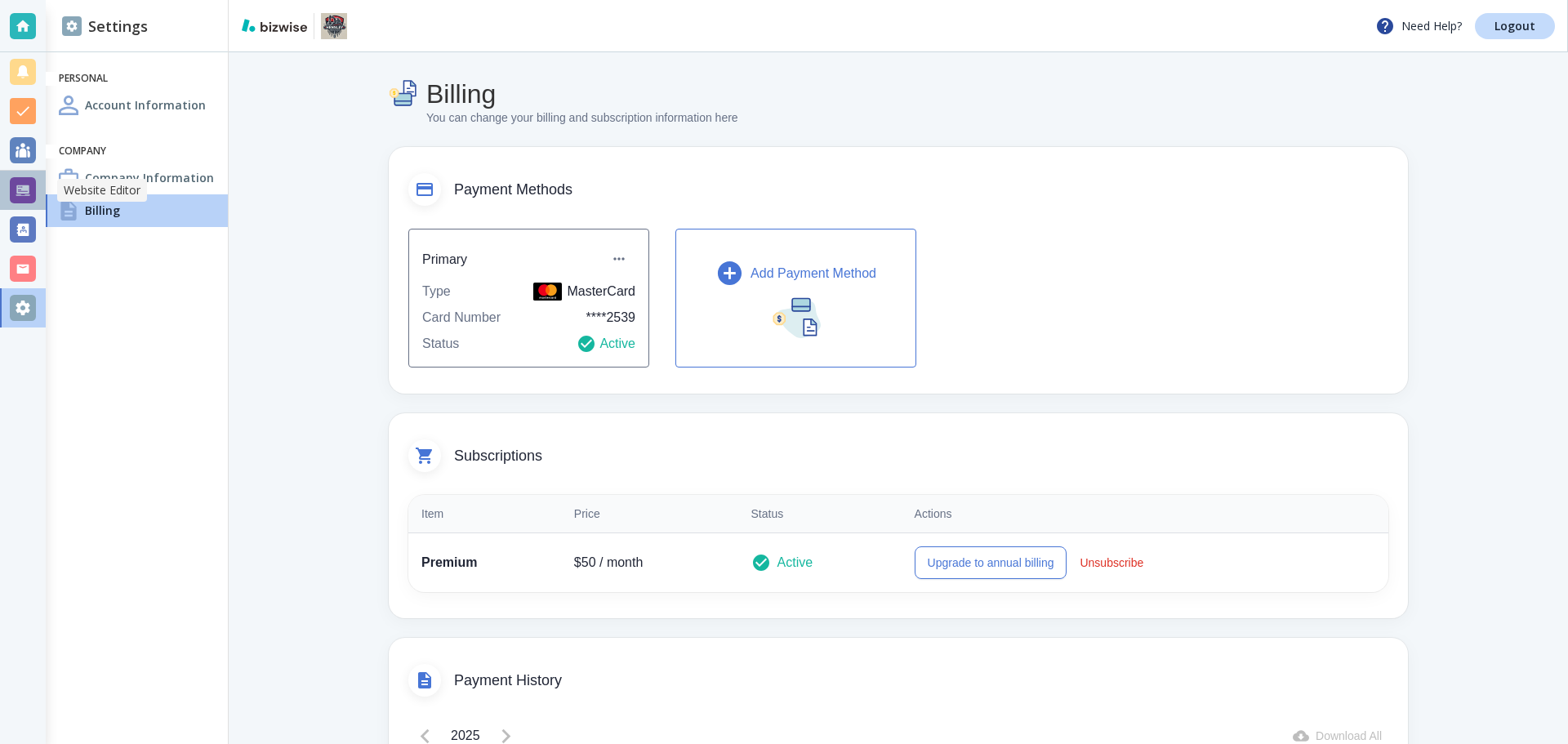
click at [23, 189] on div at bounding box center [22, 190] width 26 height 26
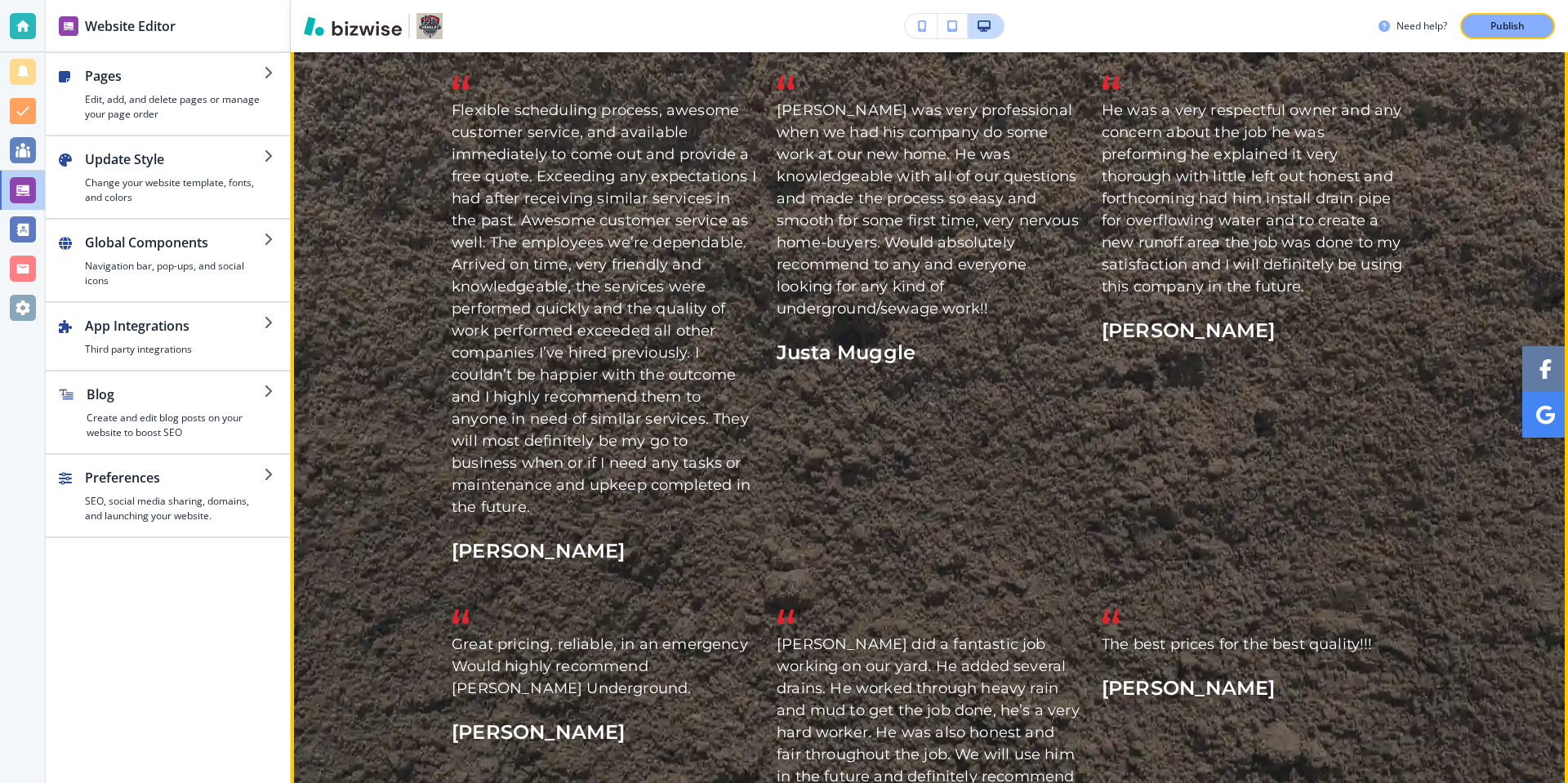
scroll to position [3473, 0]
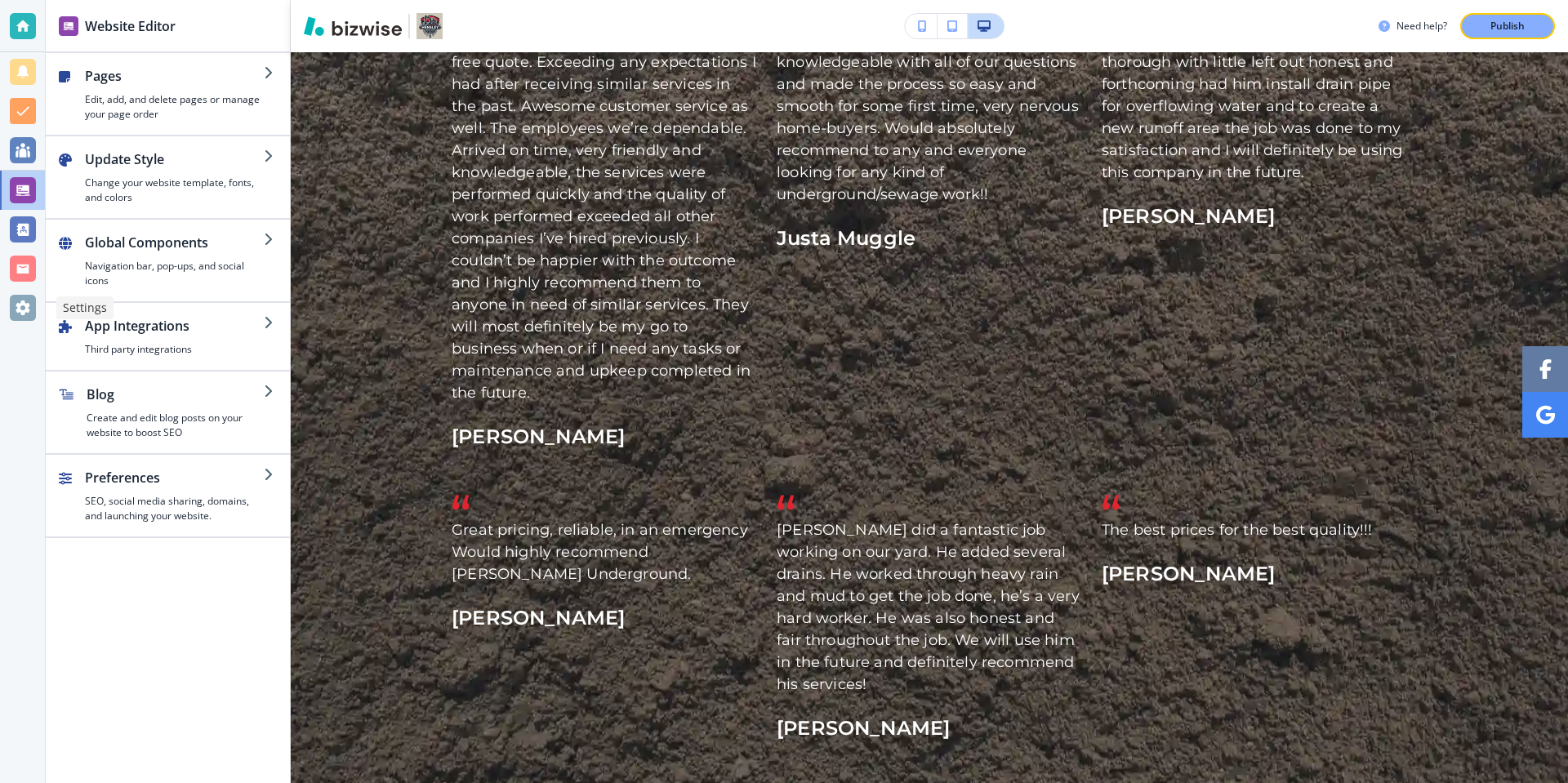
click at [26, 320] on div at bounding box center [22, 308] width 26 height 26
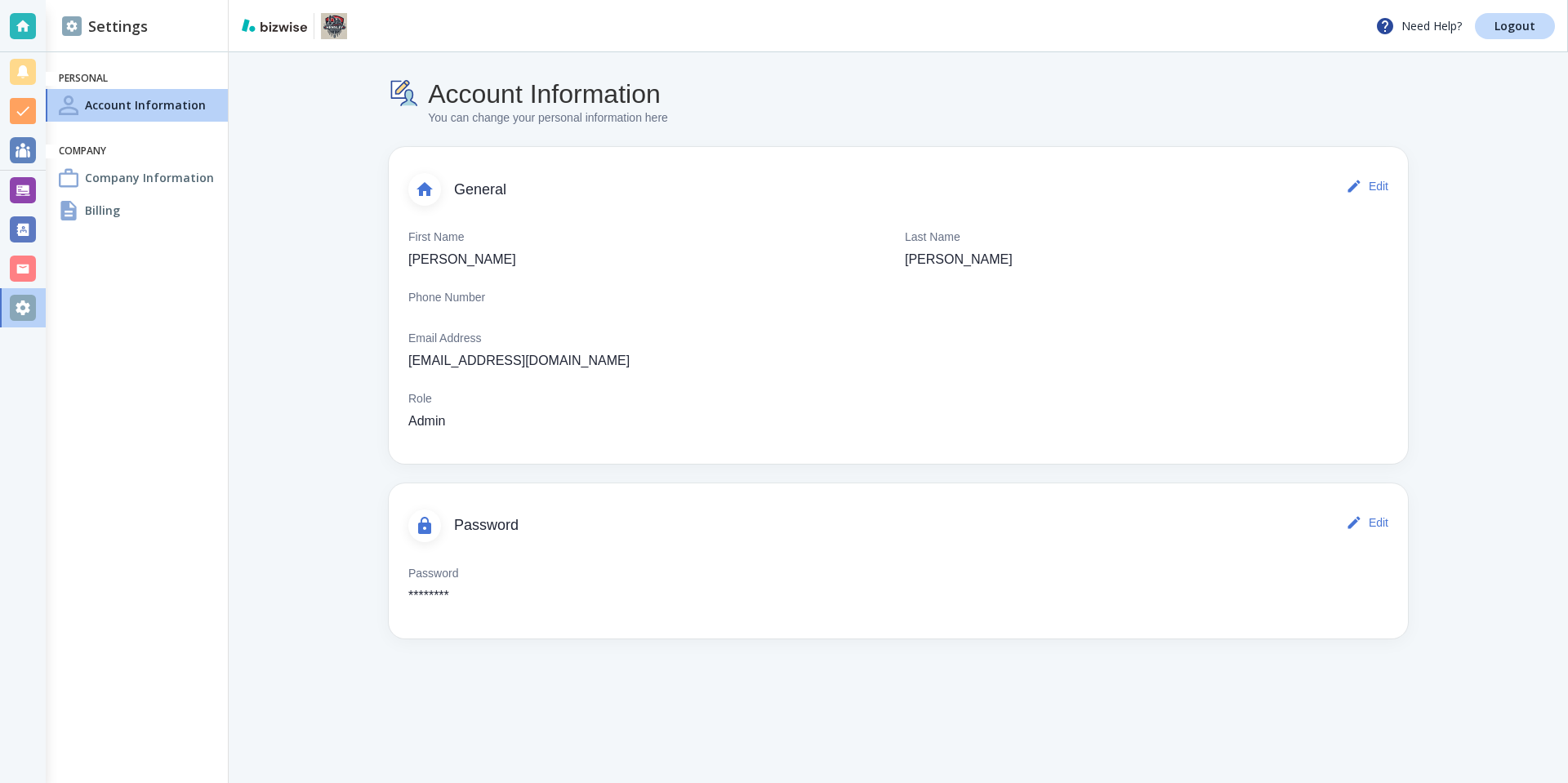
click at [157, 181] on h4 "Company Information" at bounding box center [150, 178] width 129 height 18
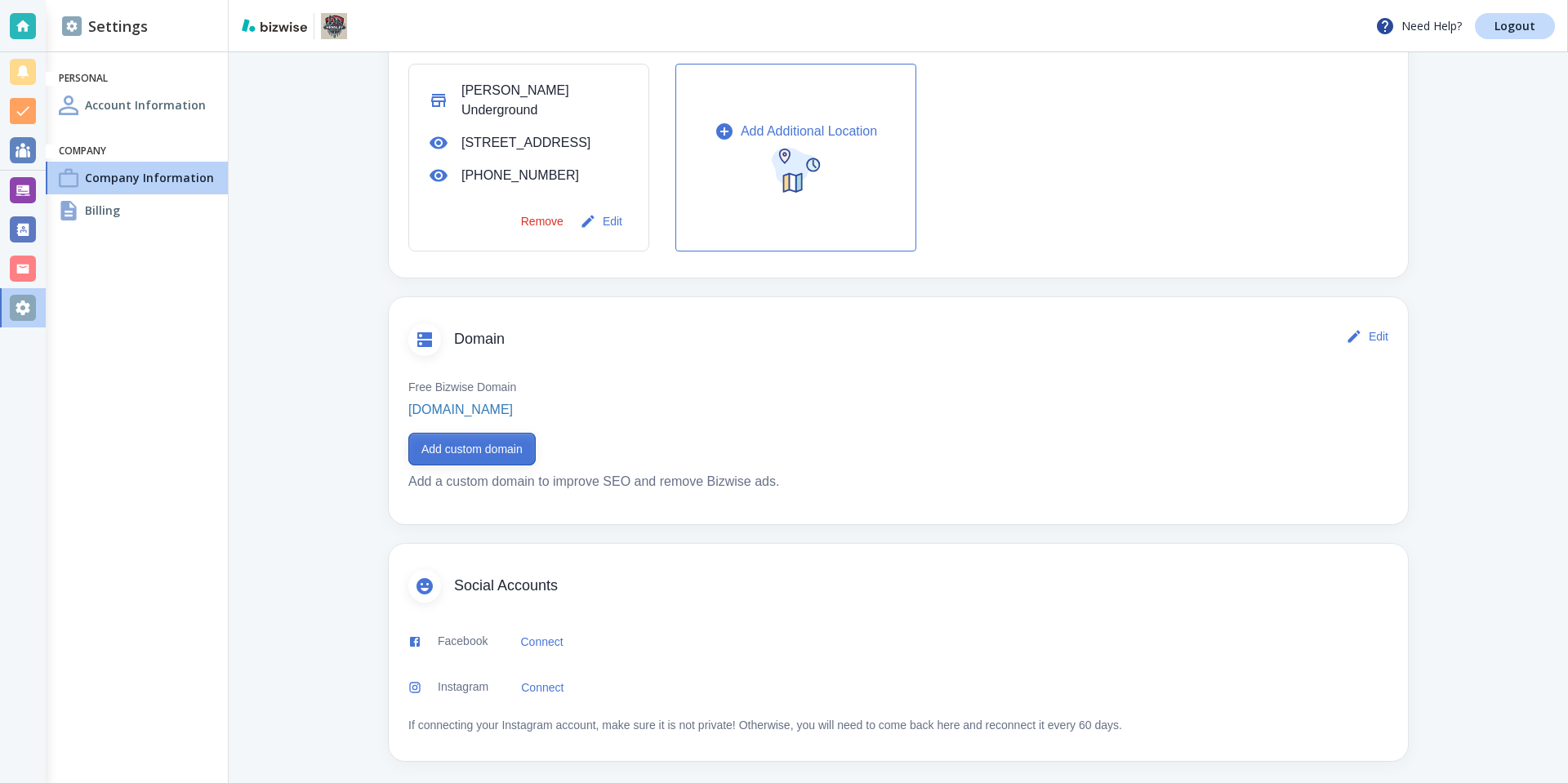
scroll to position [605, 0]
click at [478, 440] on button "Add custom domain" at bounding box center [472, 445] width 127 height 32
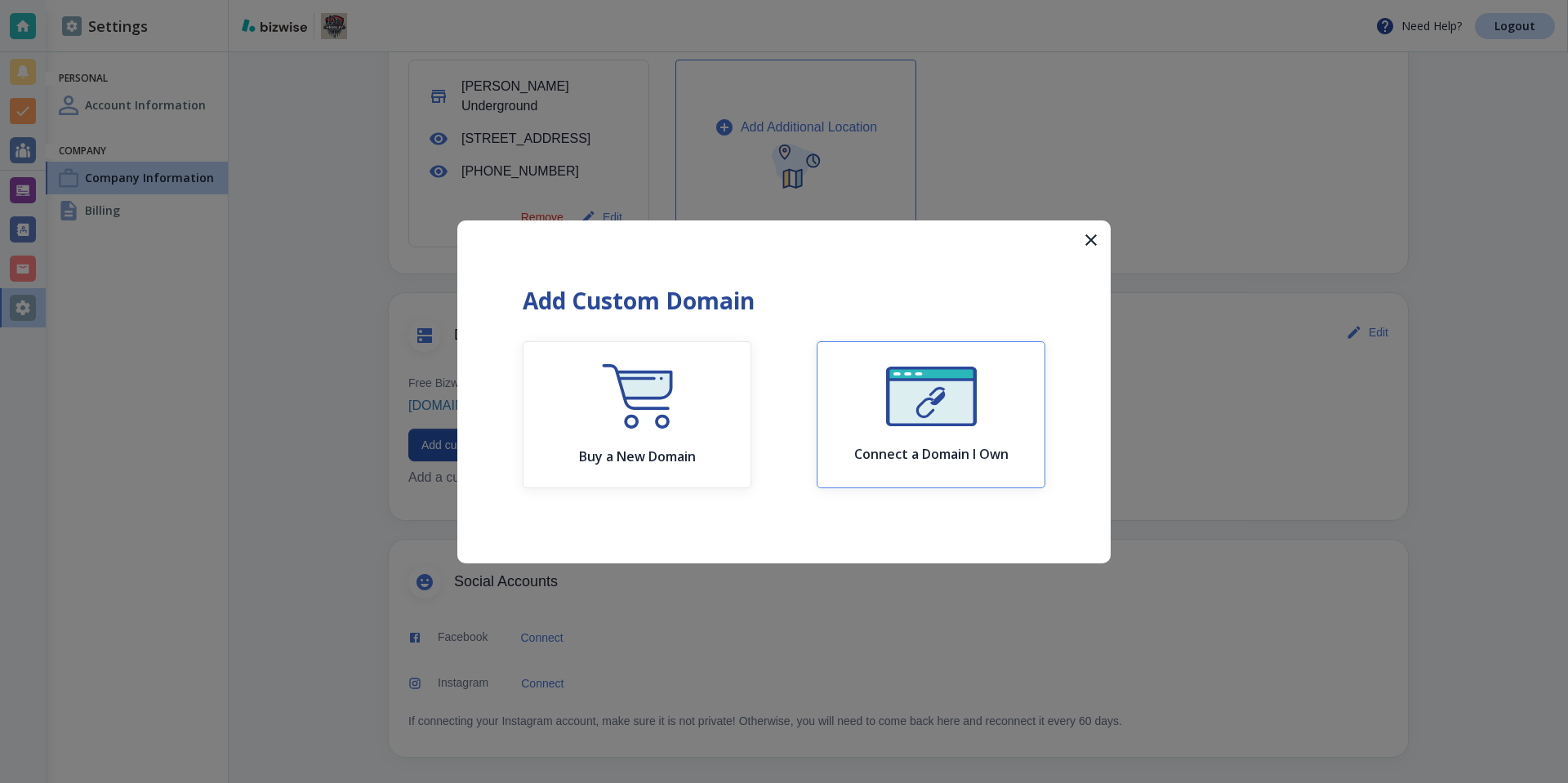
click at [936, 417] on img "button" at bounding box center [931, 396] width 91 height 60
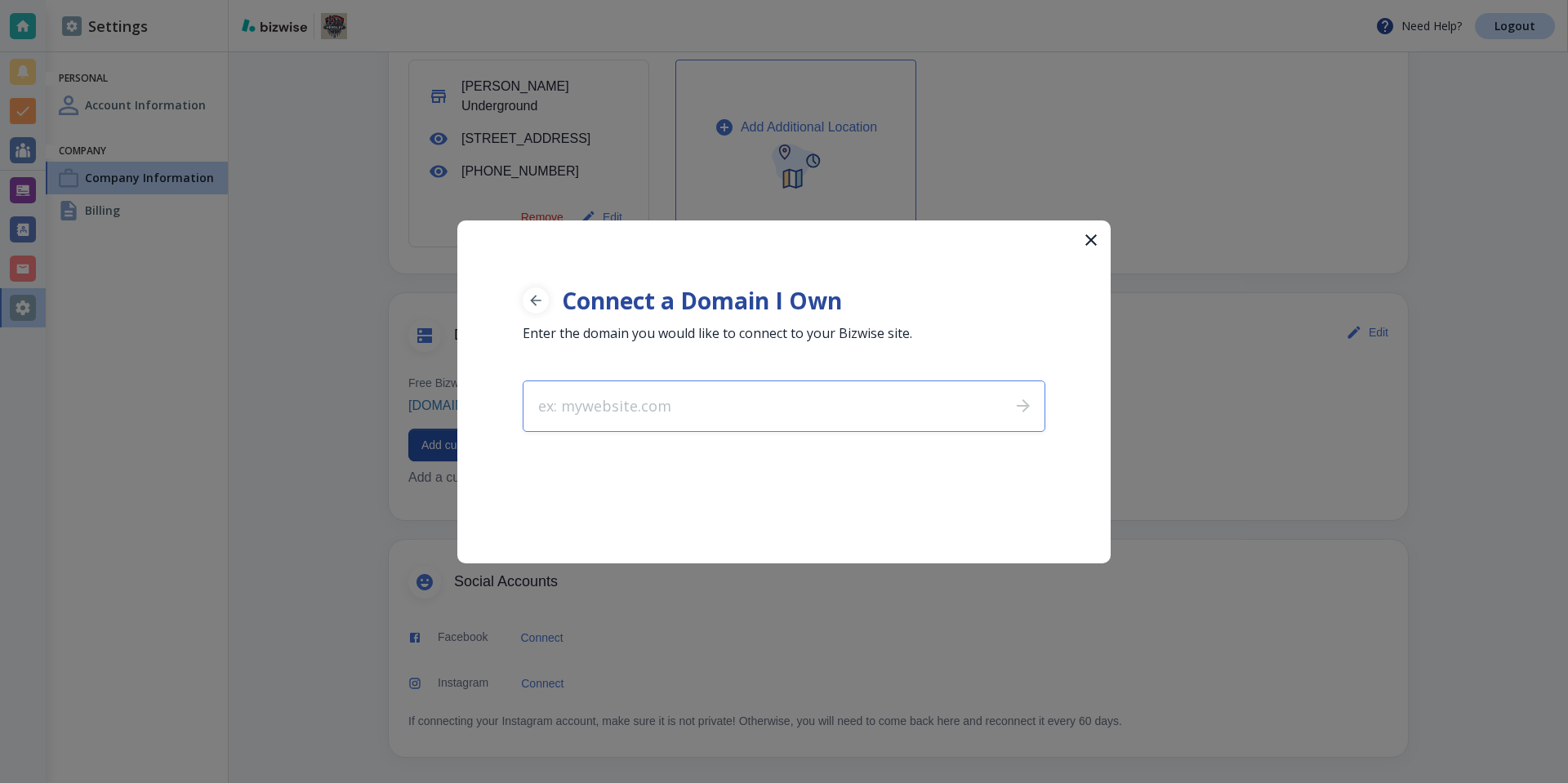
click at [849, 400] on input "text" at bounding box center [760, 406] width 473 height 50
type input "[DOMAIN_NAME]"
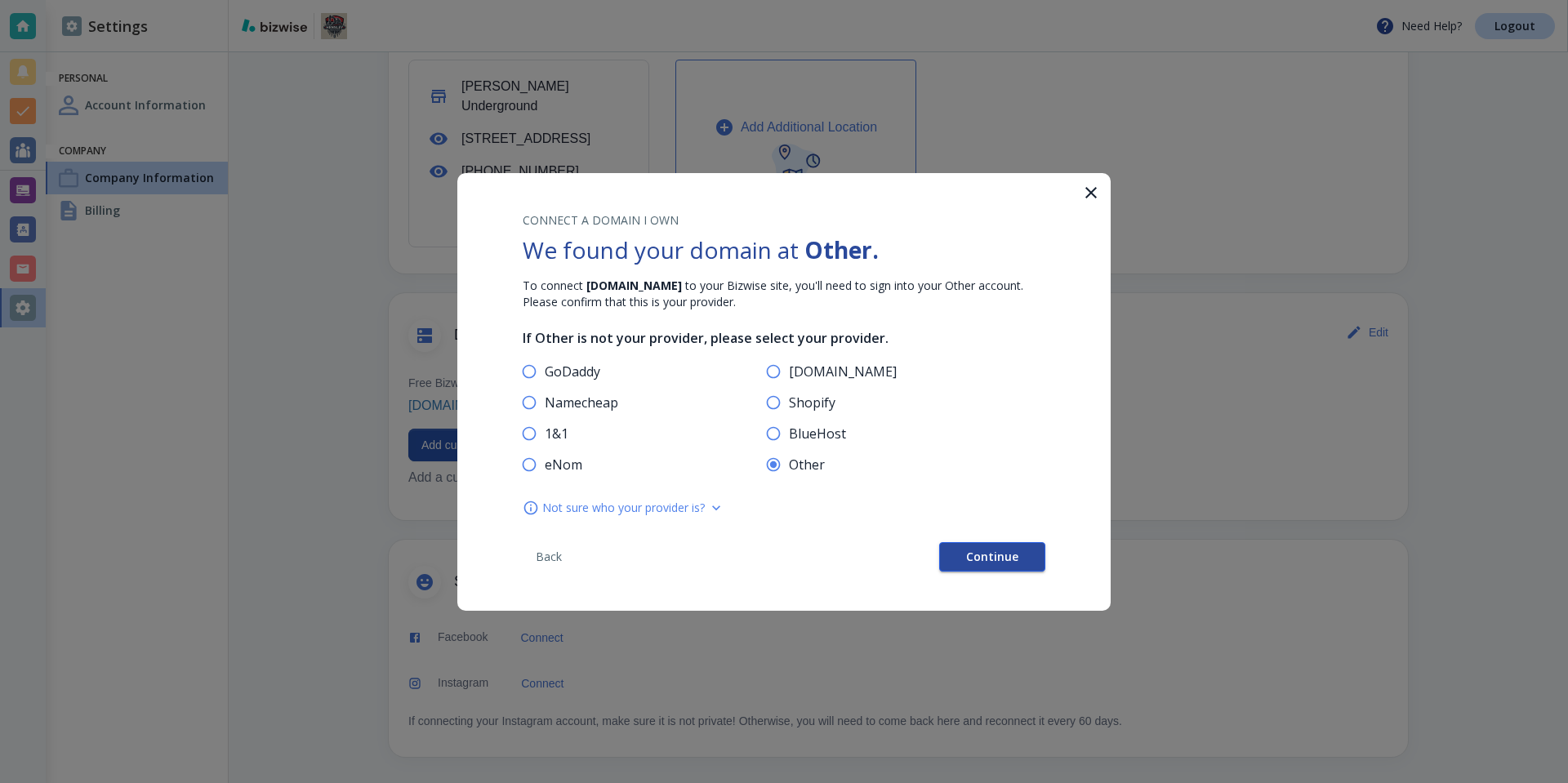
click at [1019, 554] on button "Continue" at bounding box center [992, 557] width 107 height 29
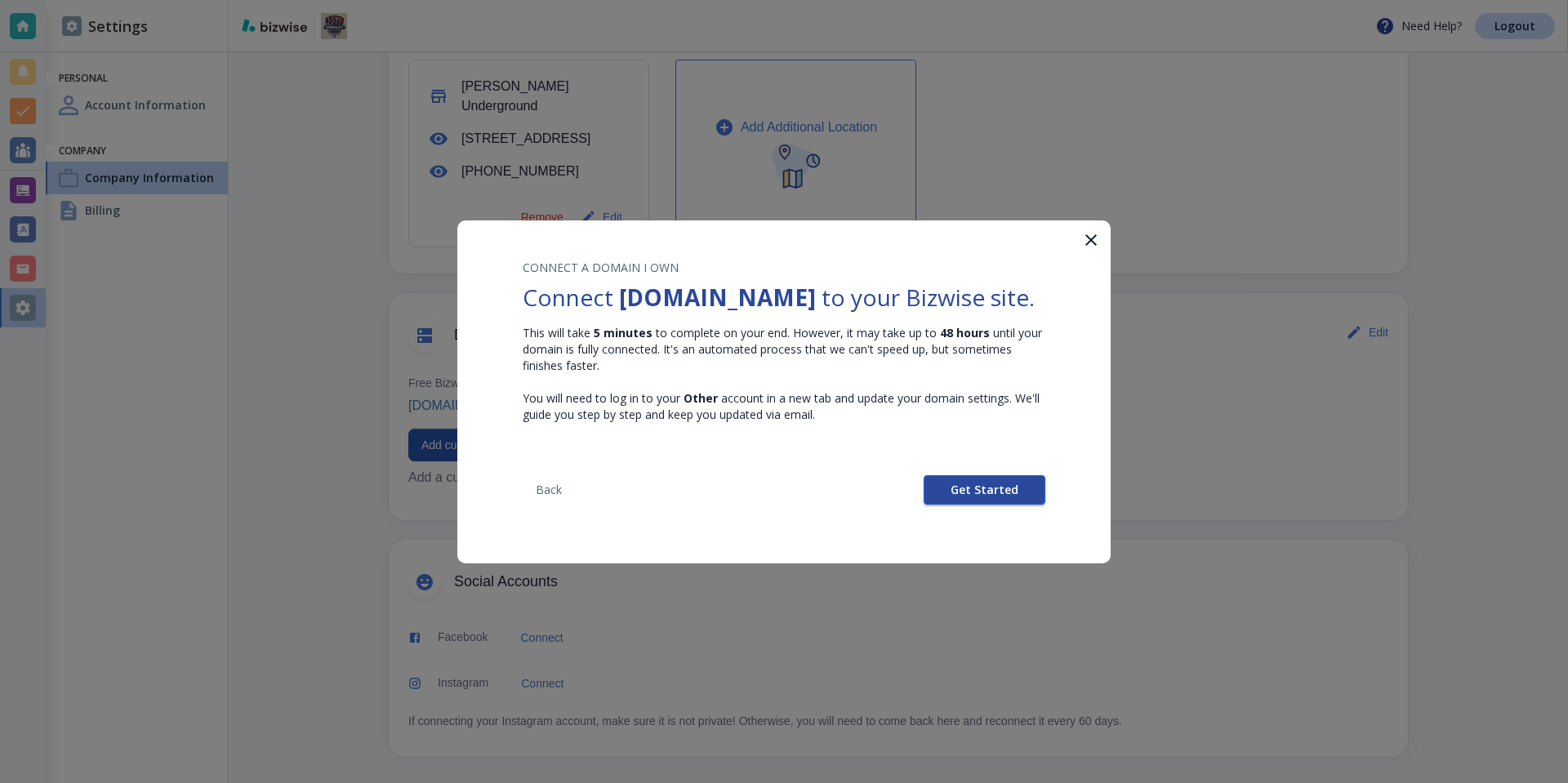
click at [990, 504] on button "Get Started" at bounding box center [984, 490] width 121 height 29
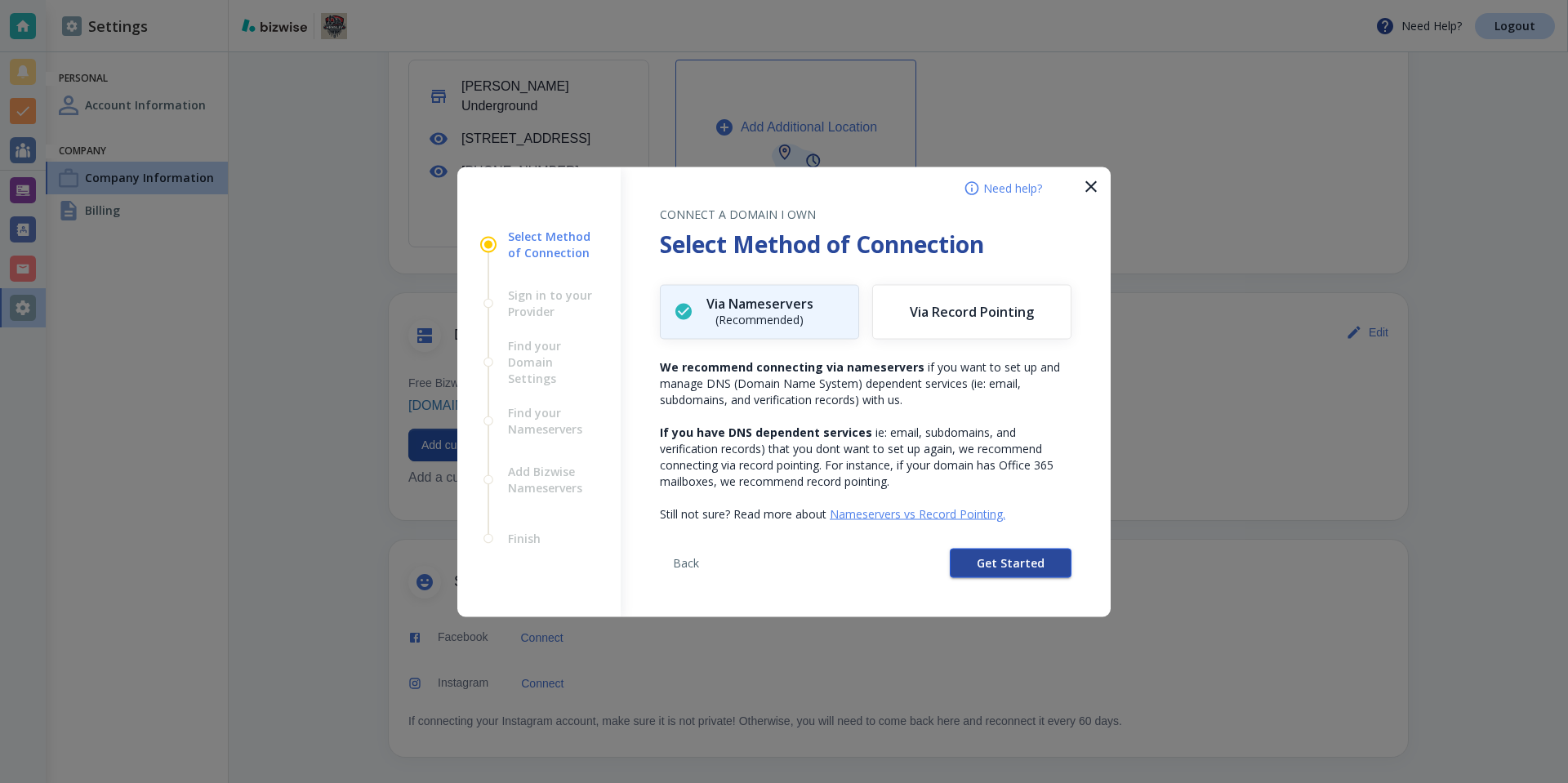
click at [992, 559] on span "Get Started" at bounding box center [1010, 563] width 67 height 12
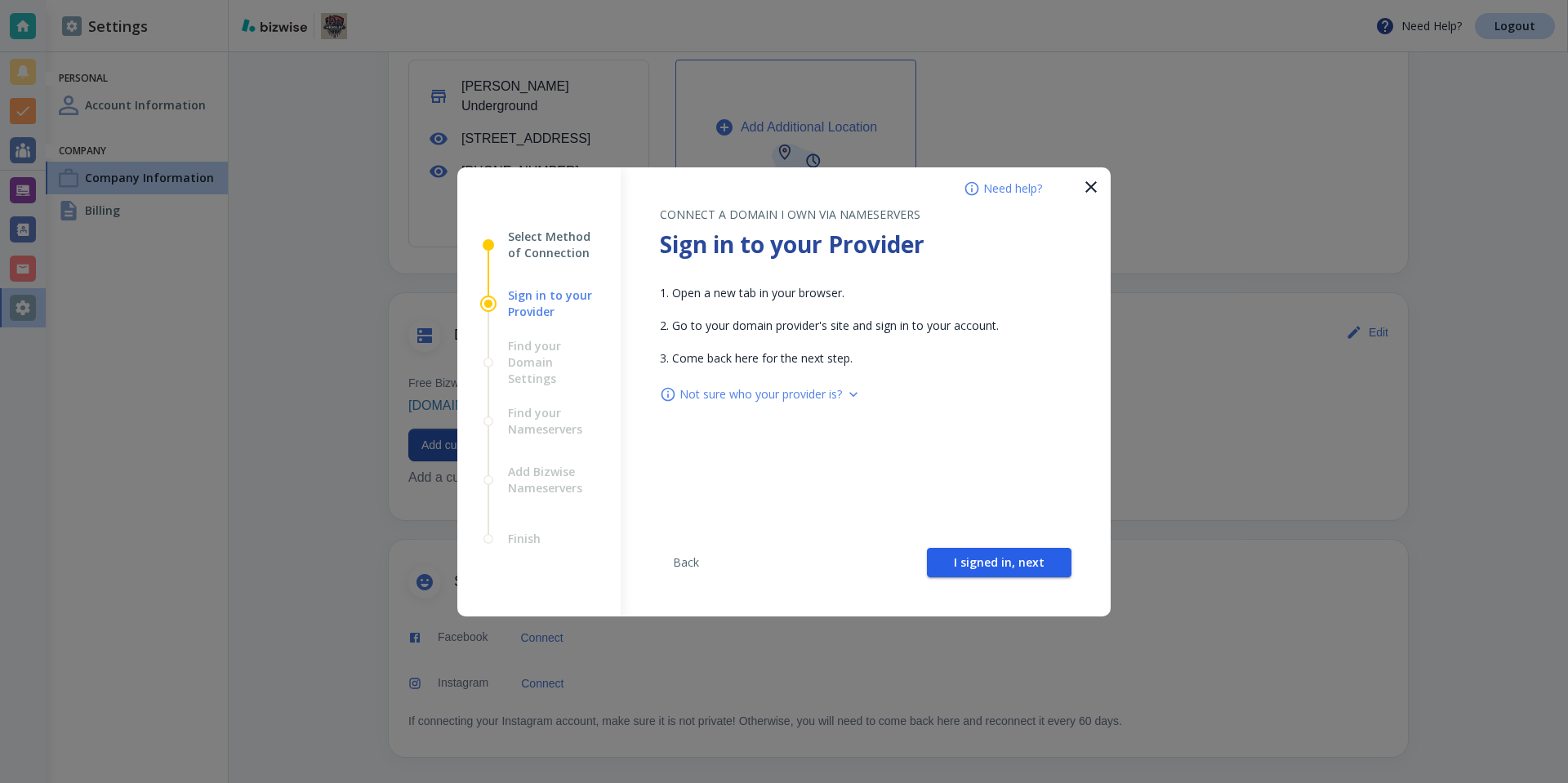
click at [992, 559] on span "I signed in, next" at bounding box center [999, 563] width 91 height 12
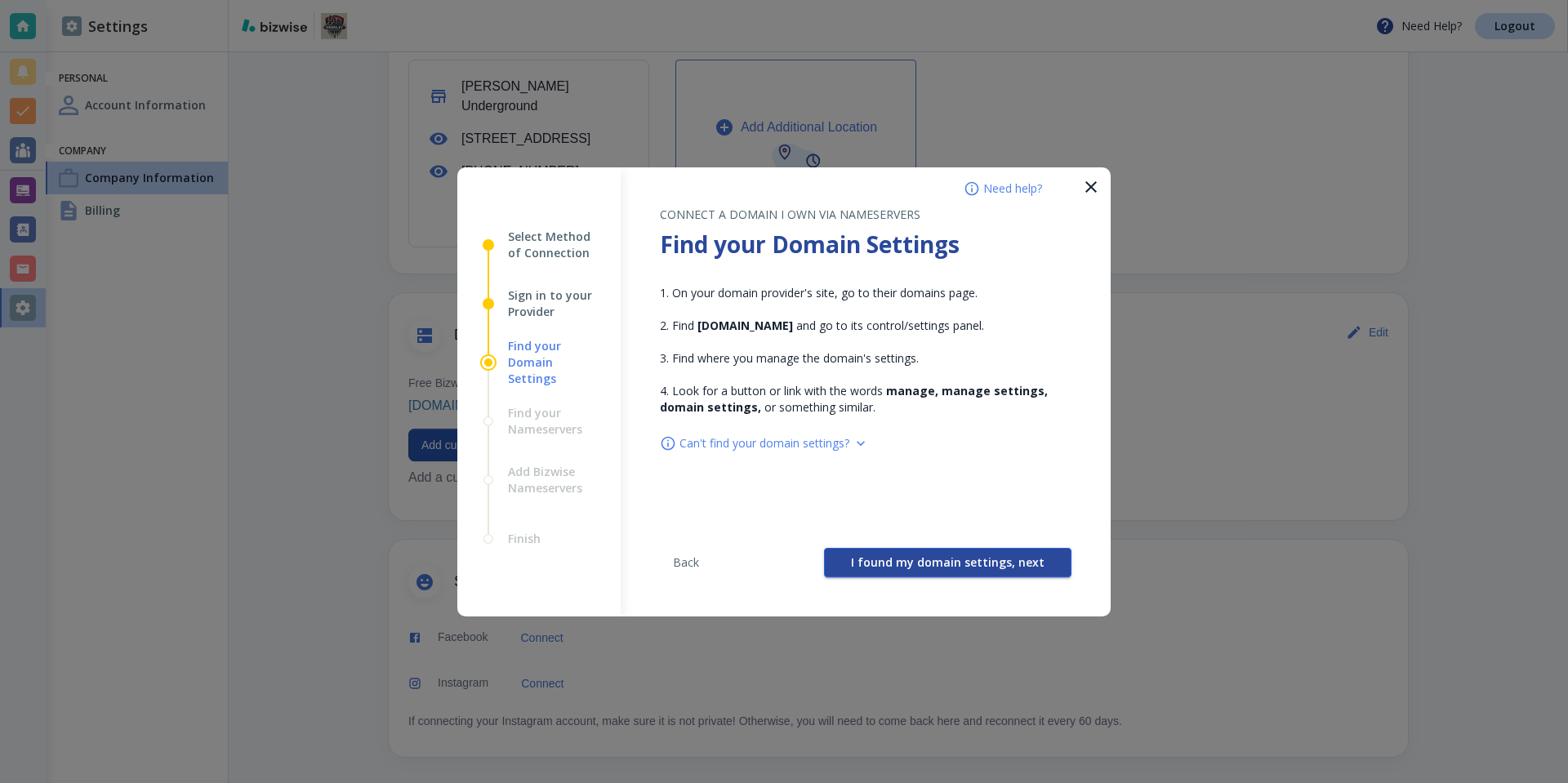
click at [992, 558] on span "I found my domain settings, next" at bounding box center [947, 563] width 194 height 12
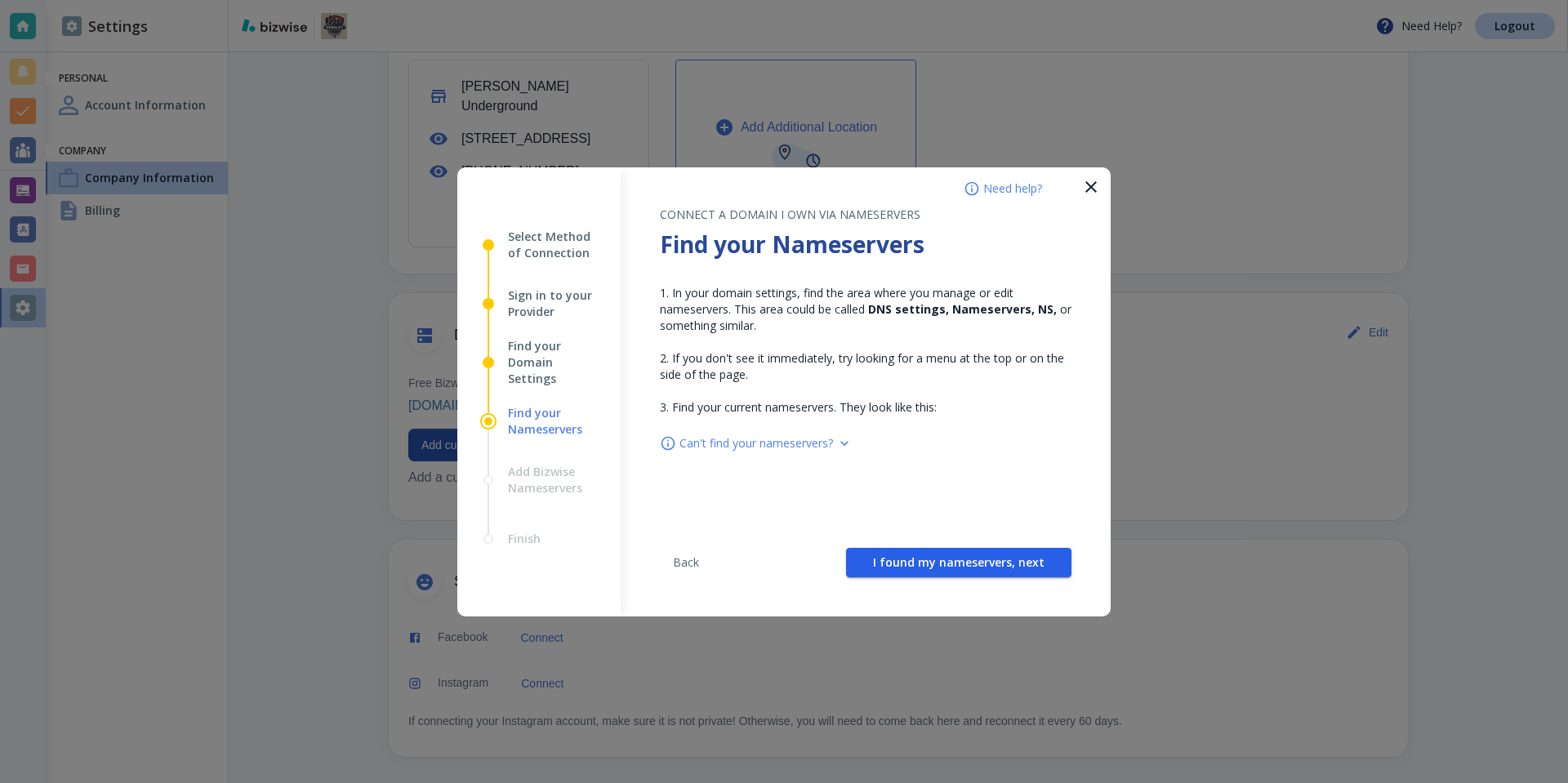
click at [992, 558] on span "I found my nameservers, next" at bounding box center [958, 563] width 171 height 12
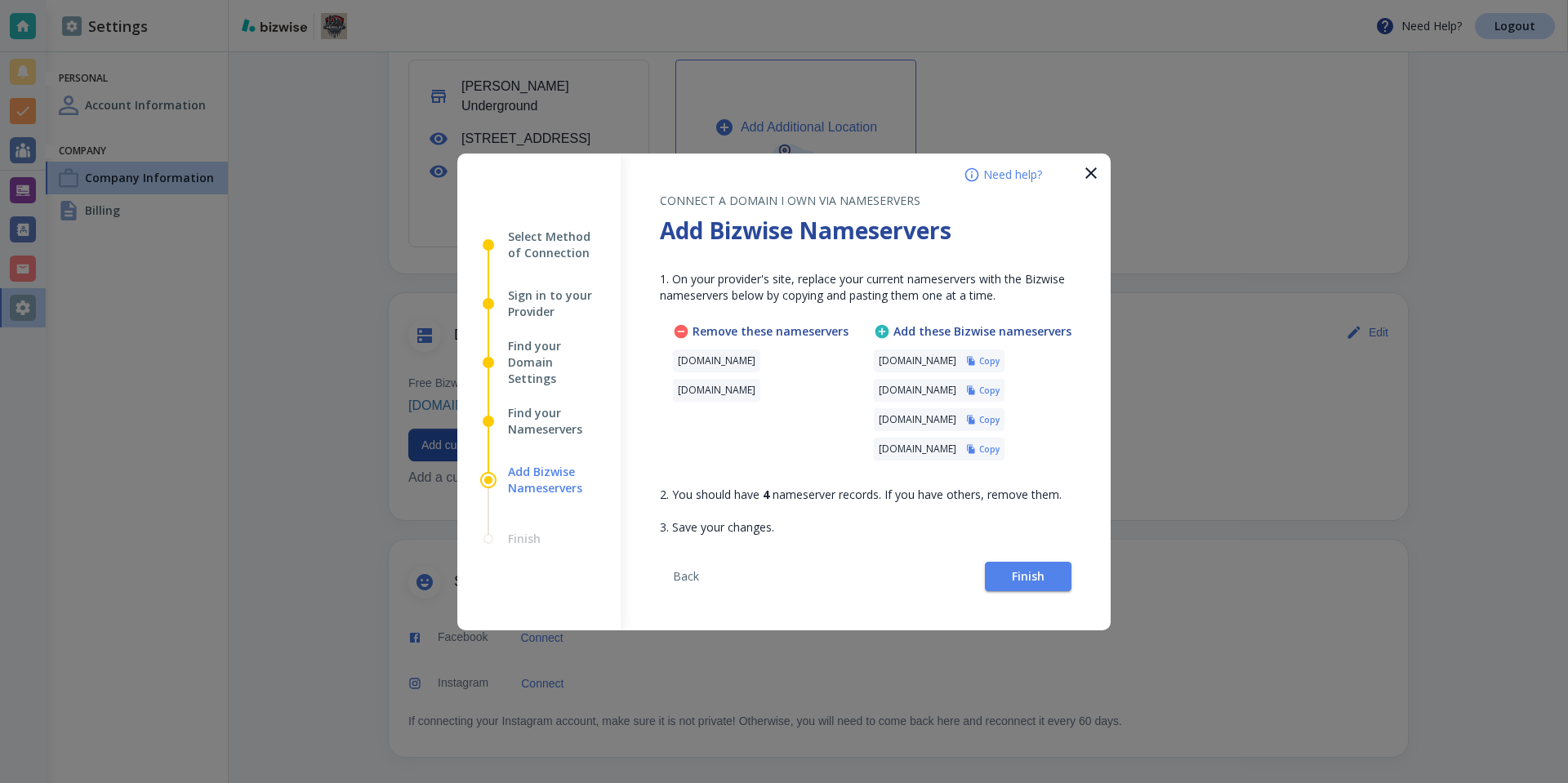
click at [976, 357] on icon "button" at bounding box center [971, 361] width 10 height 10
click at [999, 387] on h6 "Copy" at bounding box center [989, 390] width 21 height 12
click at [999, 366] on h6 "Copy" at bounding box center [989, 361] width 21 height 12
click at [999, 390] on h6 "Copy" at bounding box center [989, 390] width 21 height 12
click at [1009, 580] on button "Finish" at bounding box center [1027, 577] width 87 height 29
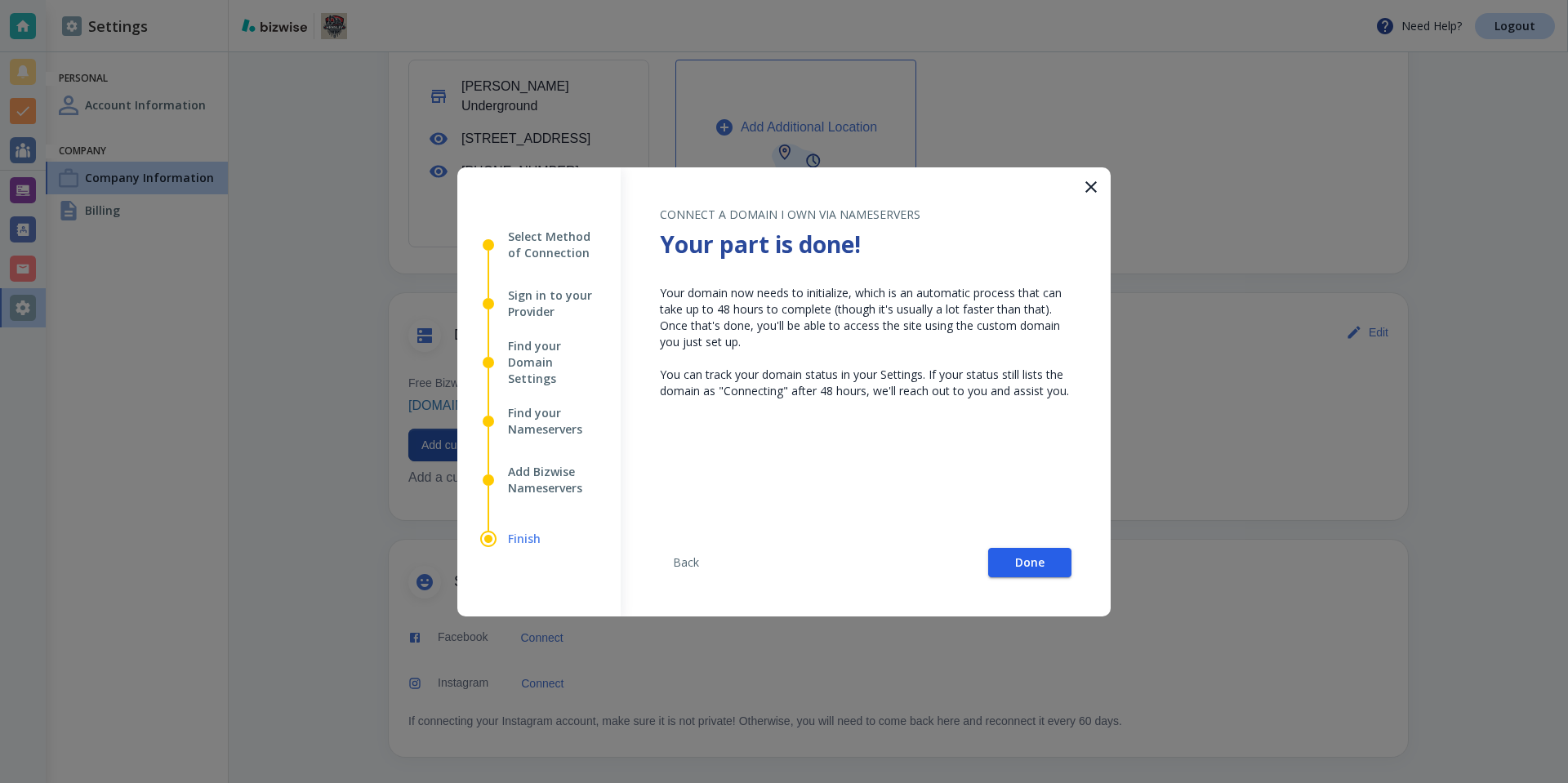
click at [1049, 549] on button "Done" at bounding box center [1029, 563] width 83 height 29
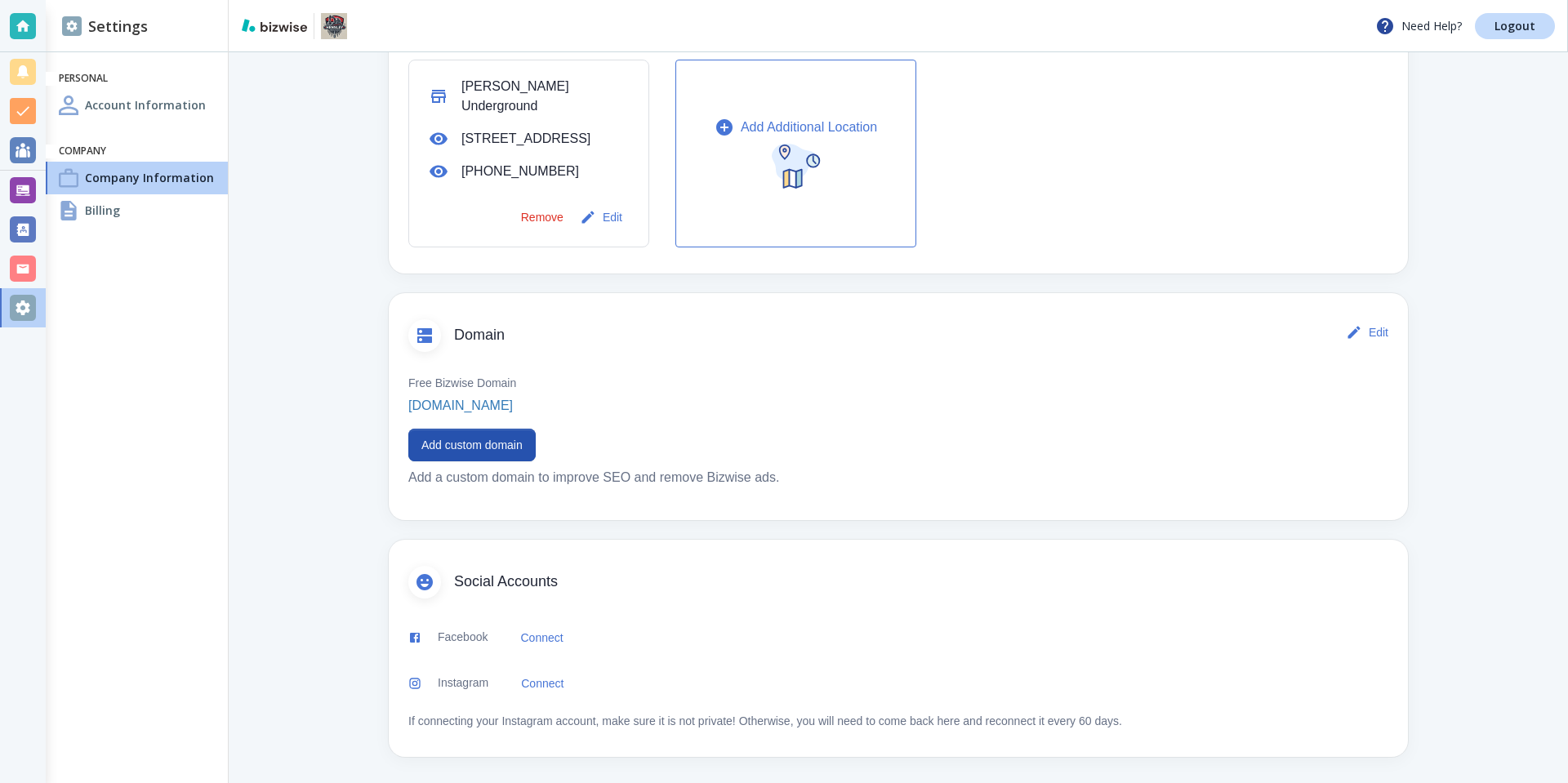
click at [817, 383] on div "Free Bizwise Domain hensleyunderground-com.bizwise.com" at bounding box center [898, 395] width 980 height 41
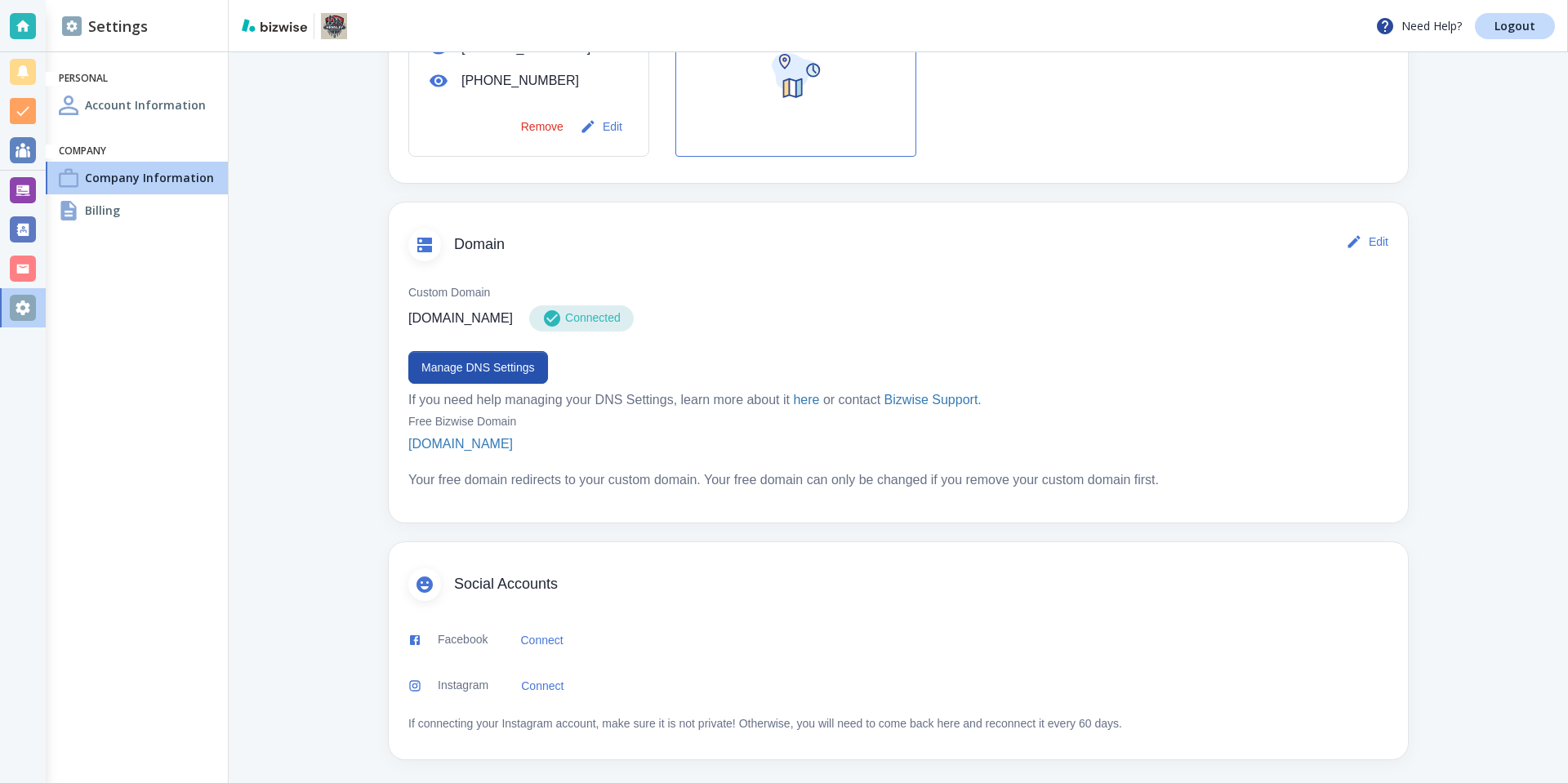
scroll to position [698, 0]
click at [448, 374] on button "Manage DNS Settings" at bounding box center [478, 365] width 140 height 32
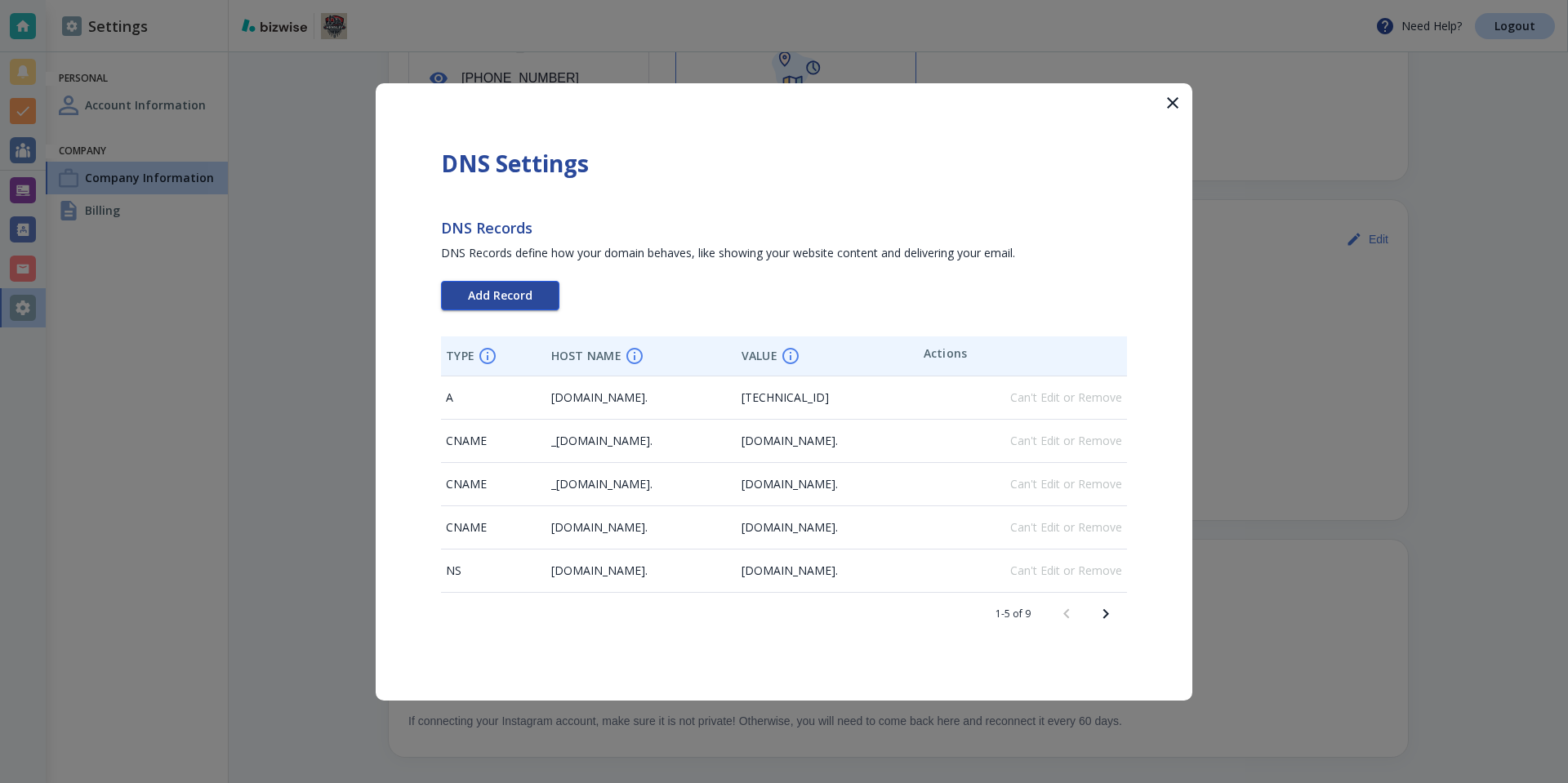
click at [548, 296] on button "Add Record" at bounding box center [500, 295] width 118 height 29
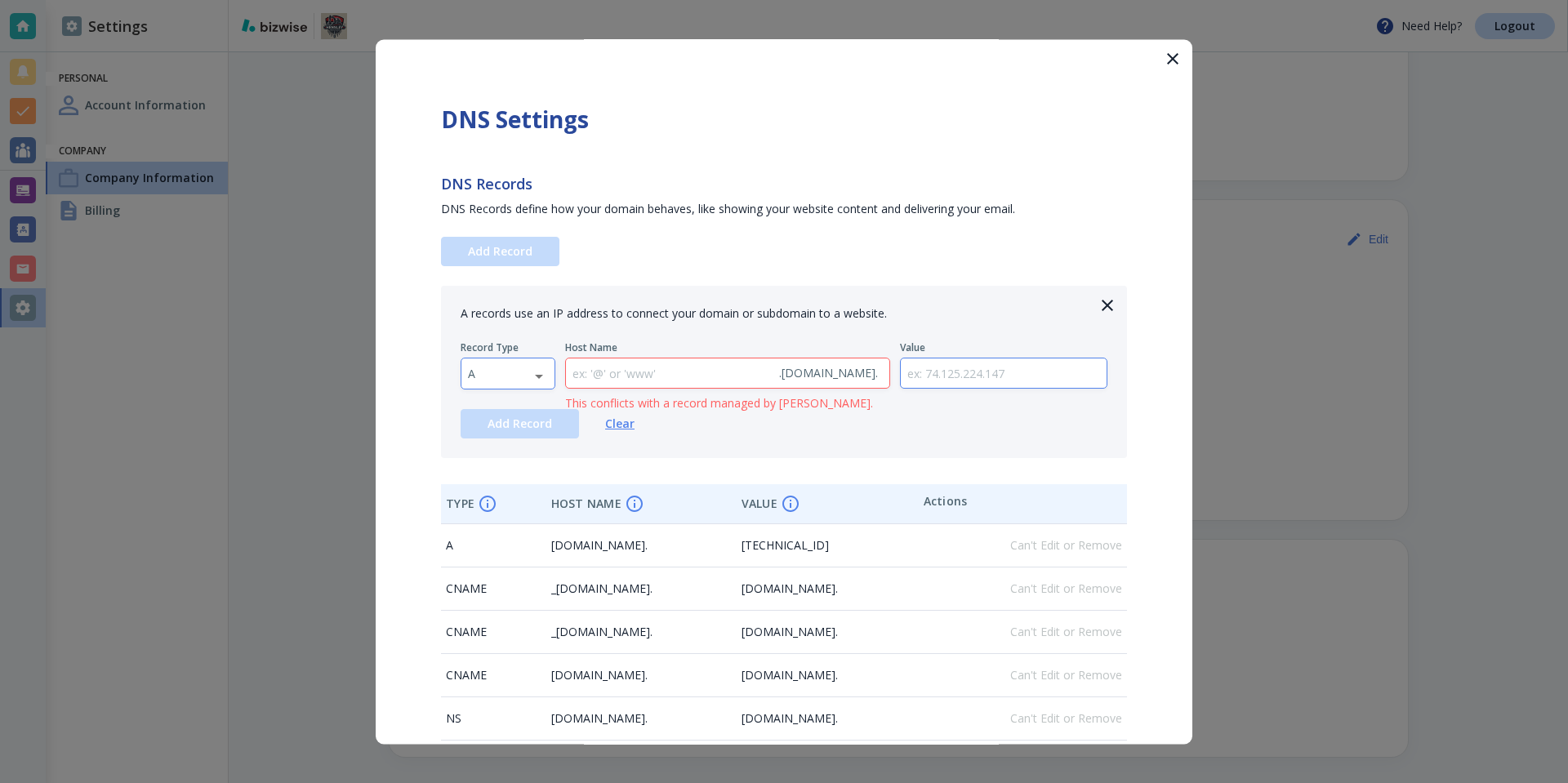
click at [543, 0] on body "Need Help? Logout Settings Personal Account Information Company Company Informa…" at bounding box center [784, 0] width 1568 height 0
click at [503, 468] on li "TXT" at bounding box center [507, 477] width 93 height 26
type input "TXT"
click at [962, 362] on input "text" at bounding box center [1003, 373] width 206 height 30
paste input "google-site-verification=FvuBJqdgaA_X29pEJA1pX7SOm6Q76W_2N34Y5anZQPk"
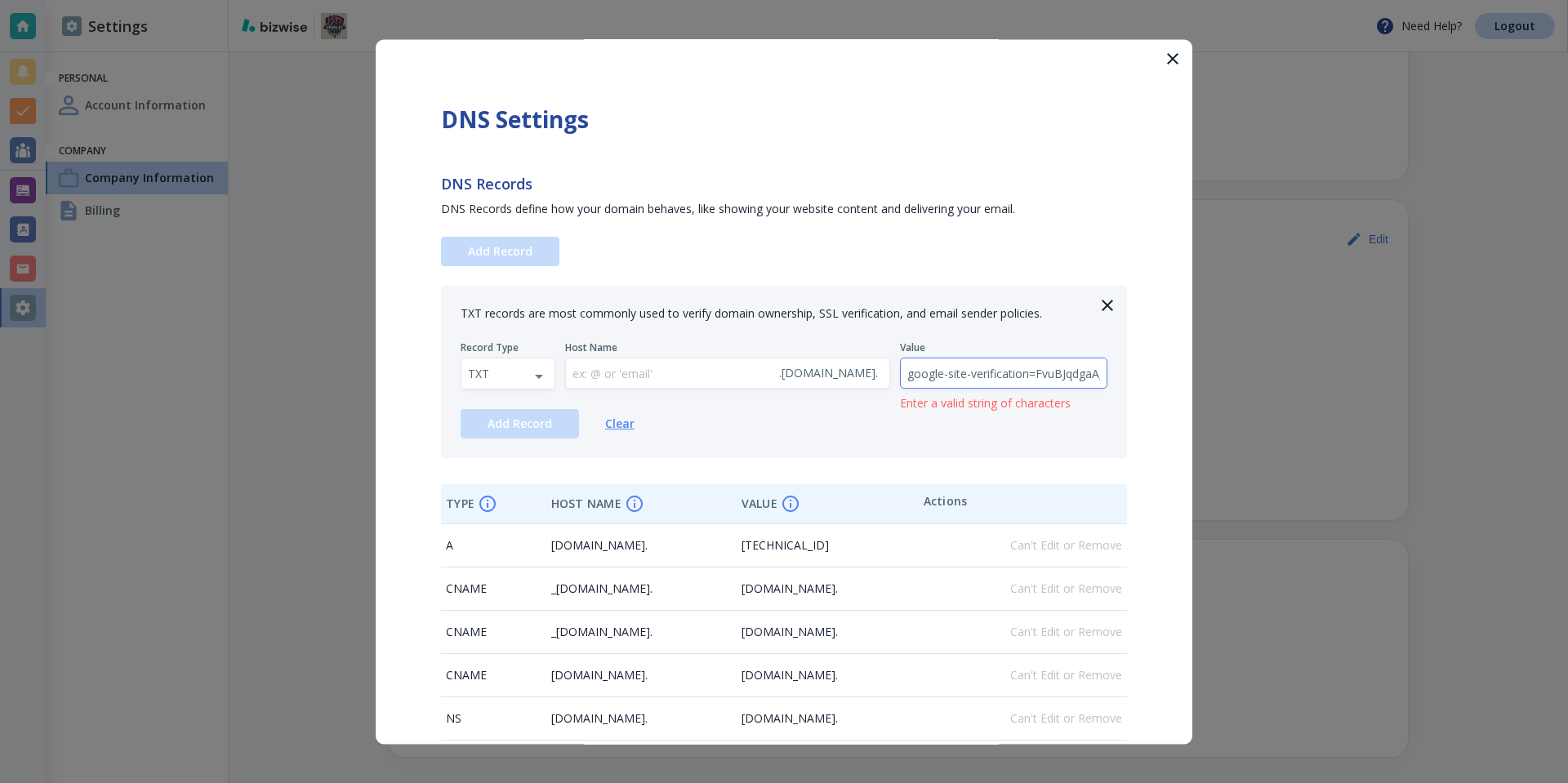
scroll to position [0, 253]
type input "google-site-verification=FvuBJqdgaA_X29pEJA1pX7SOm6Q76W_2N34Y5anZQPk"
click at [544, 428] on span "Add Record" at bounding box center [520, 424] width 65 height 12
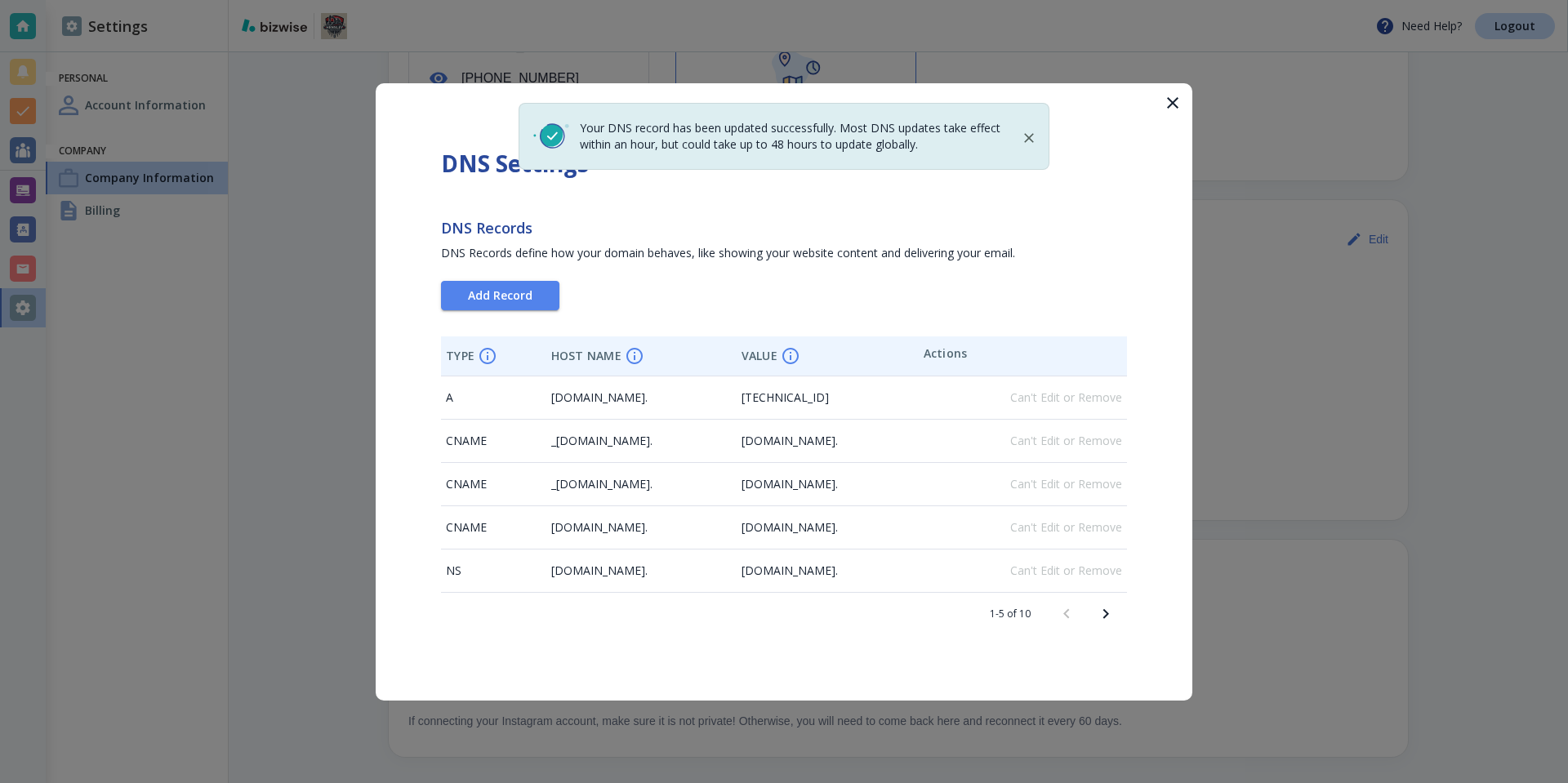
click at [1172, 104] on icon "button" at bounding box center [1173, 103] width 12 height 12
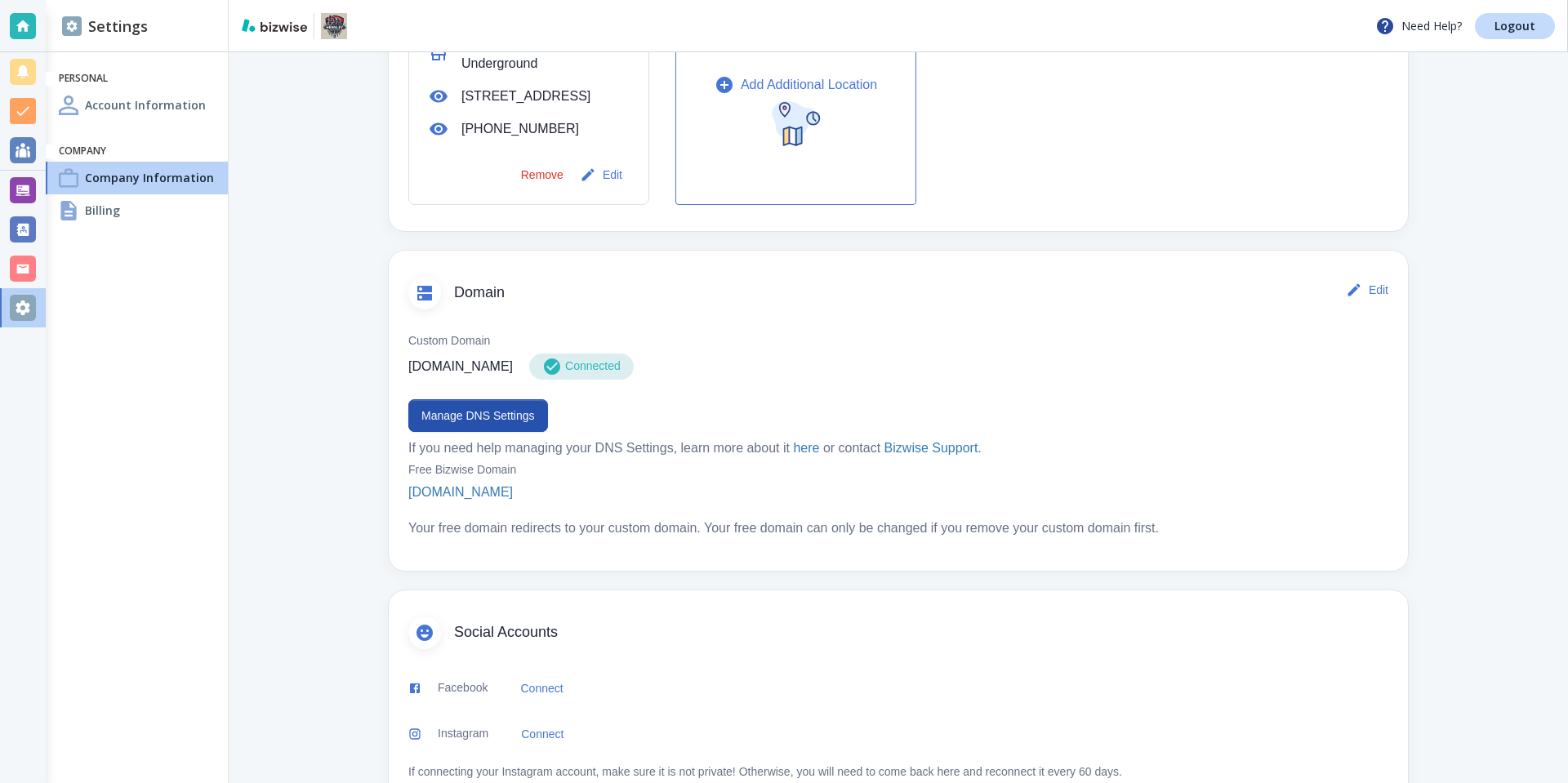
scroll to position [653, 0]
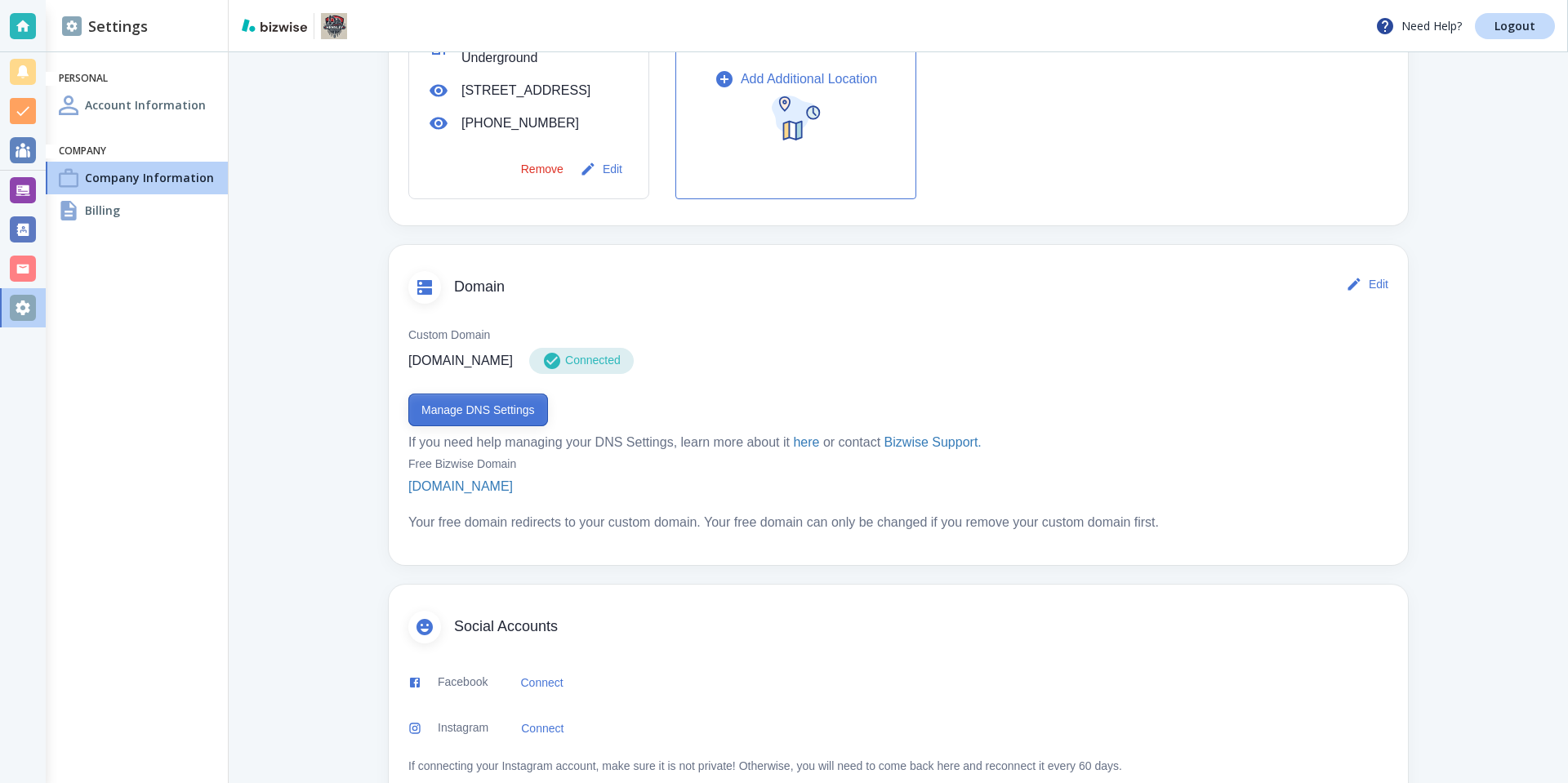
click at [472, 414] on button "Manage DNS Settings" at bounding box center [478, 410] width 140 height 32
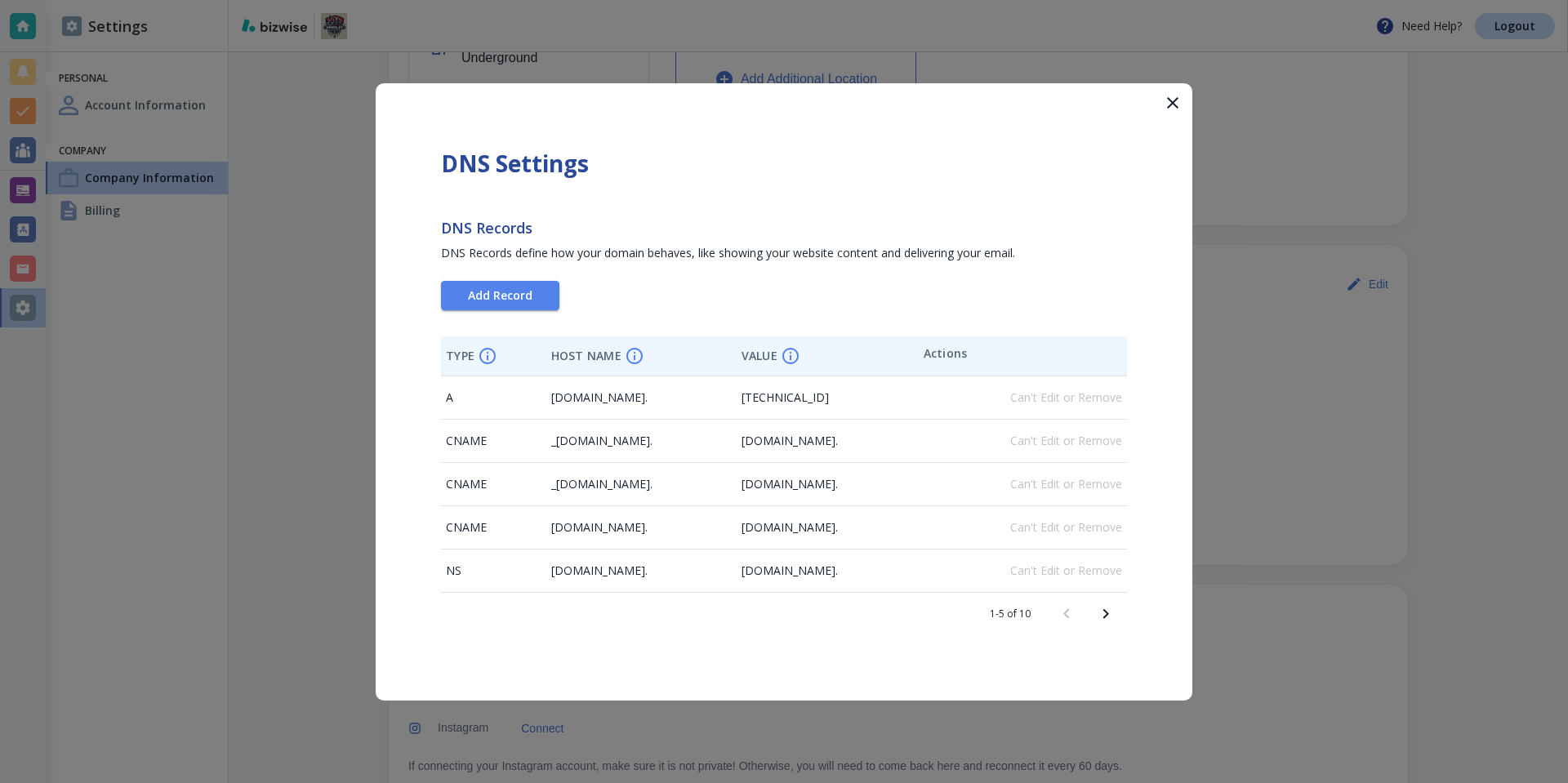
click at [1098, 614] on icon "Next page" at bounding box center [1106, 614] width 20 height 20
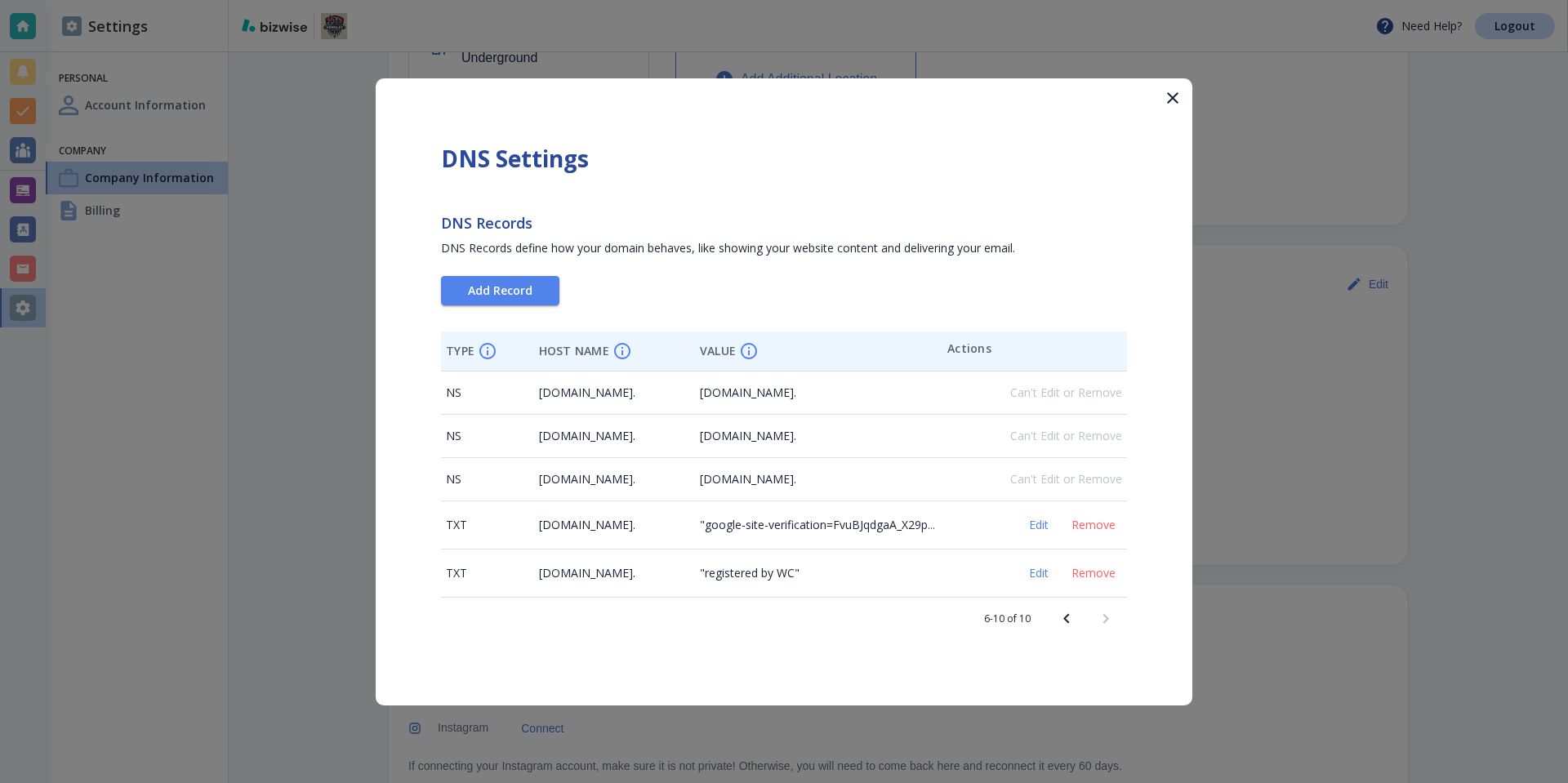
click at [1067, 613] on icon "Previous page" at bounding box center [1067, 619] width 20 height 20
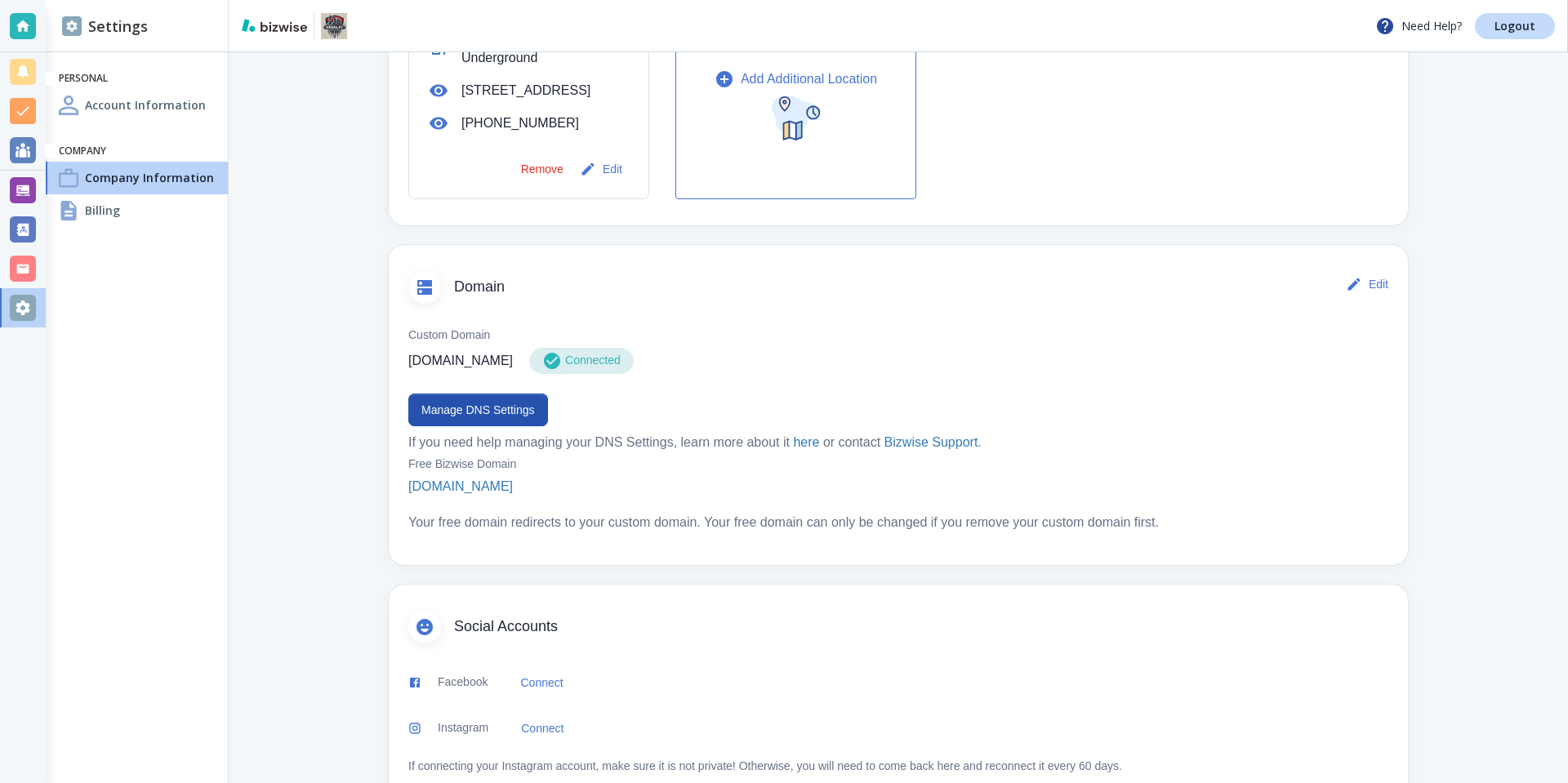
scroll to position [698, 0]
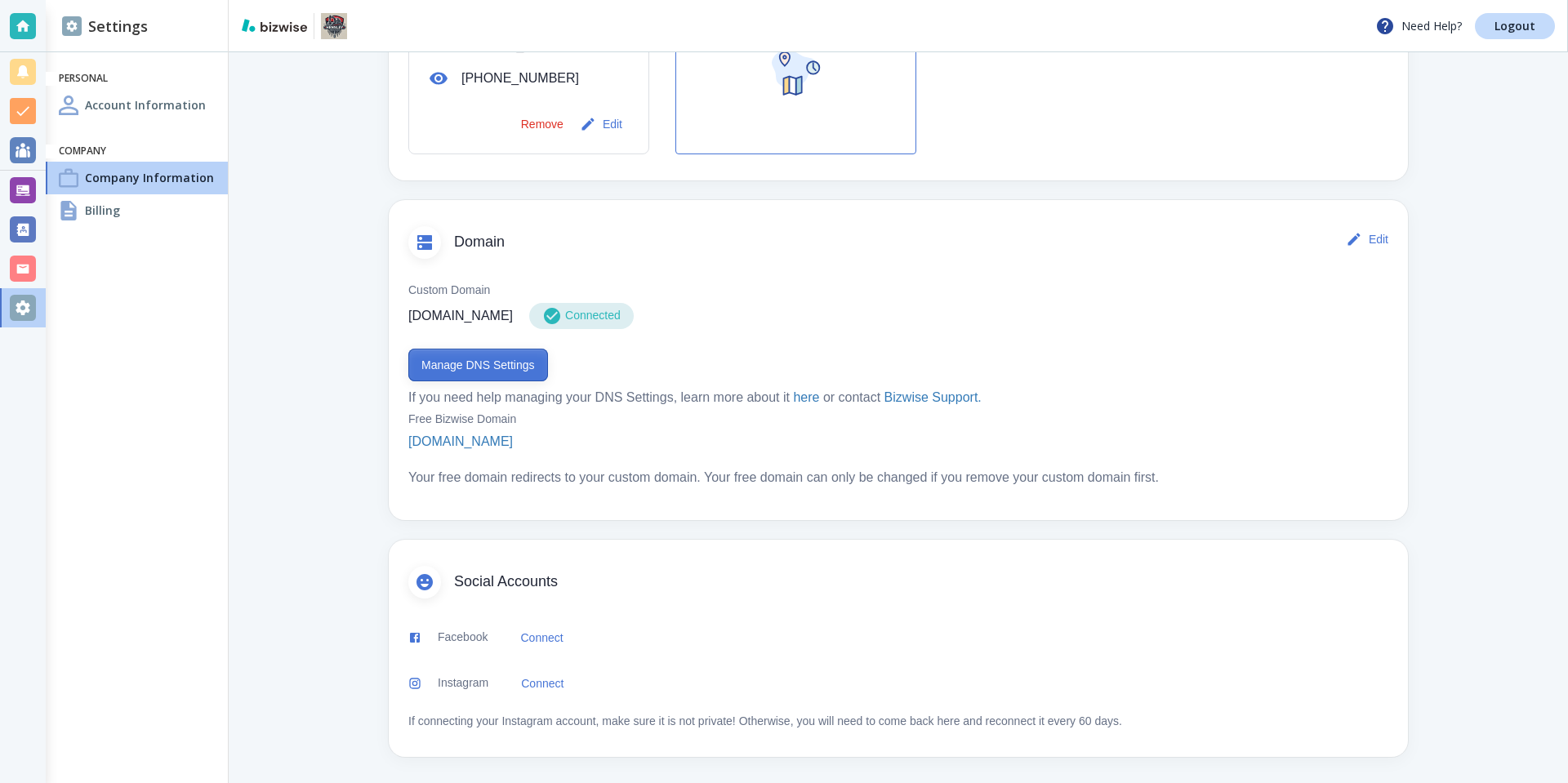
click at [470, 355] on button "Manage DNS Settings" at bounding box center [478, 365] width 140 height 32
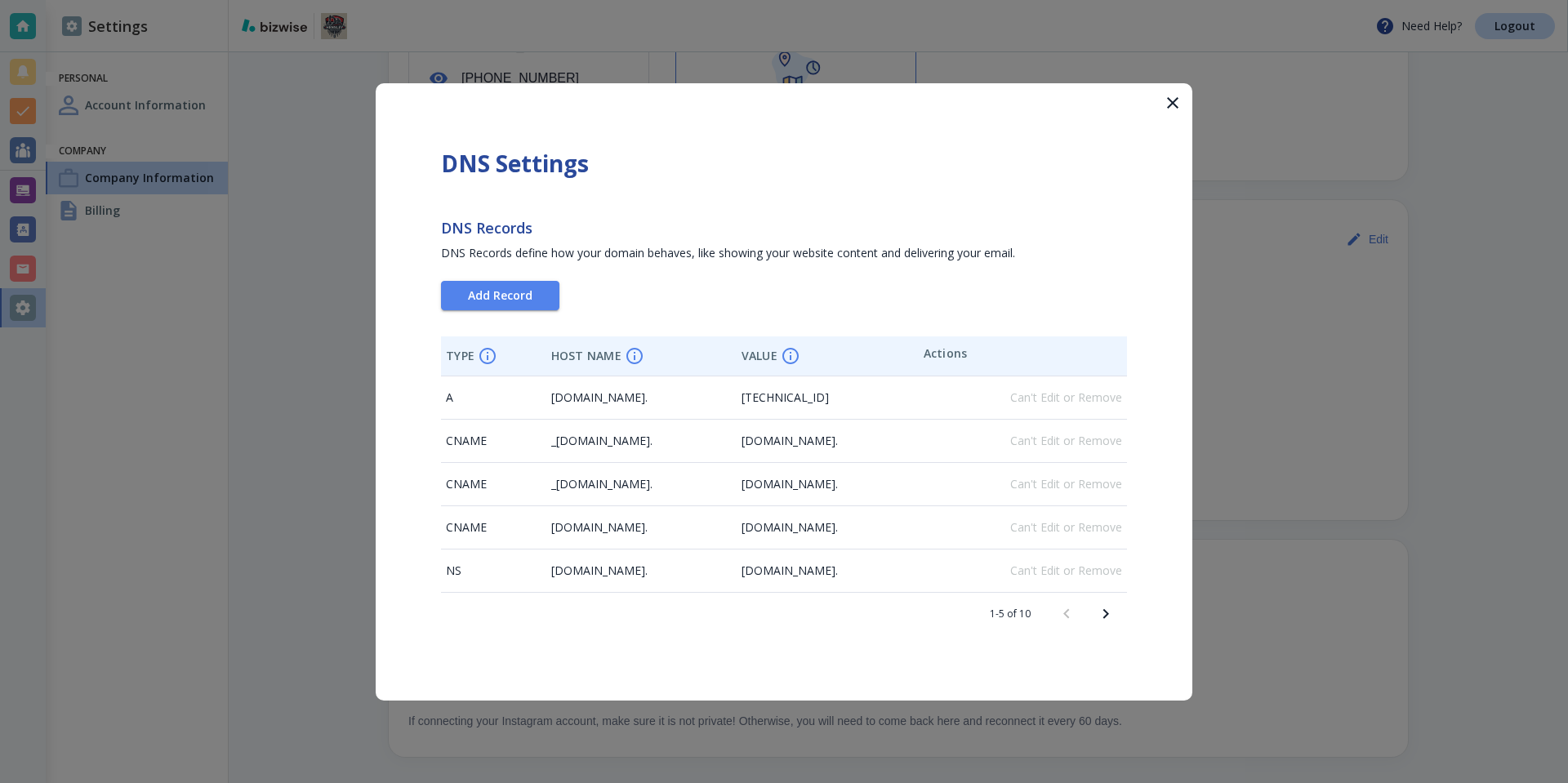
click at [1104, 619] on icon "Next page" at bounding box center [1106, 614] width 20 height 20
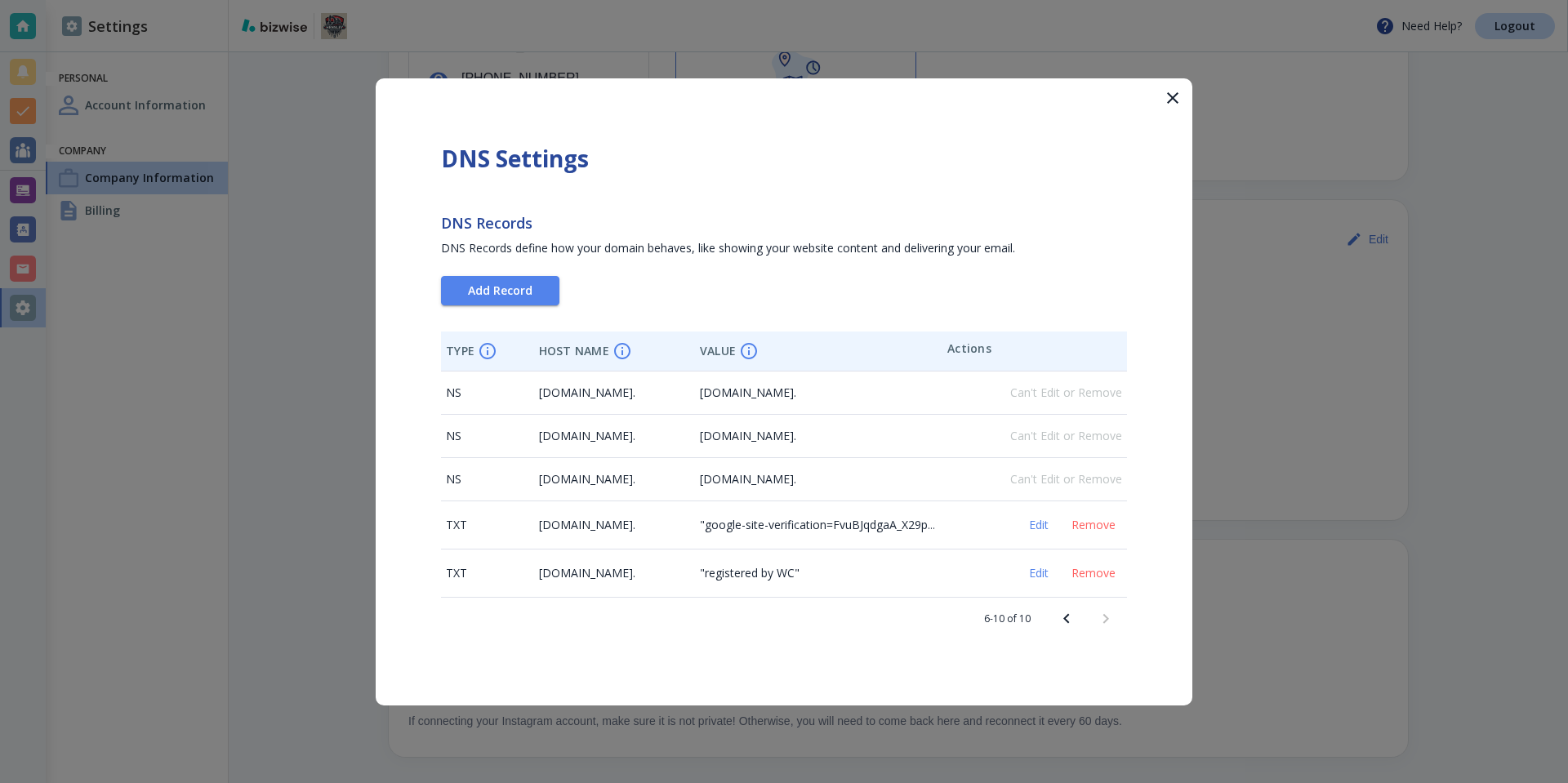
click at [1104, 618] on div at bounding box center [1086, 619] width 78 height 39
click at [1068, 617] on icon "Previous page" at bounding box center [1067, 619] width 20 height 20
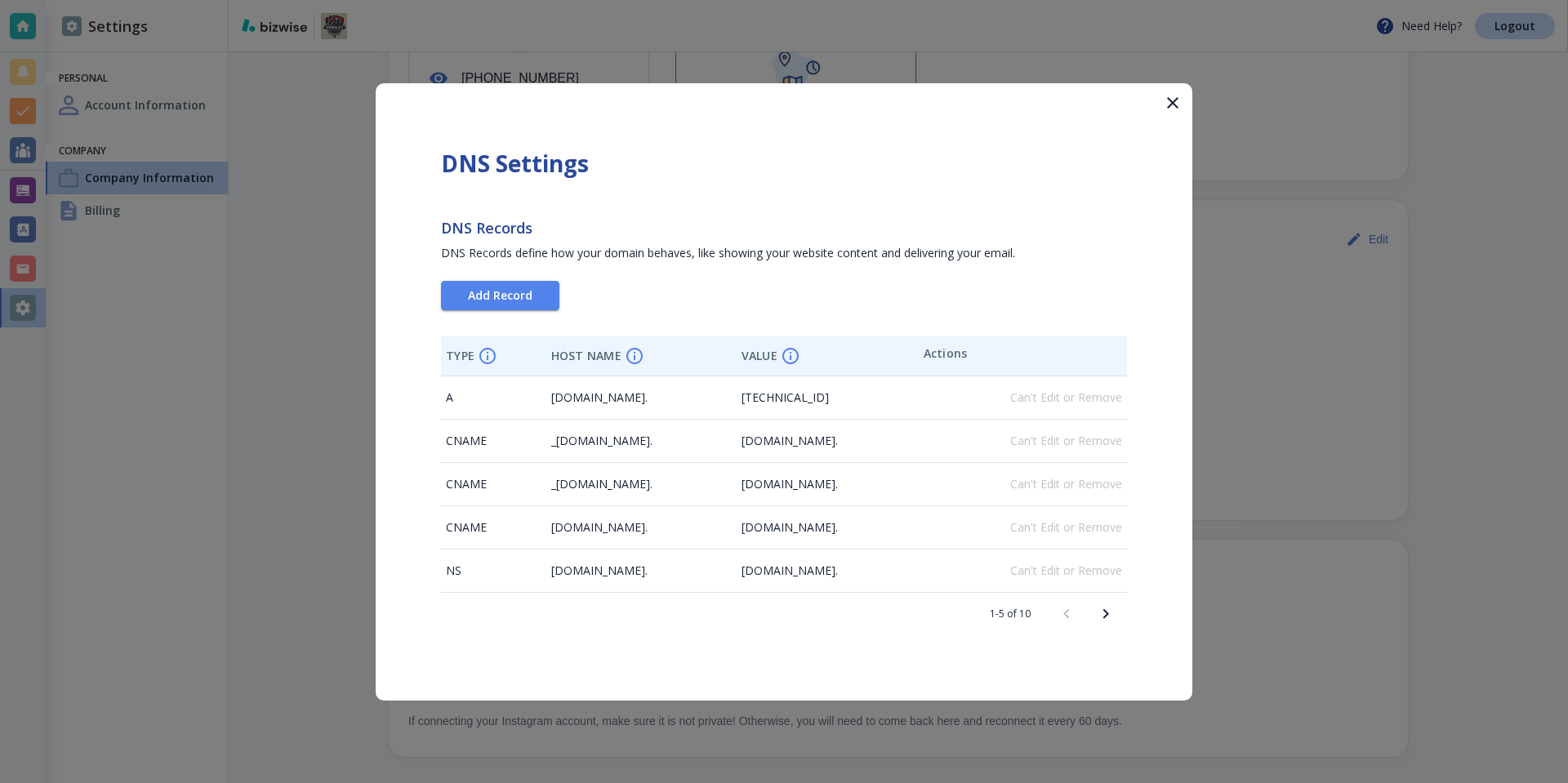
click at [1104, 618] on icon "Next page" at bounding box center [1106, 614] width 20 height 20
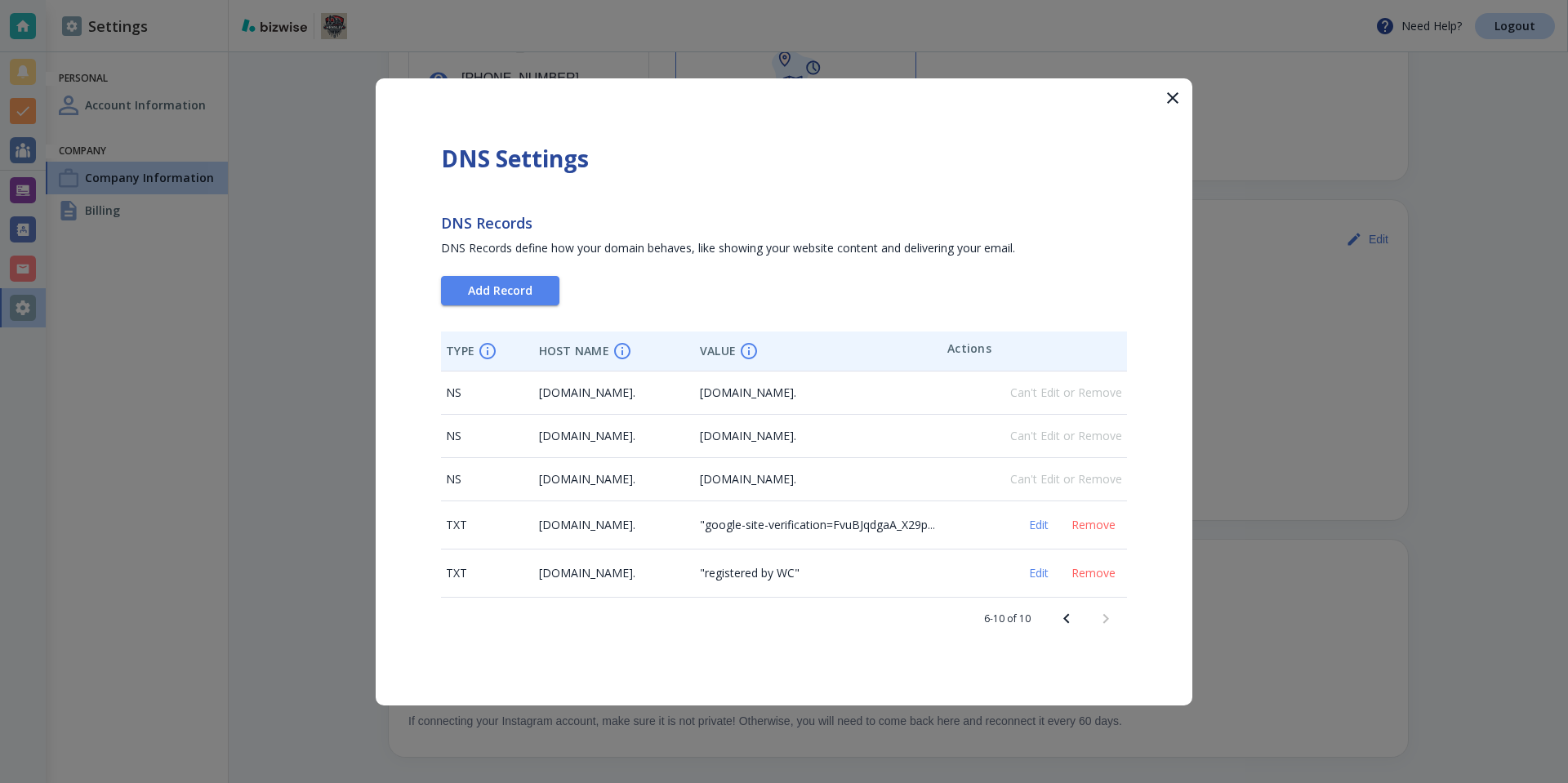
click at [1077, 622] on button "Previous page" at bounding box center [1067, 619] width 39 height 39
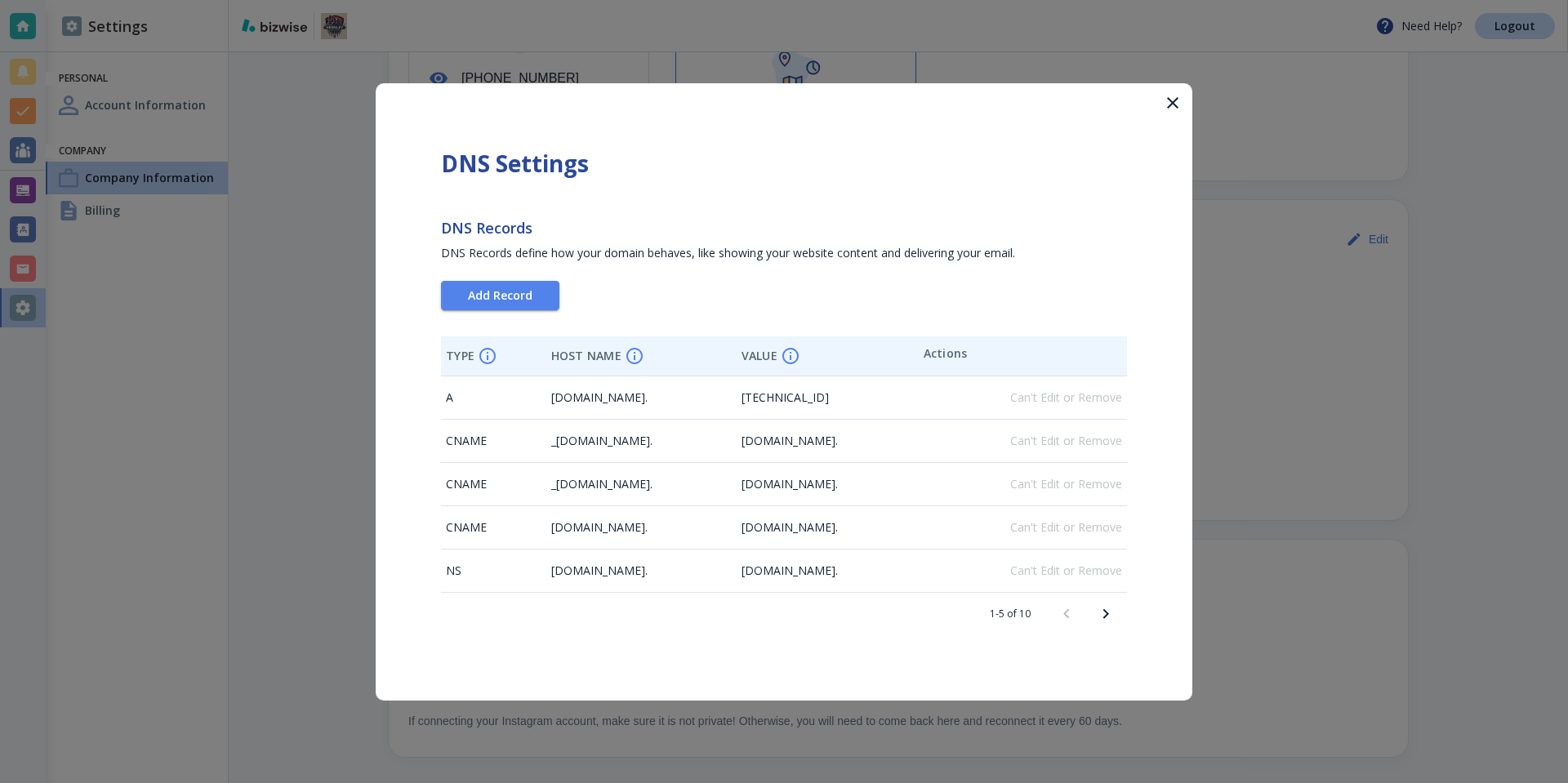
click at [1116, 618] on button "Next page" at bounding box center [1106, 614] width 39 height 39
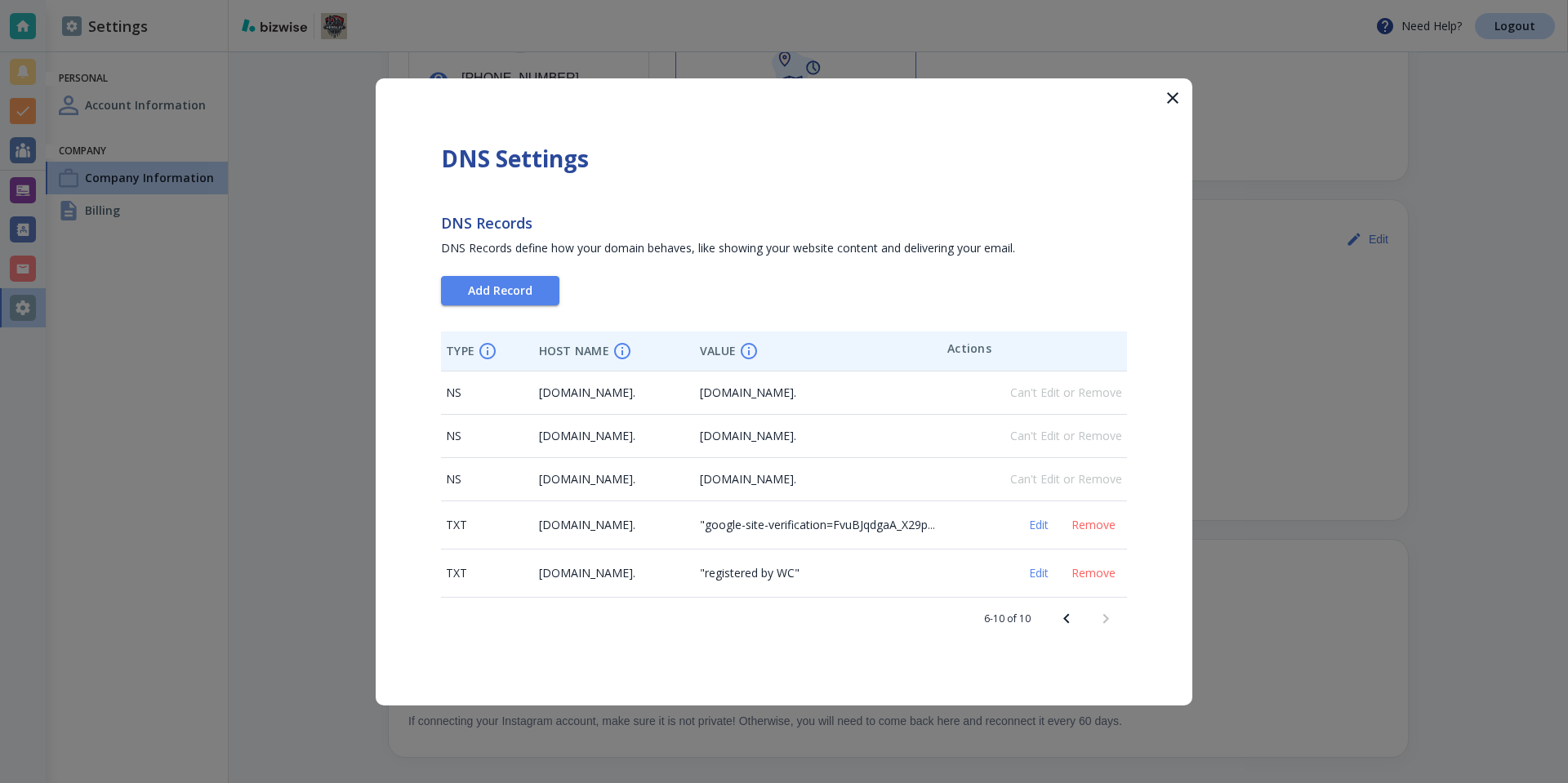
click at [1076, 623] on button "Previous page" at bounding box center [1067, 619] width 39 height 39
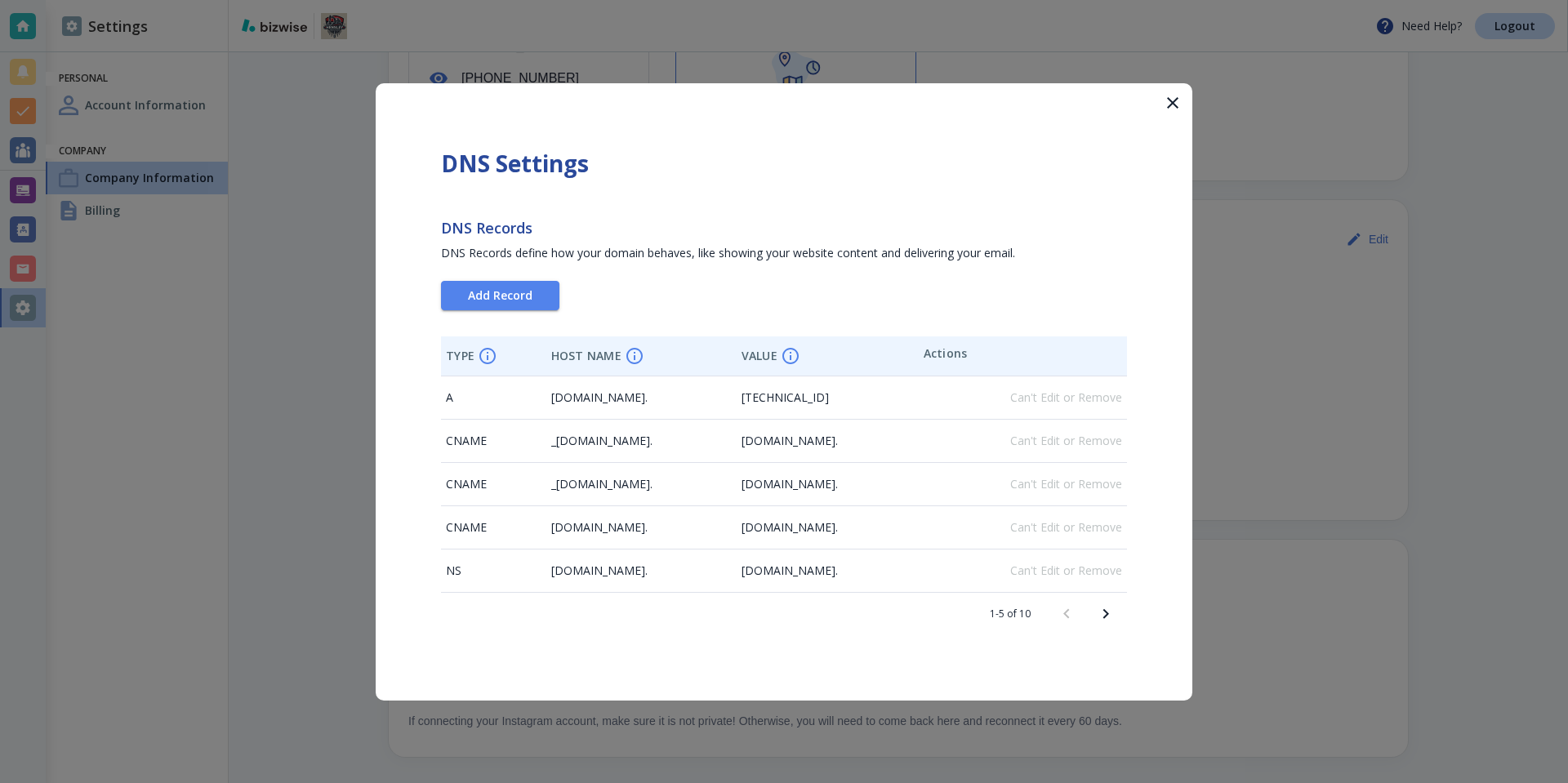
click at [310, 558] on div at bounding box center [784, 391] width 1568 height 783
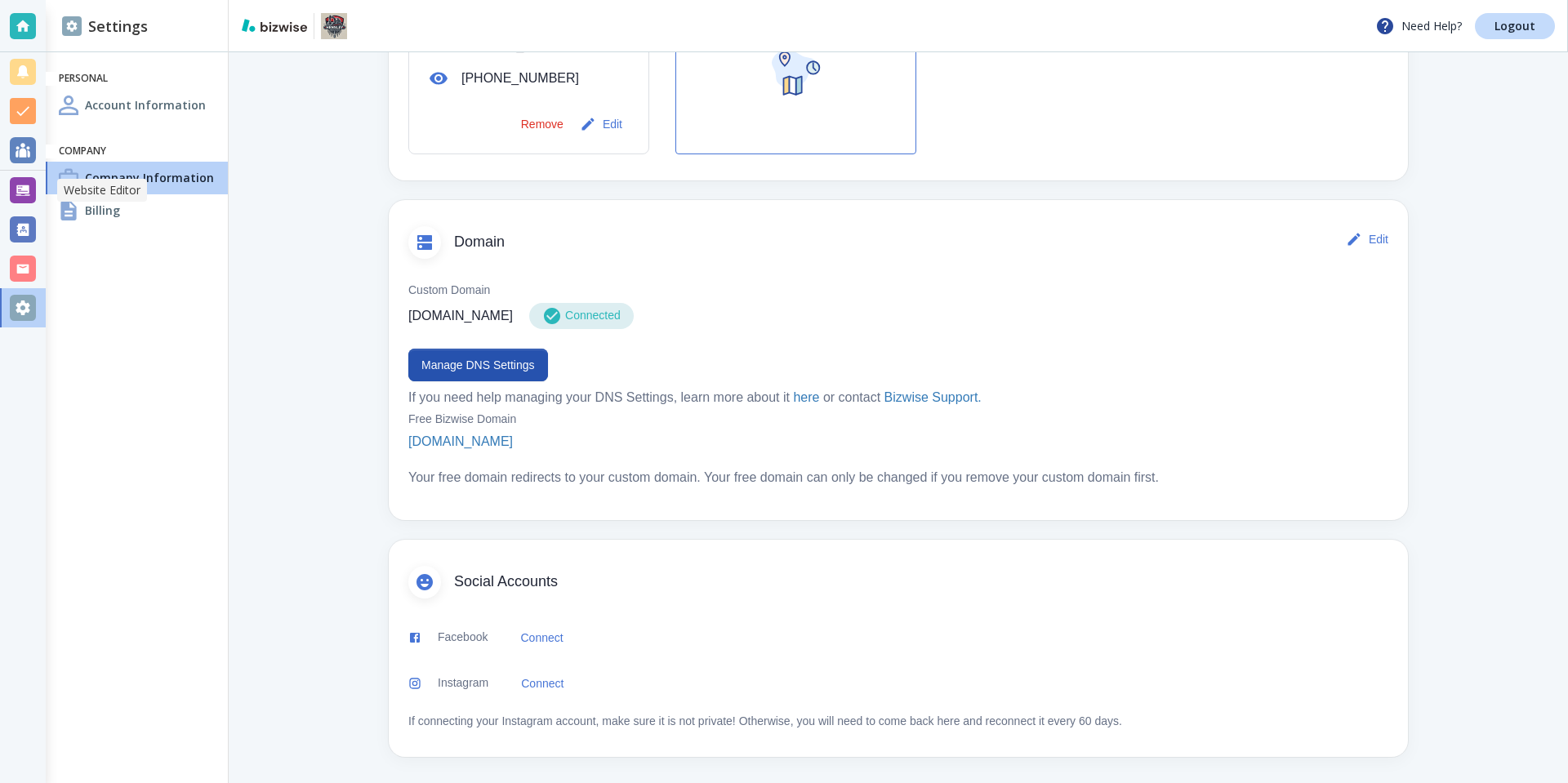
click at [28, 184] on div at bounding box center [22, 190] width 26 height 26
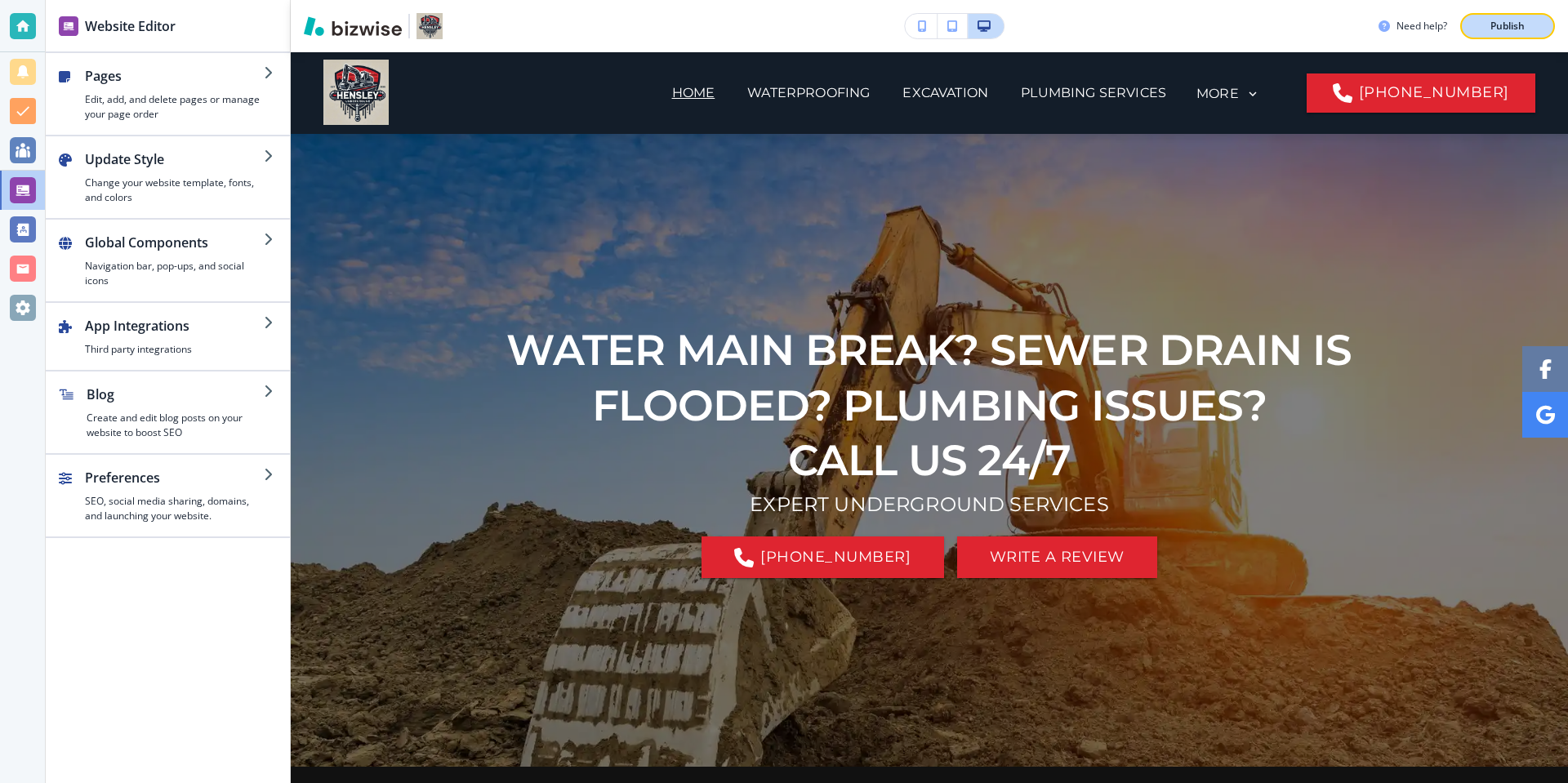
click at [1532, 28] on div "Publish" at bounding box center [1506, 25] width 52 height 15
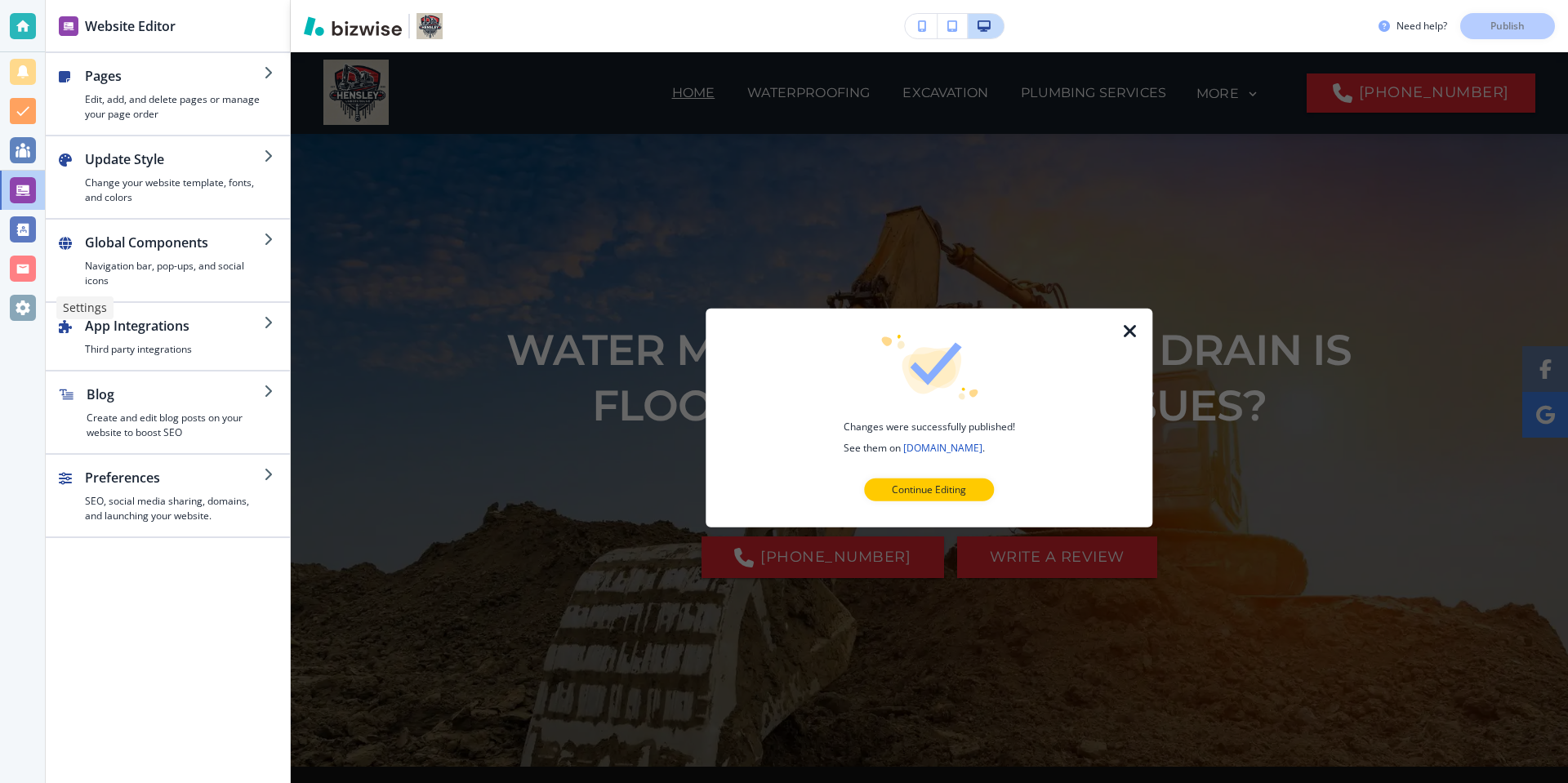
click at [31, 315] on div at bounding box center [22, 308] width 26 height 26
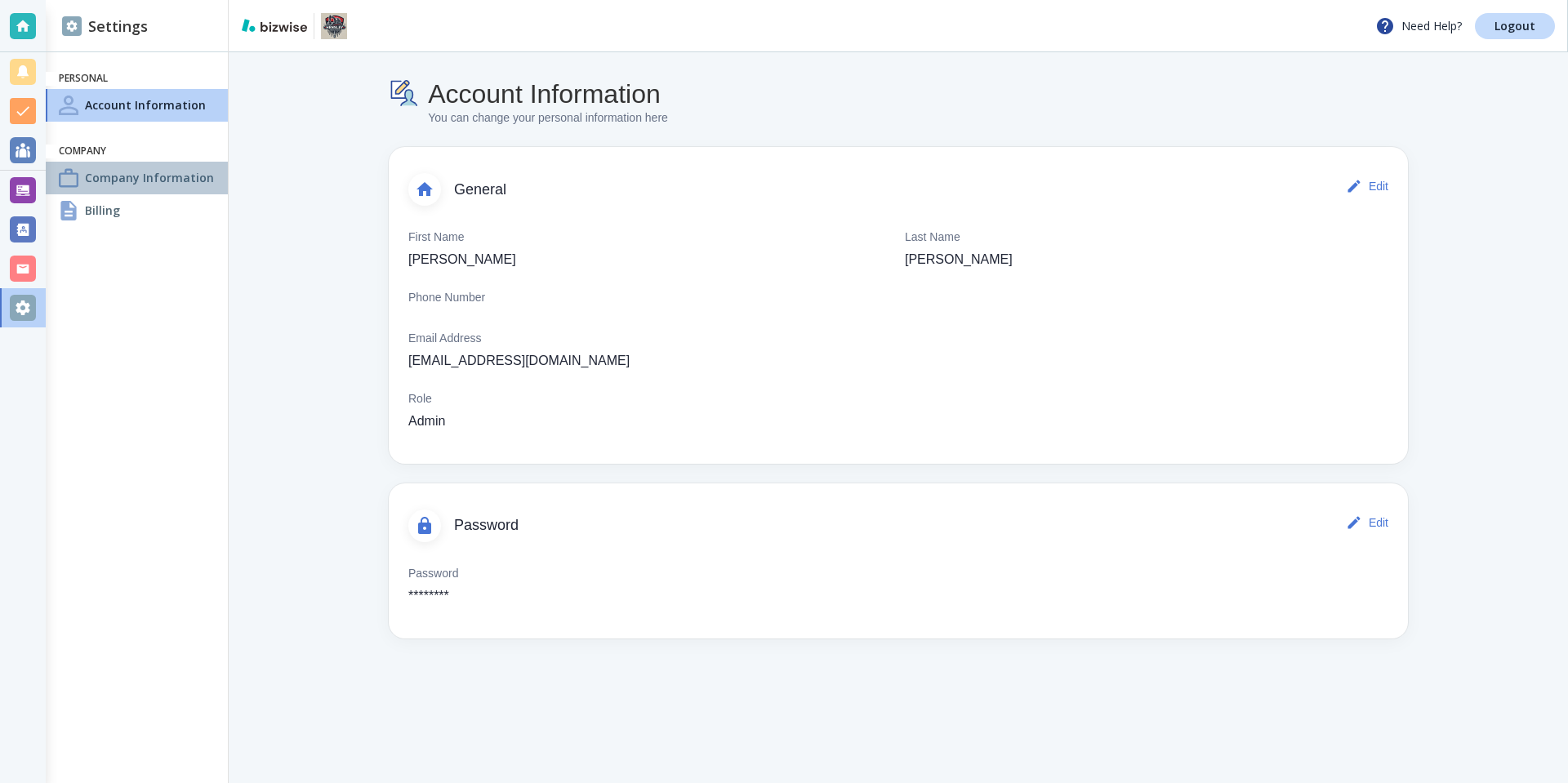
click at [123, 187] on div "Company Information" at bounding box center [137, 177] width 182 height 32
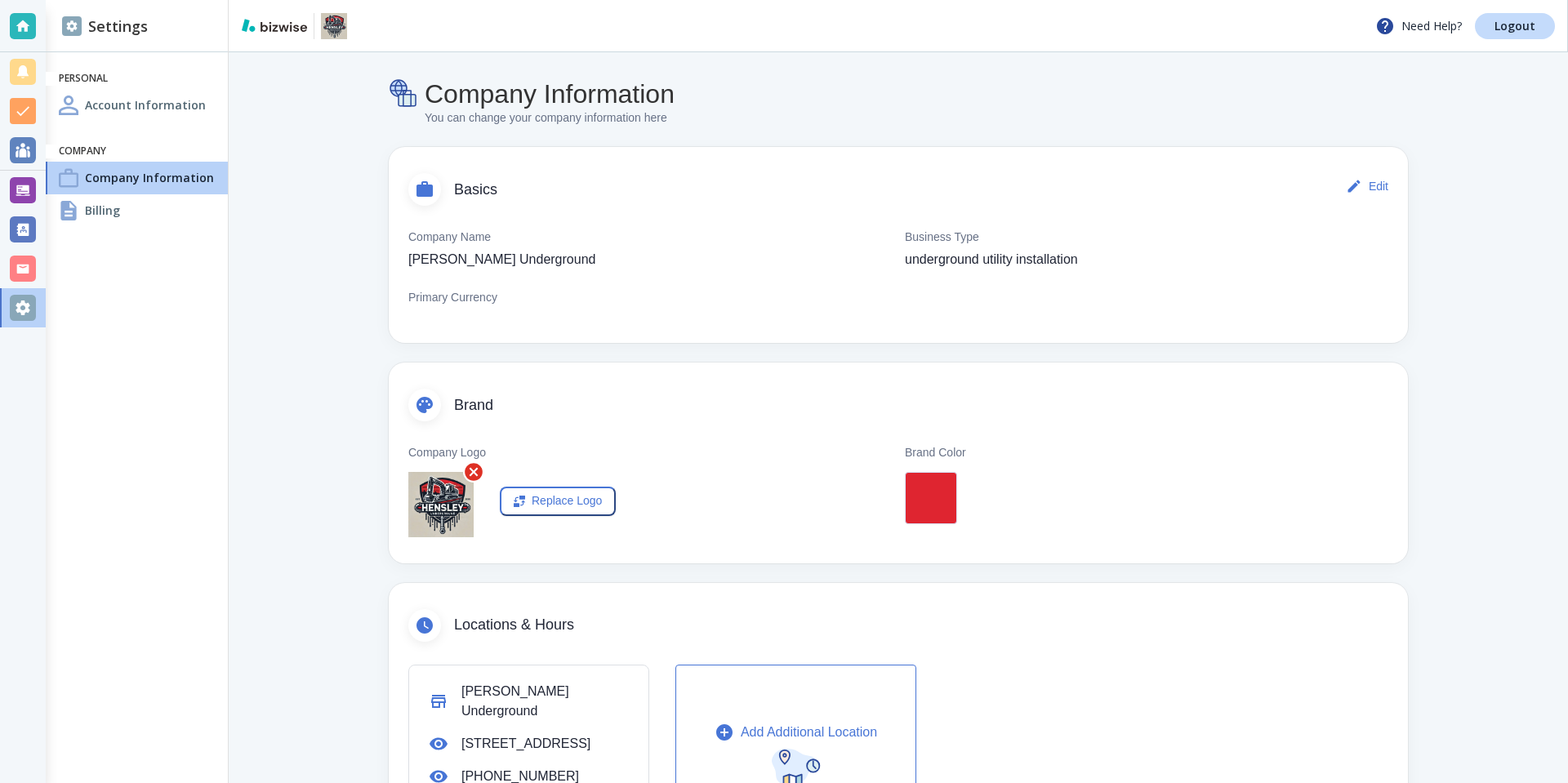
click at [121, 208] on div "Billing" at bounding box center [137, 210] width 182 height 32
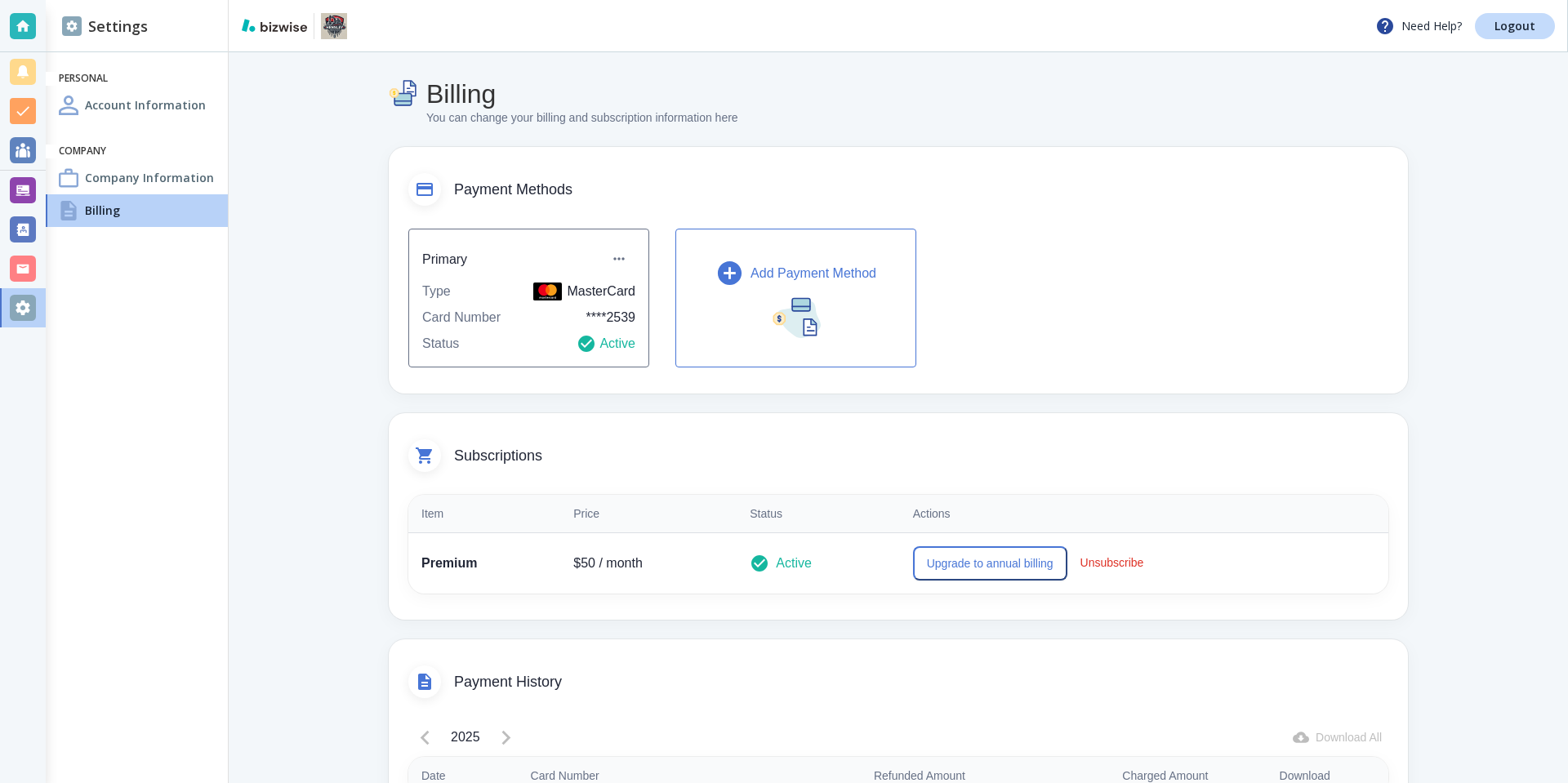
scroll to position [239, 0]
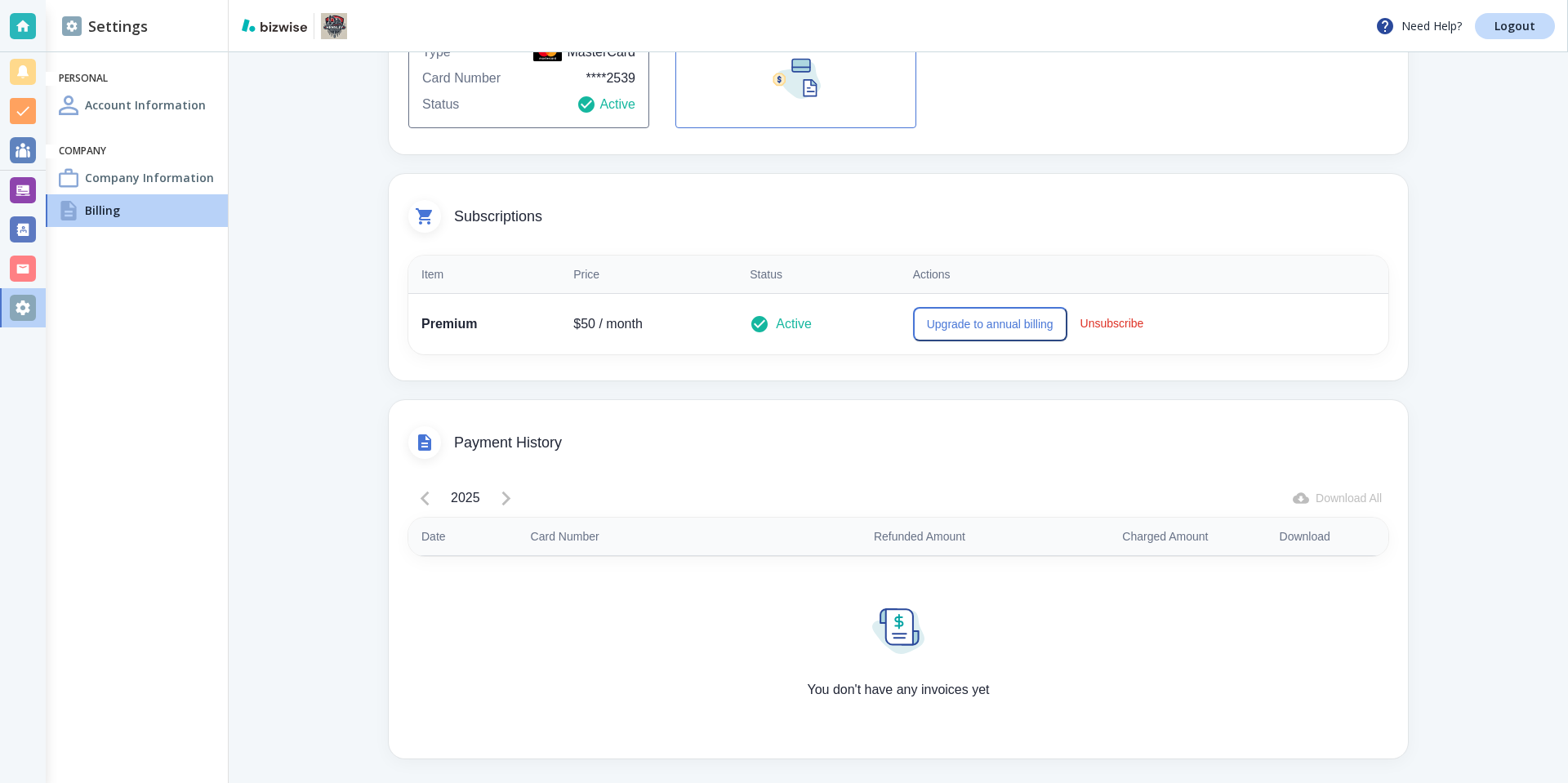
click at [184, 196] on div "Billing" at bounding box center [137, 210] width 182 height 32
click at [184, 186] on h4 "Company Information" at bounding box center [150, 178] width 129 height 18
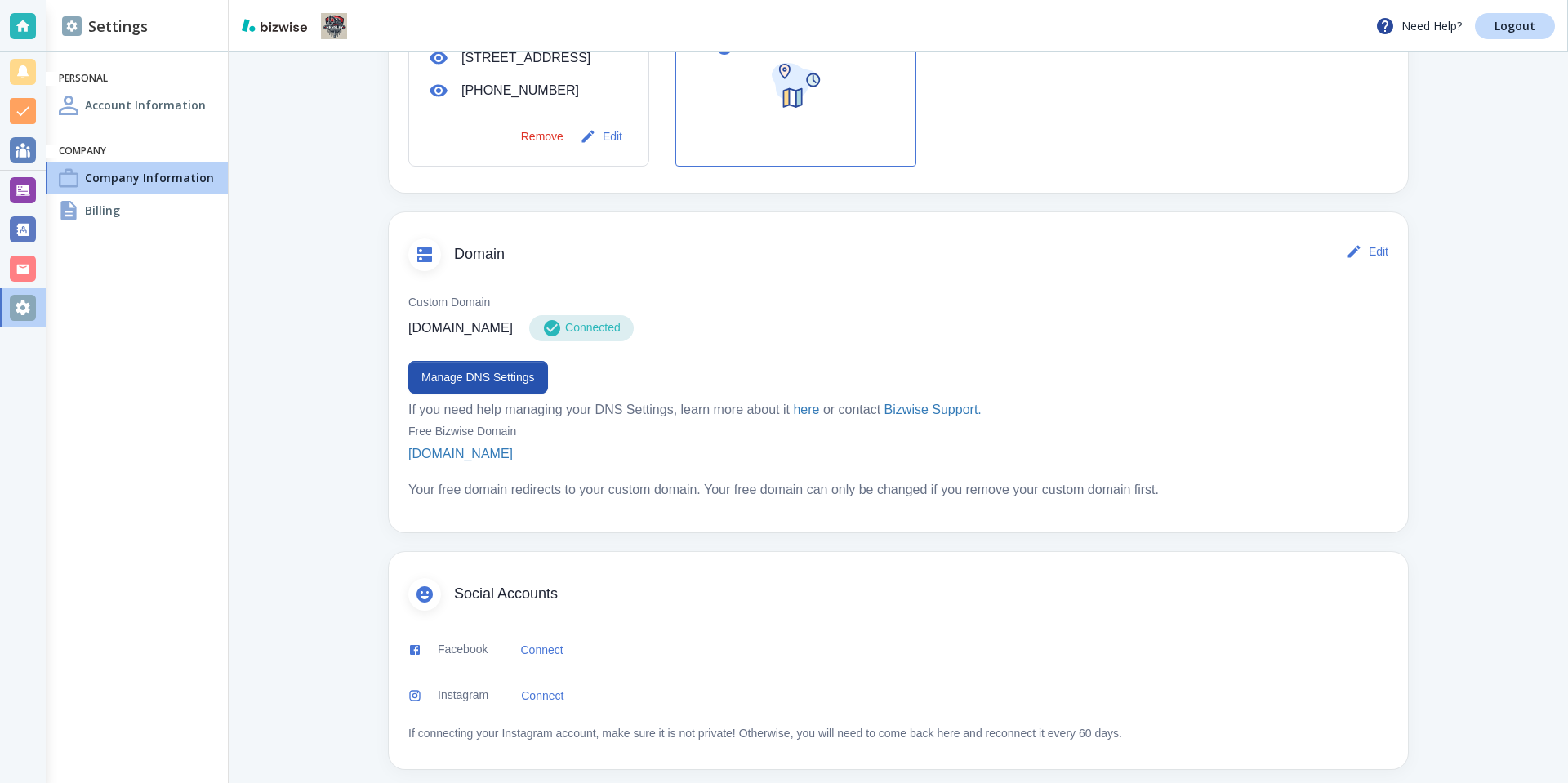
scroll to position [698, 0]
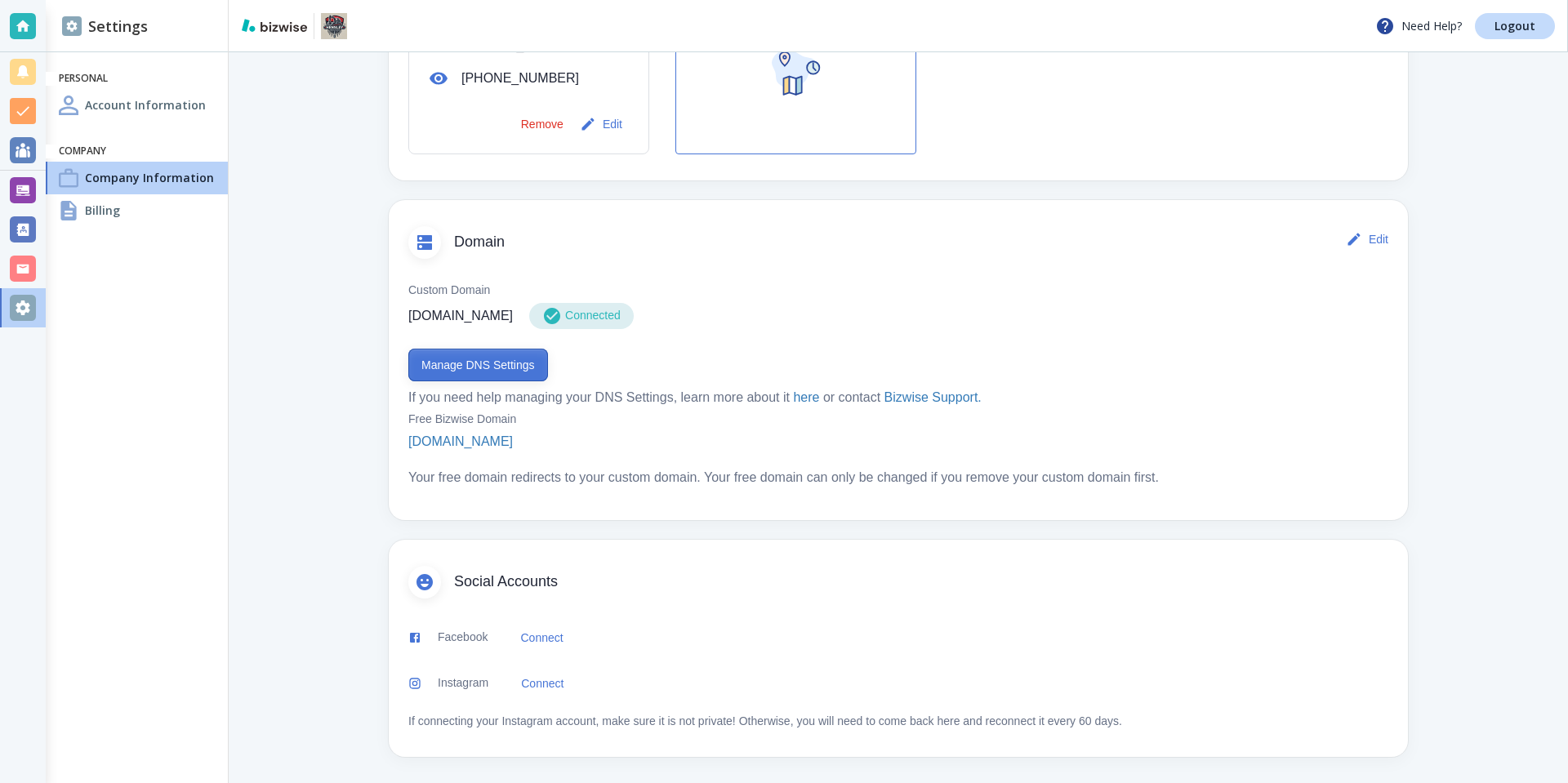
click at [503, 365] on button "Manage DNS Settings" at bounding box center [478, 365] width 140 height 32
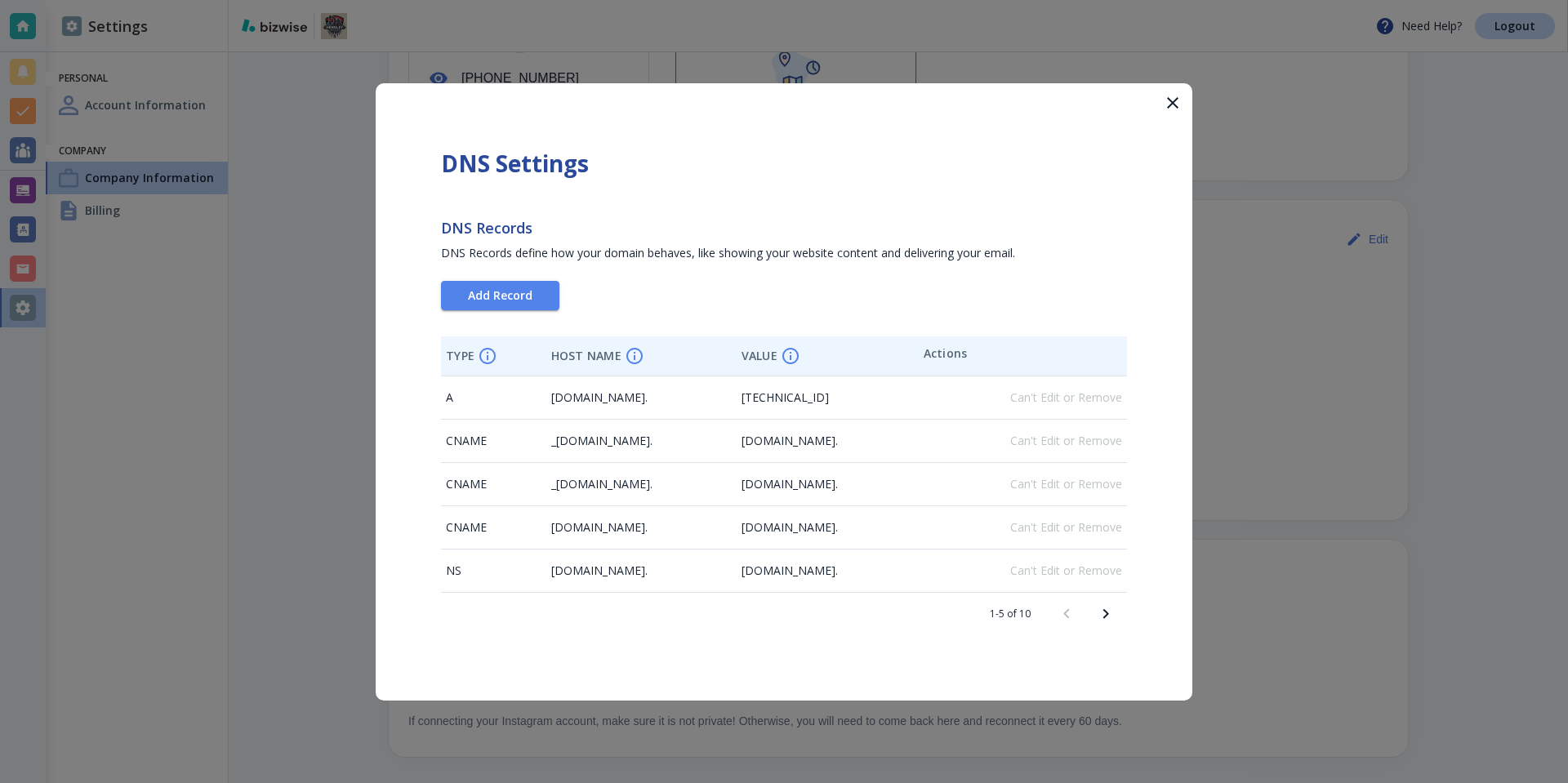
click at [1093, 609] on button "Next page" at bounding box center [1106, 614] width 39 height 39
